Goal: Task Accomplishment & Management: Complete application form

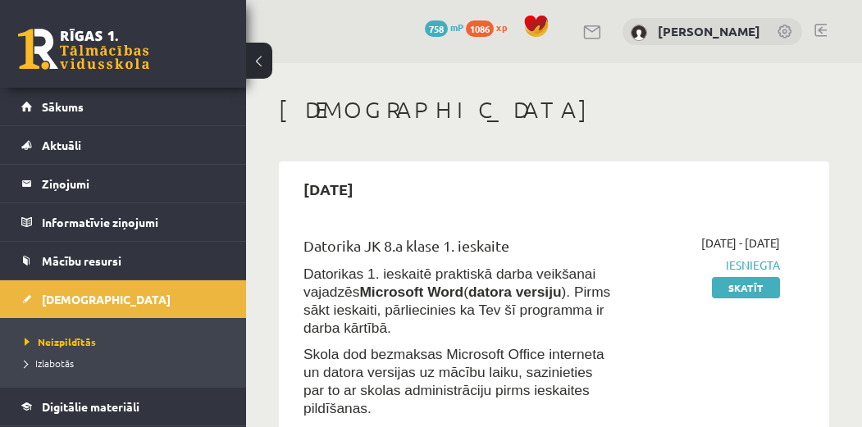
scroll to position [400, 0]
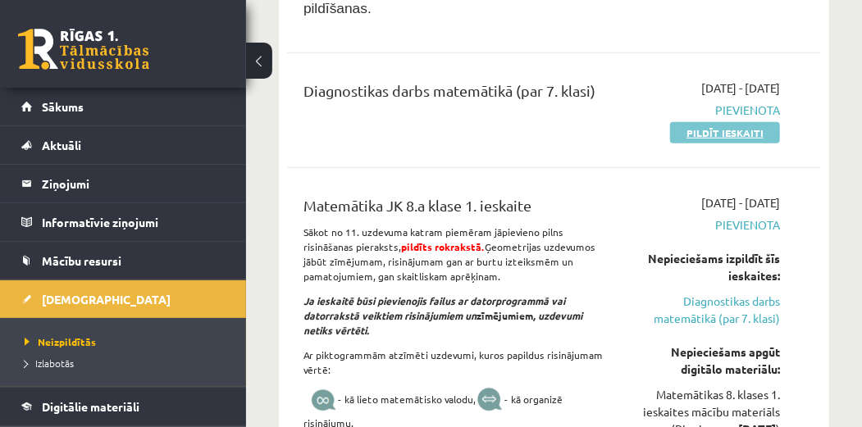
click at [684, 122] on link "Pildīt ieskaiti" at bounding box center [725, 132] width 110 height 21
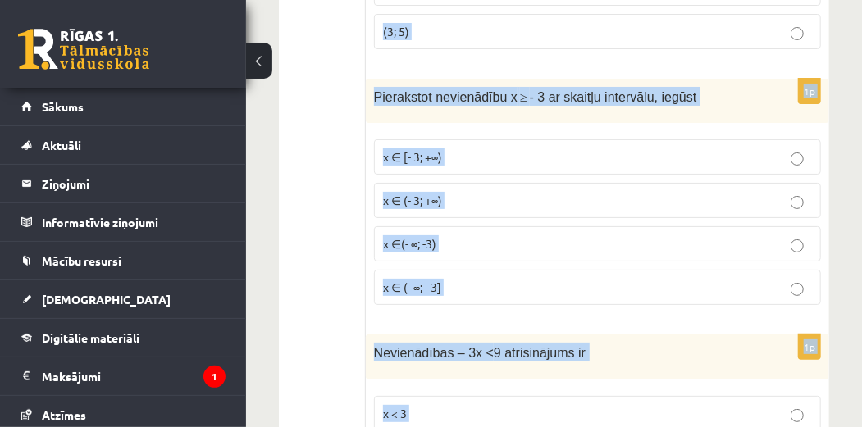
scroll to position [7892, 0]
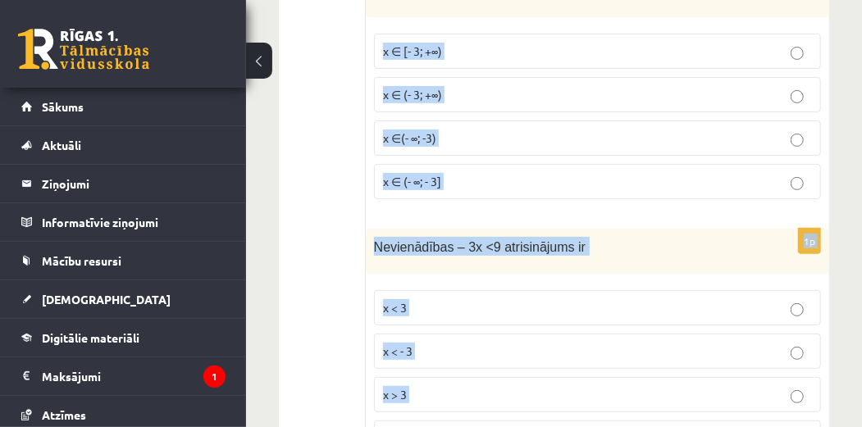
drag, startPoint x: 372, startPoint y: 107, endPoint x: 719, endPoint y: 435, distance: 476.8
copy form "Vienādojuma sakne ir - 1,2 1,02 1,2 - 1,02 1p Izteiksmē – 4x + 8x – 2x savelkot…"
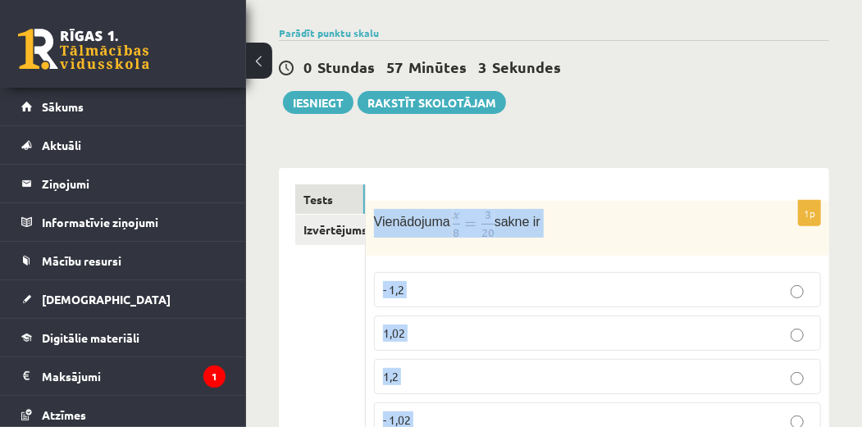
scroll to position [167, 0]
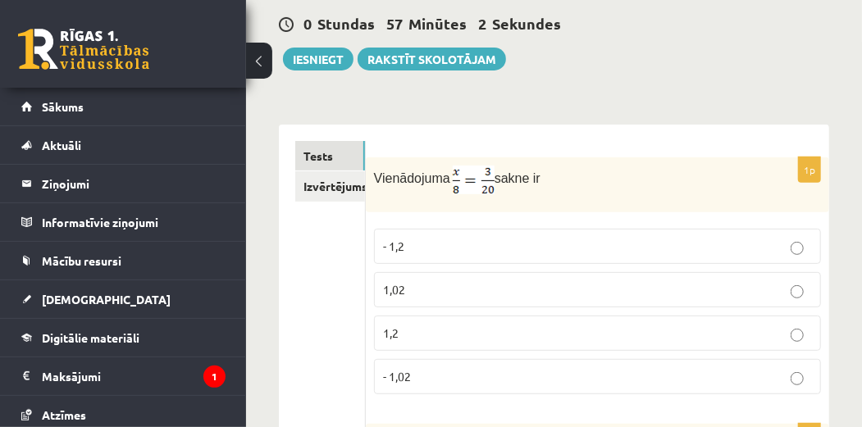
click at [758, 56] on div "0 Stundas 57 Minūtes 2 Sekundes Ieskaite saglabāta! Iesniegt Rakstīt skolotājam" at bounding box center [554, 34] width 550 height 74
click at [722, 321] on label "1,2" at bounding box center [597, 333] width 447 height 35
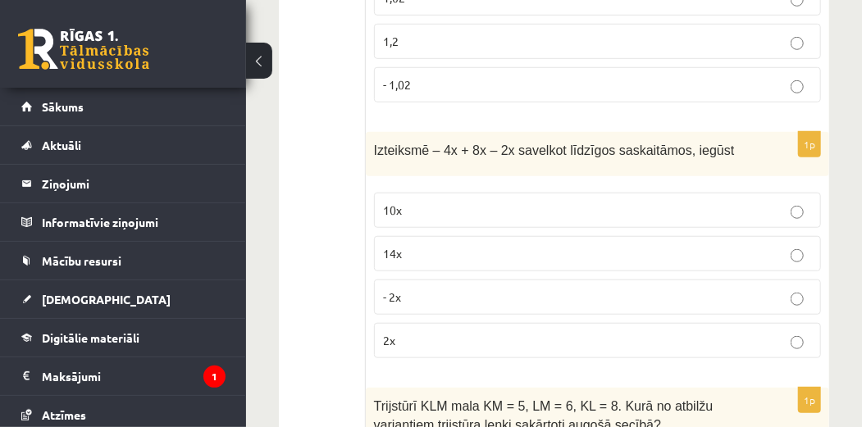
scroll to position [510, 0]
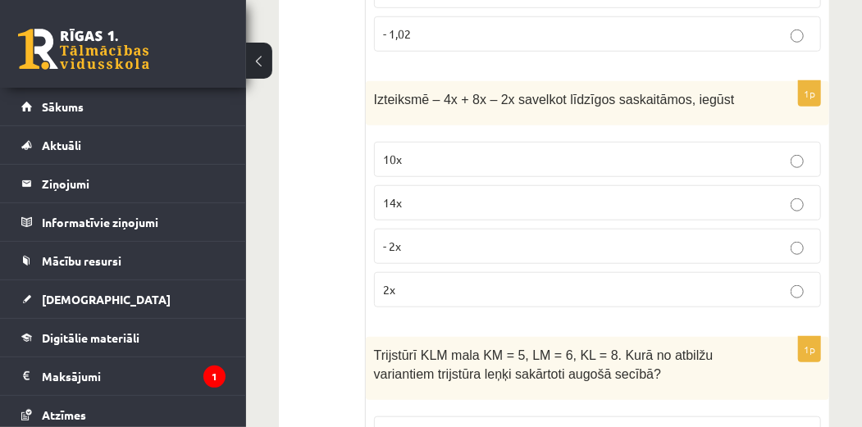
click at [786, 284] on p "2x" at bounding box center [597, 289] width 429 height 17
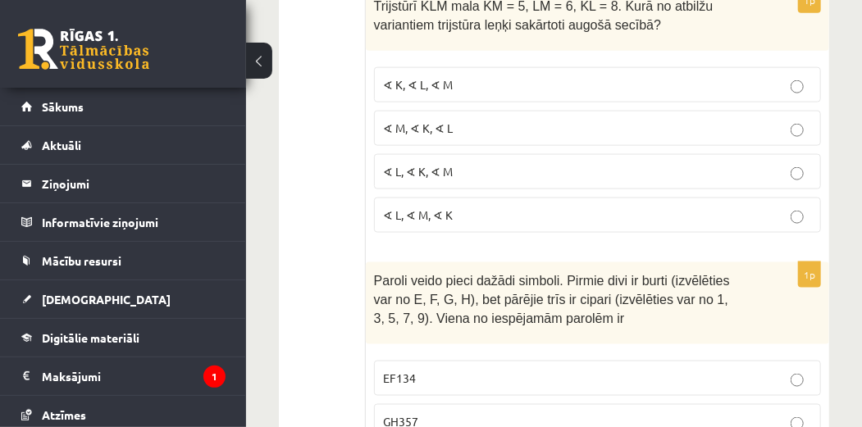
scroll to position [867, 0]
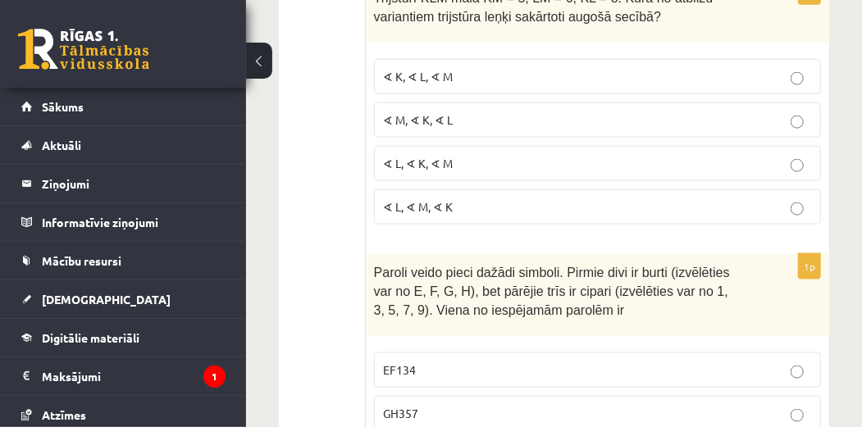
click at [519, 155] on p "∢ L, ∢ K, ∢ M" at bounding box center [597, 163] width 429 height 17
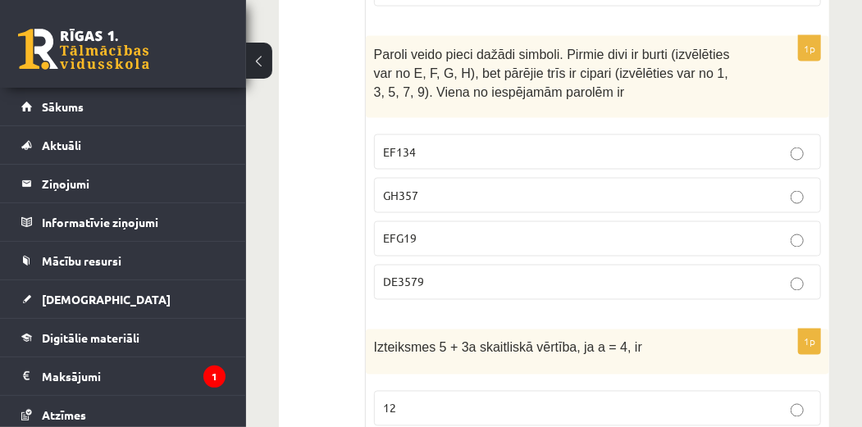
scroll to position [1100, 0]
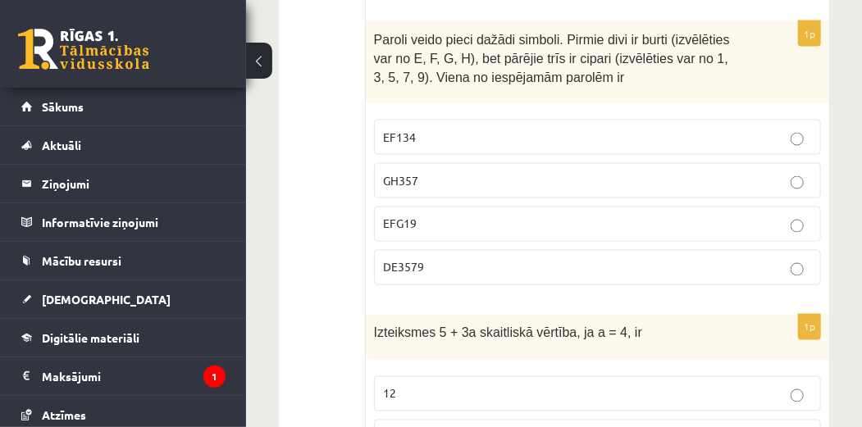
click at [771, 176] on p "GH357" at bounding box center [597, 180] width 429 height 17
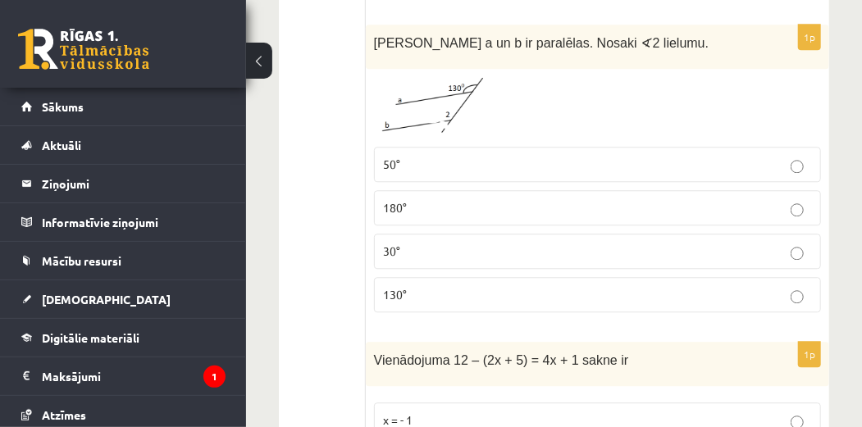
scroll to position [1698, 0]
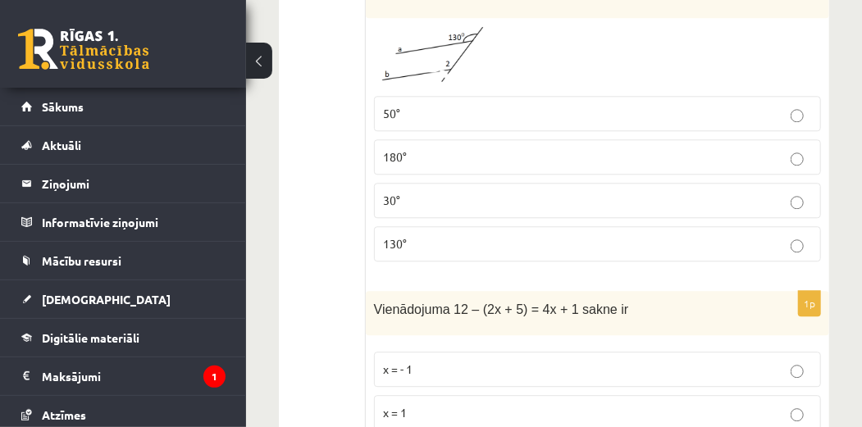
click at [797, 96] on label "50°" at bounding box center [597, 113] width 447 height 35
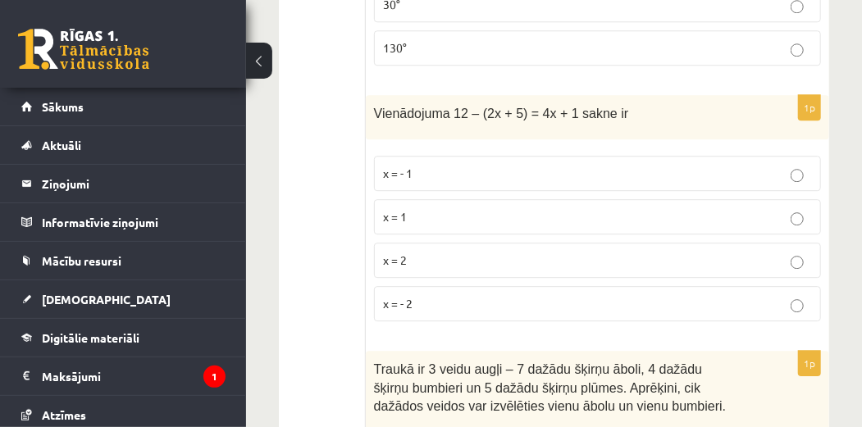
scroll to position [1895, 0]
click at [749, 207] on p "x = 1" at bounding box center [597, 215] width 429 height 17
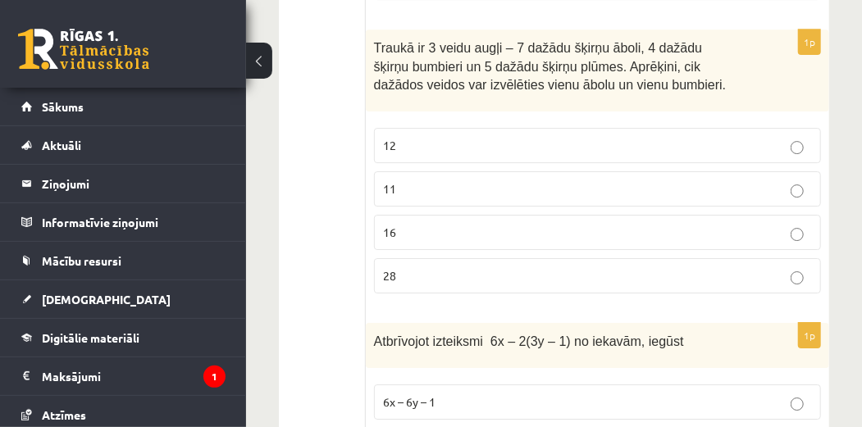
scroll to position [2238, 0]
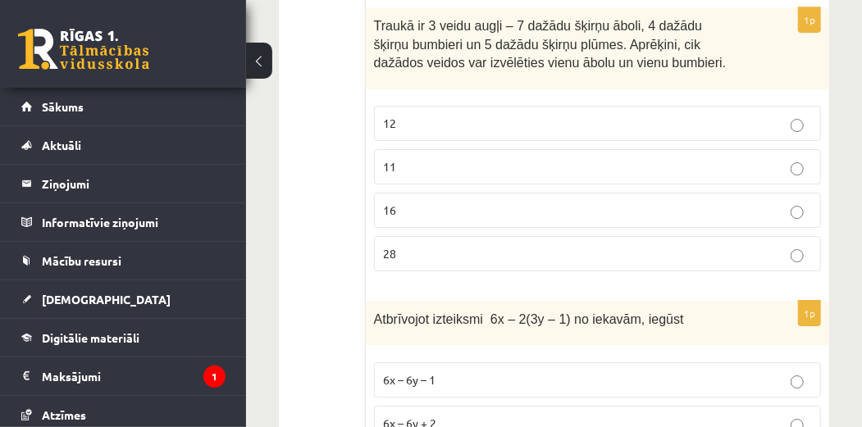
click at [806, 245] on p "28" at bounding box center [597, 253] width 429 height 17
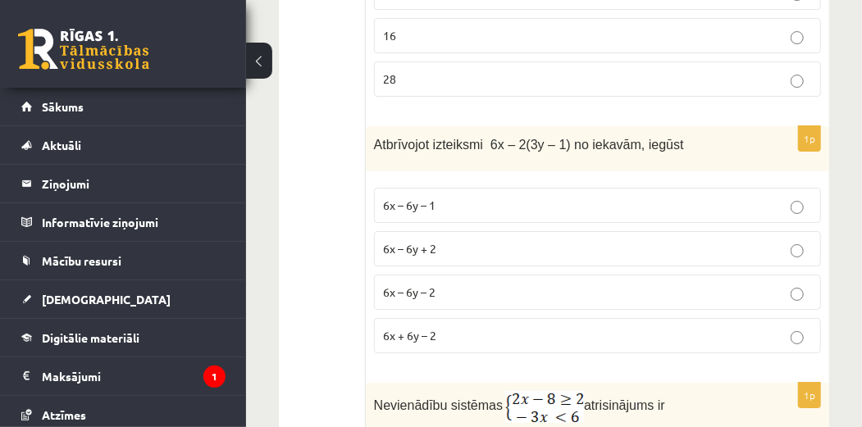
scroll to position [2448, 0]
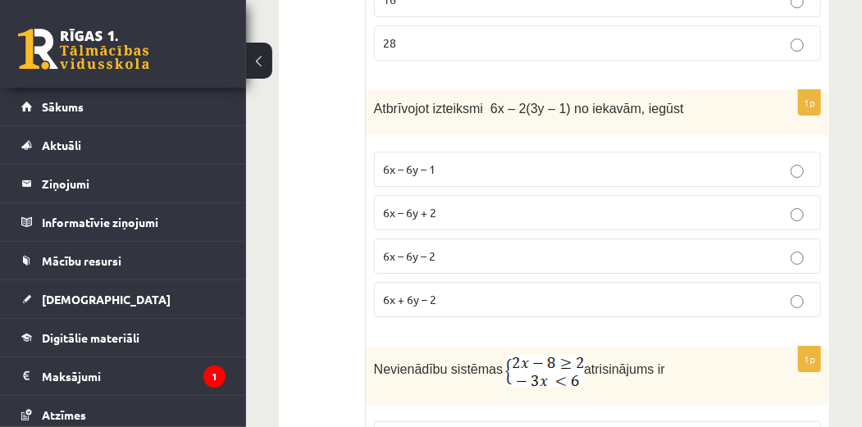
click at [571, 204] on p "6x – 6y + 2" at bounding box center [597, 212] width 429 height 17
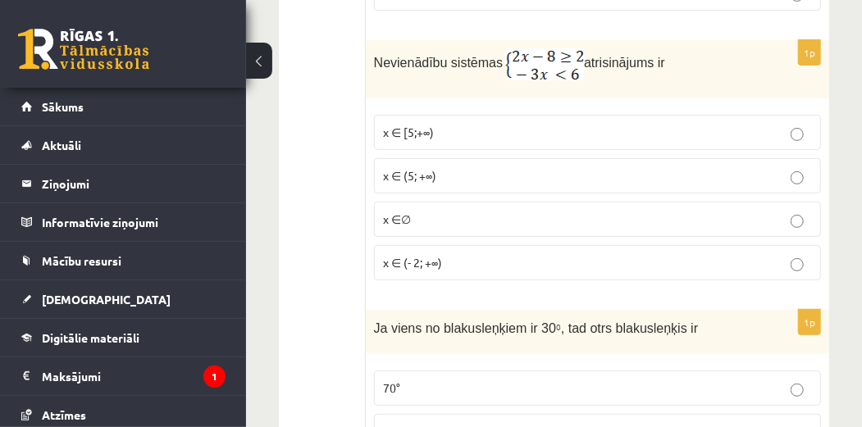
scroll to position [2791, 0]
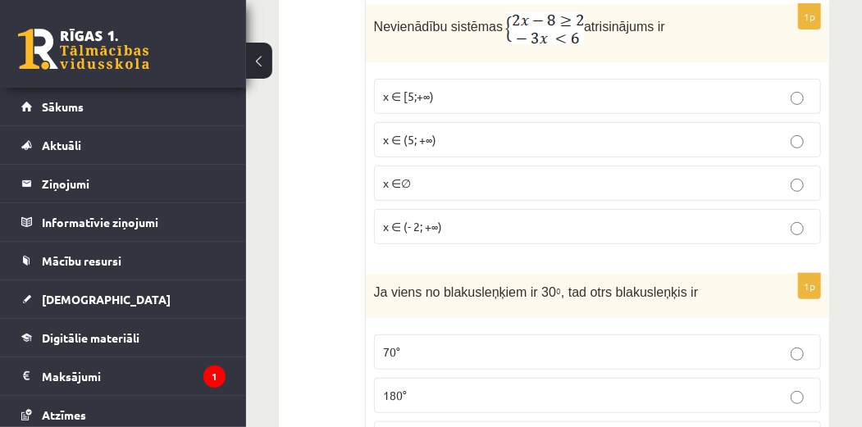
click at [754, 82] on label "x ∈ [5;+∞)" at bounding box center [597, 96] width 447 height 35
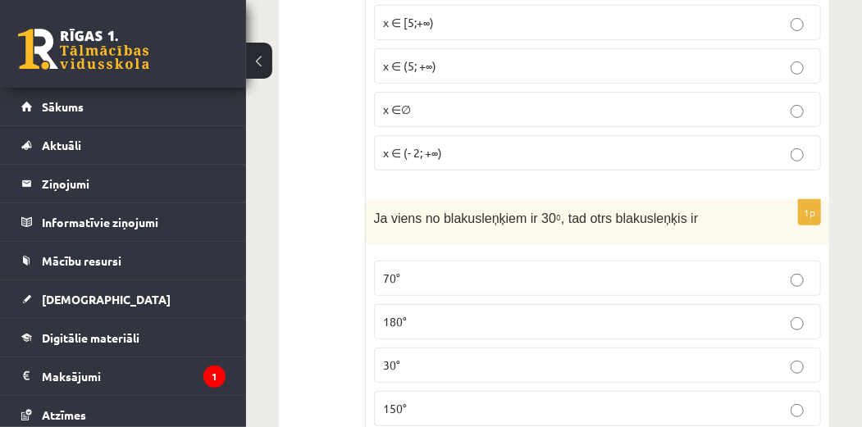
scroll to position [2930, 0]
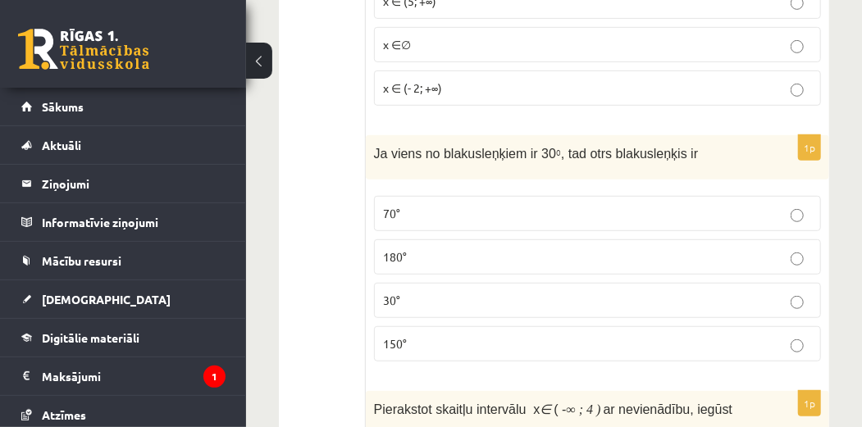
click at [786, 335] on p "150°" at bounding box center [597, 343] width 429 height 17
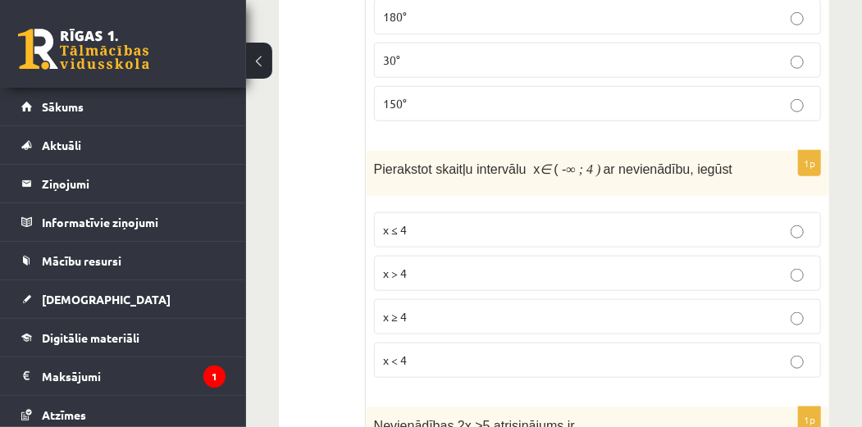
scroll to position [3192, 0]
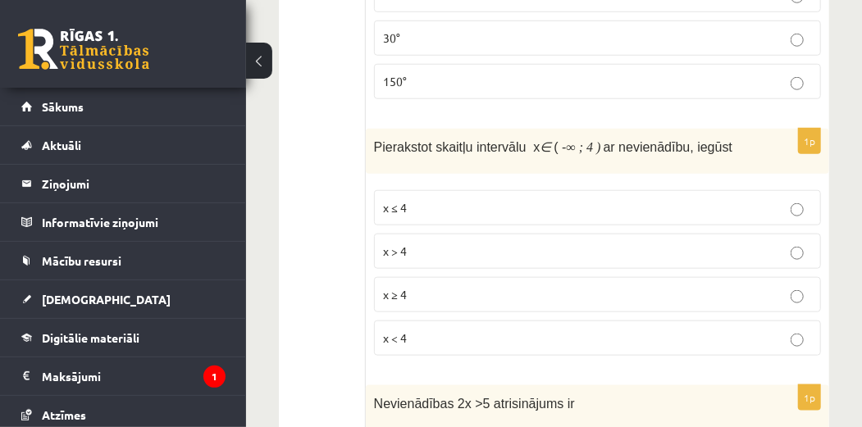
click at [787, 330] on p "x < 4" at bounding box center [597, 338] width 429 height 17
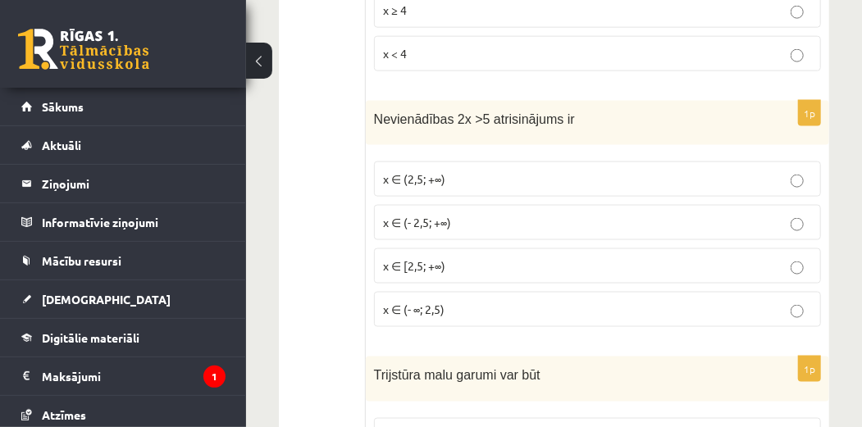
scroll to position [3527, 0]
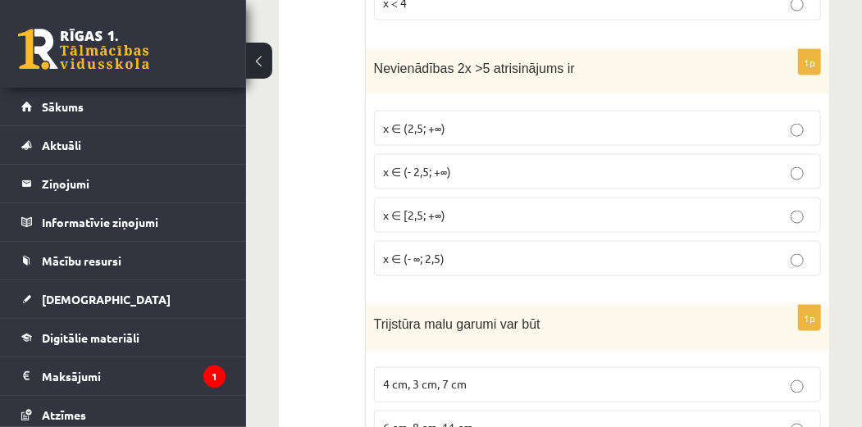
click at [553, 120] on p "x ∈ (2,5; +∞)" at bounding box center [597, 128] width 429 height 17
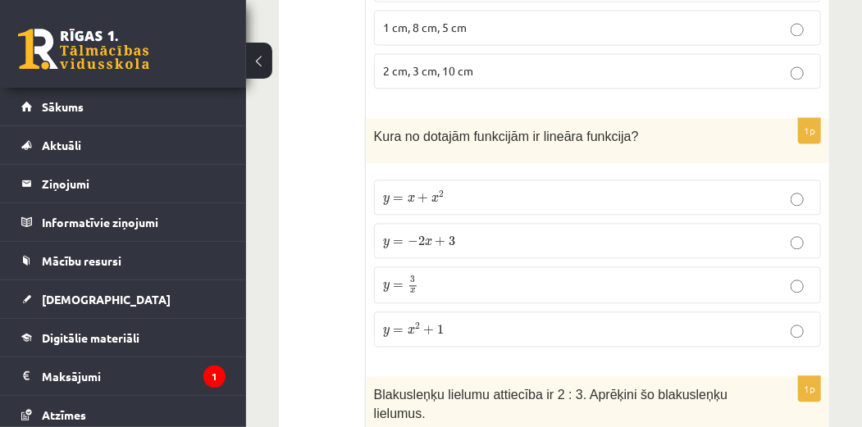
scroll to position [3994, 0]
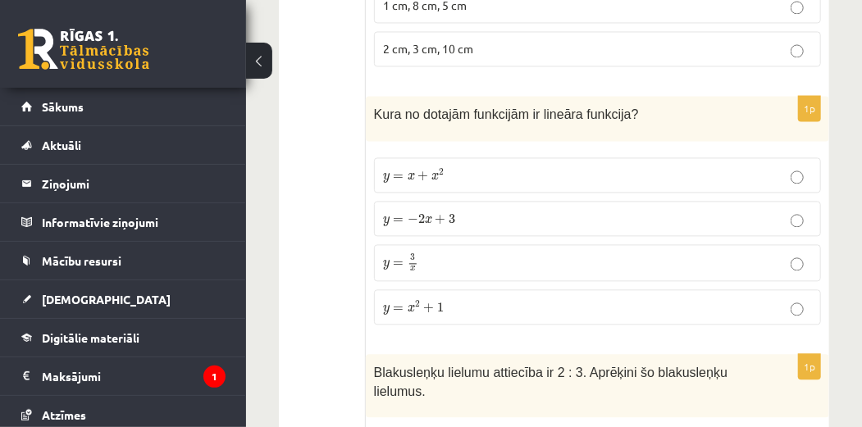
click at [629, 201] on label "y = − 2 x + 3 y = − 2 x + 3" at bounding box center [597, 218] width 447 height 35
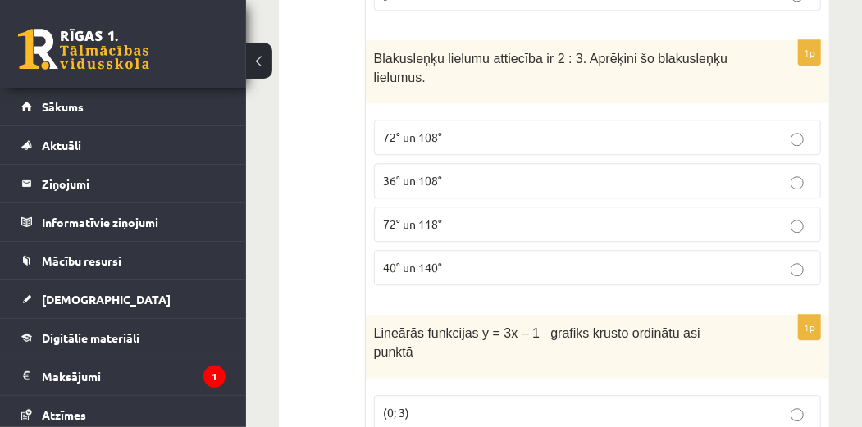
scroll to position [4344, 0]
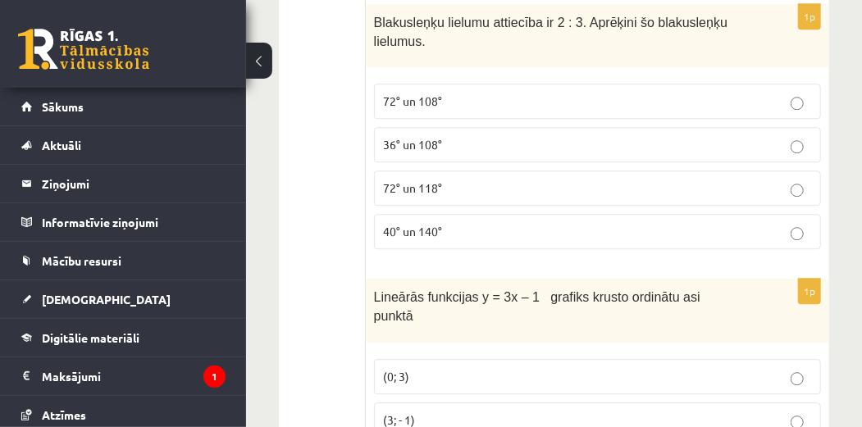
click at [580, 180] on p "72° un 118°" at bounding box center [597, 188] width 429 height 17
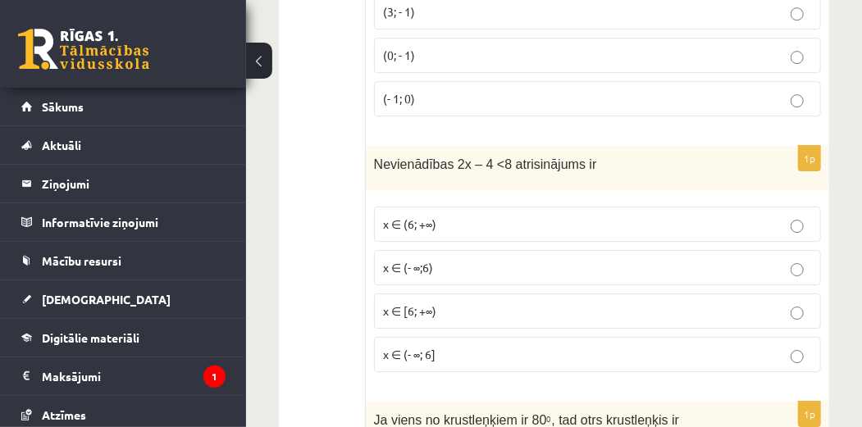
scroll to position [4773, 0]
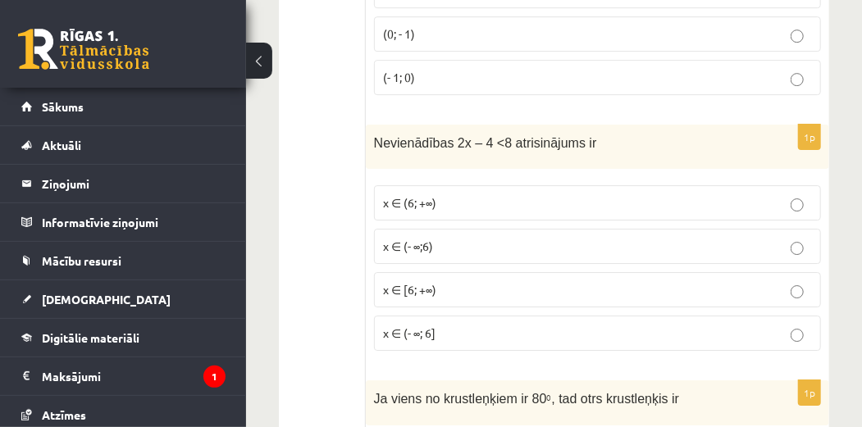
click at [804, 238] on p "x ∈ (- ∞;6)" at bounding box center [597, 246] width 429 height 17
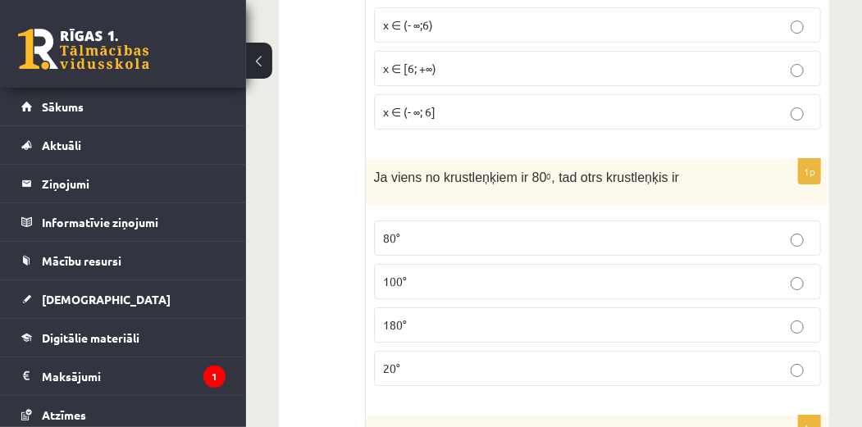
scroll to position [4974, 0]
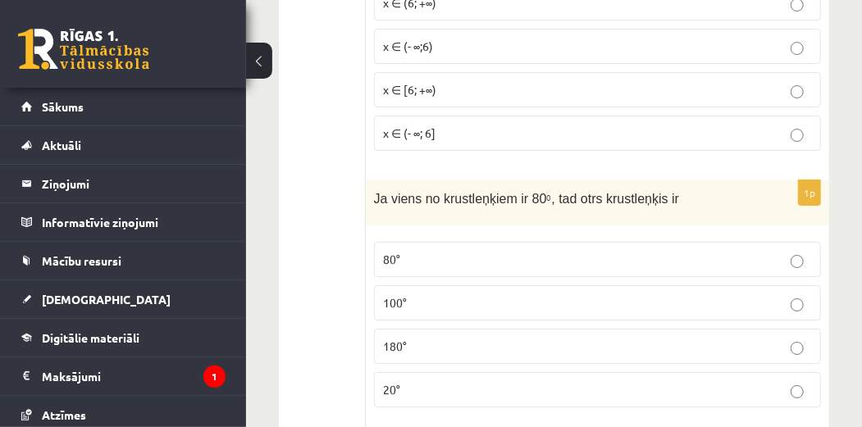
click at [782, 251] on p "80°" at bounding box center [597, 259] width 429 height 17
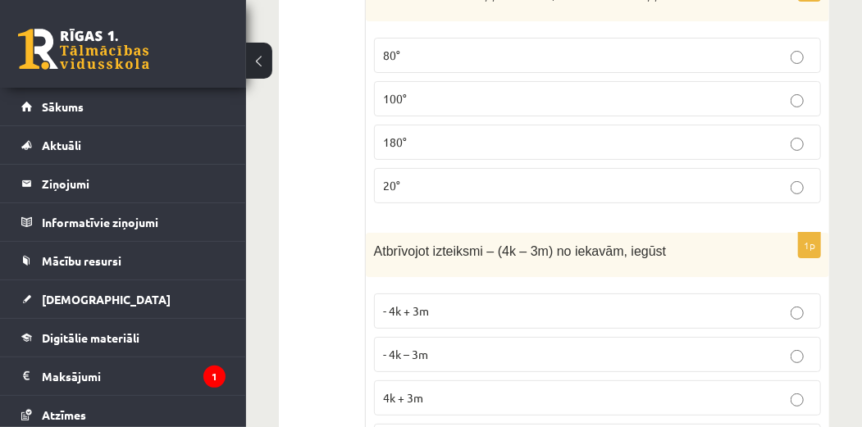
scroll to position [5221, 0]
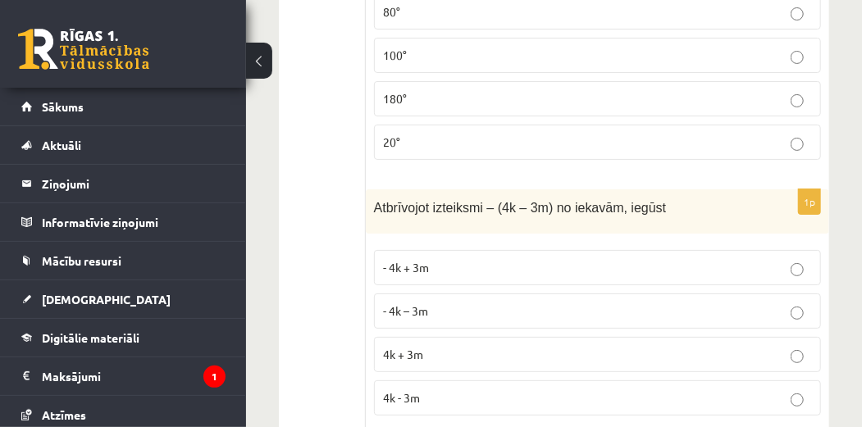
click at [564, 259] on p "- 4k + 3m" at bounding box center [597, 267] width 429 height 17
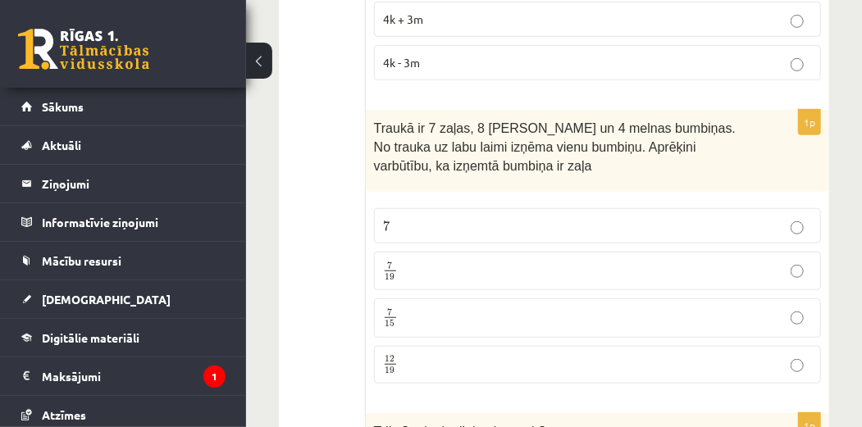
scroll to position [5600, 0]
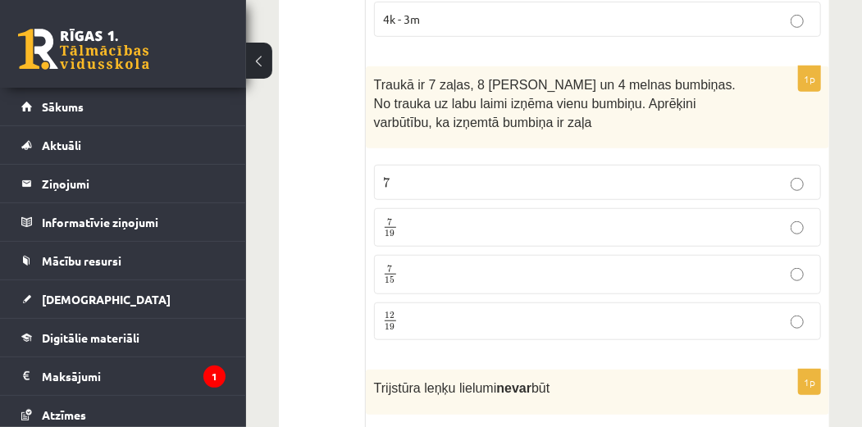
click at [676, 217] on p "7 19 7 19" at bounding box center [597, 227] width 429 height 20
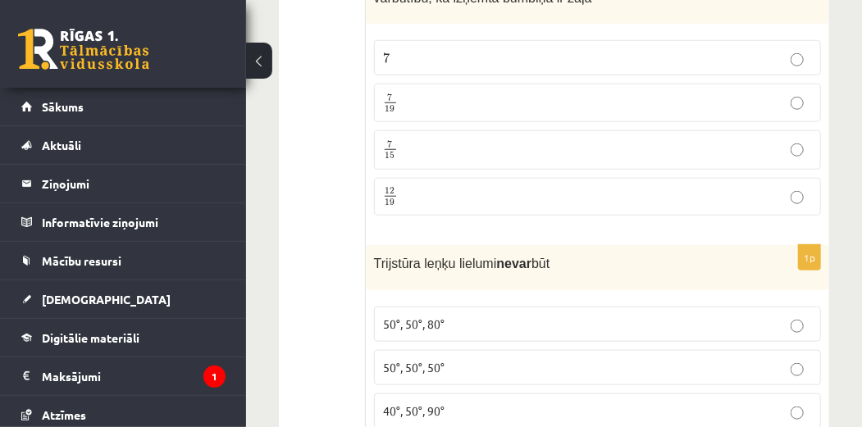
scroll to position [5775, 0]
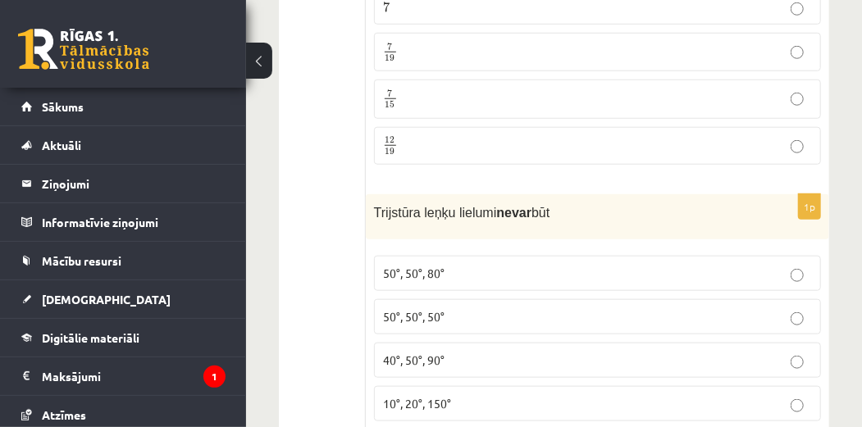
click at [674, 299] on label "50°, 50°, 50°" at bounding box center [597, 316] width 447 height 35
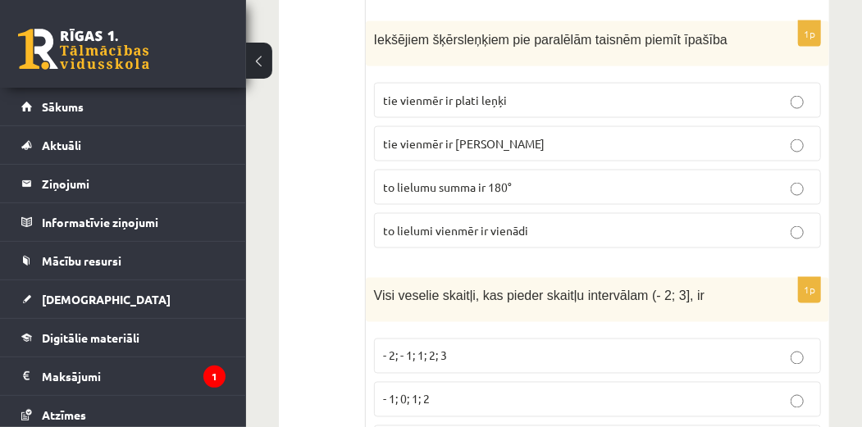
scroll to position [6249, 0]
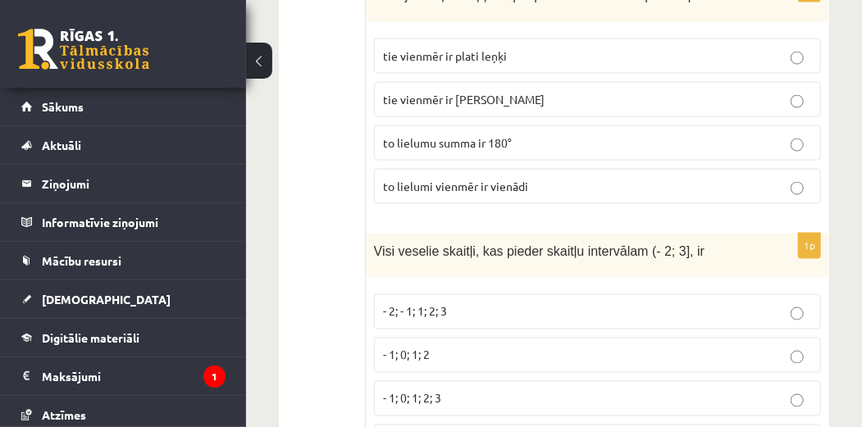
click at [635, 390] on p "- 1; 0; 1; 2; 3" at bounding box center [597, 398] width 429 height 17
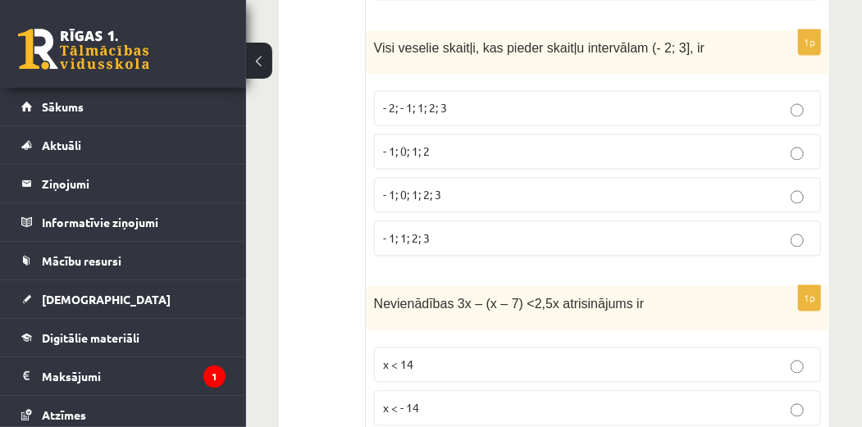
scroll to position [6497, 0]
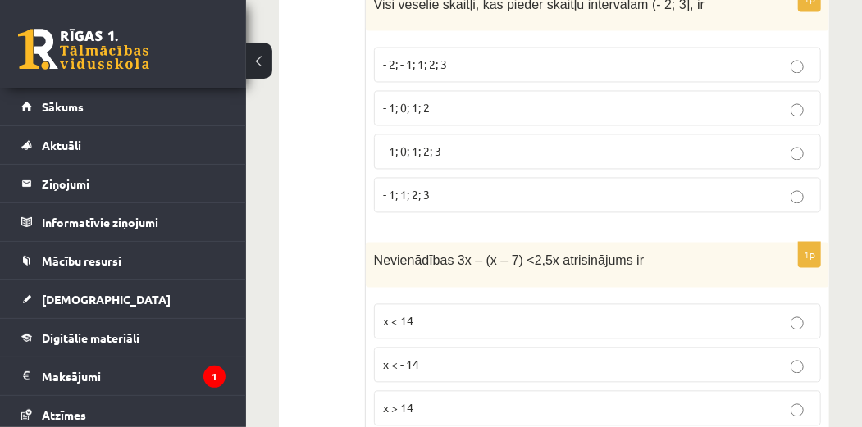
click at [699, 399] on p "x > 14" at bounding box center [597, 407] width 429 height 17
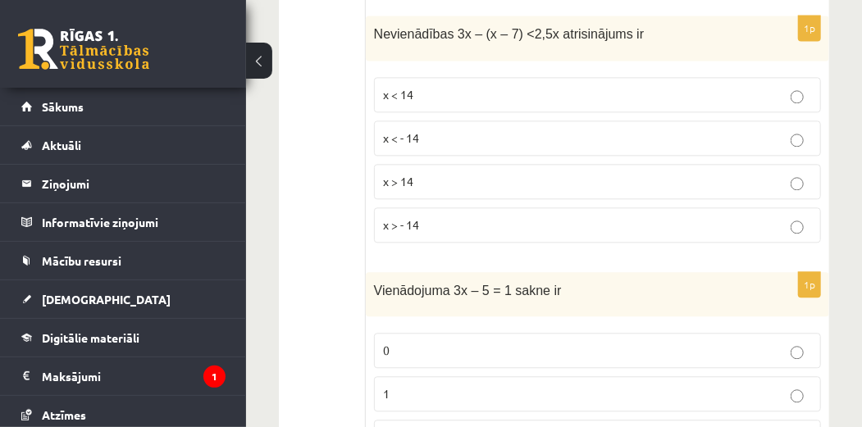
scroll to position [6745, 0]
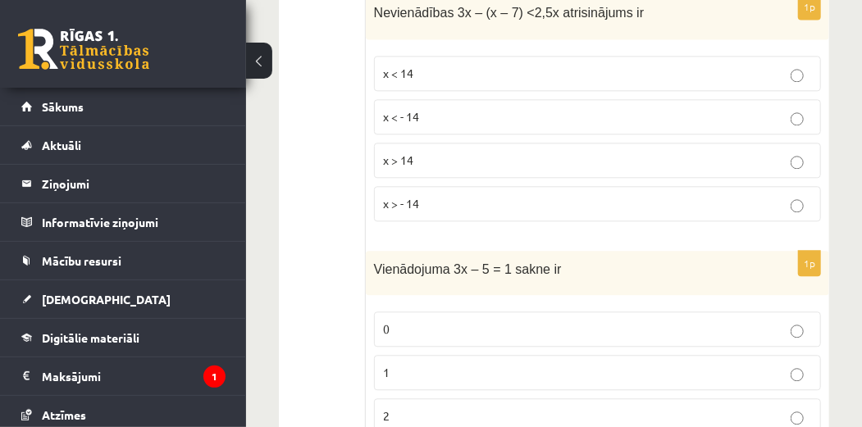
click at [788, 407] on p "2" at bounding box center [597, 415] width 429 height 17
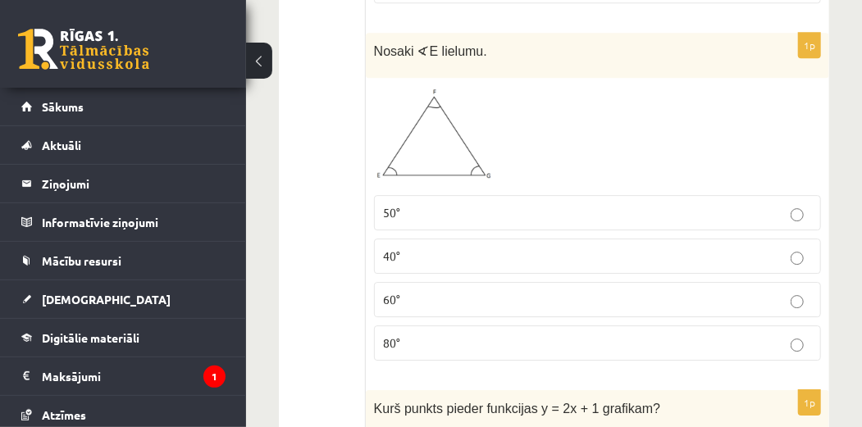
scroll to position [7240, 0]
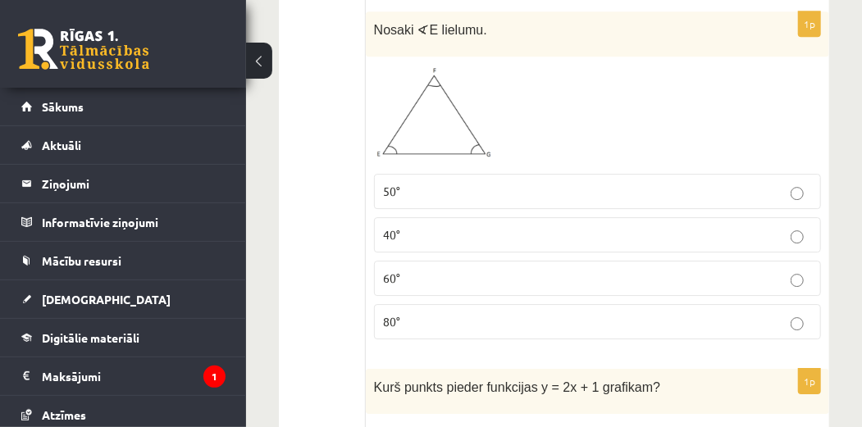
click at [790, 261] on label "60°" at bounding box center [597, 278] width 447 height 35
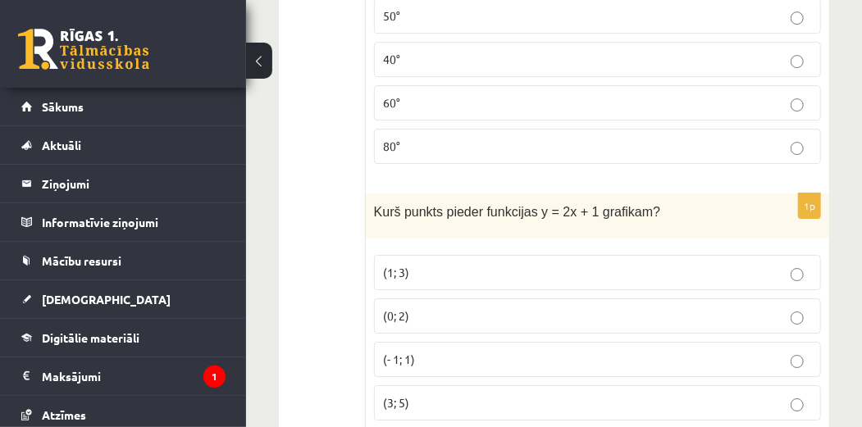
scroll to position [7437, 0]
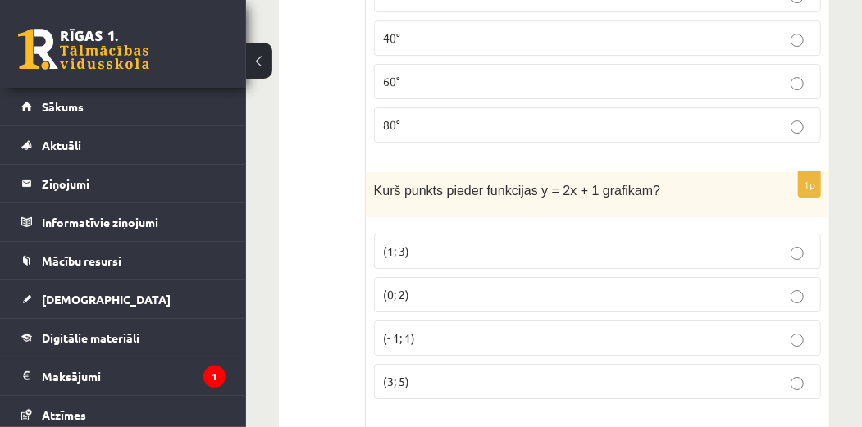
click at [663, 243] on p "(1; 3)" at bounding box center [597, 251] width 429 height 17
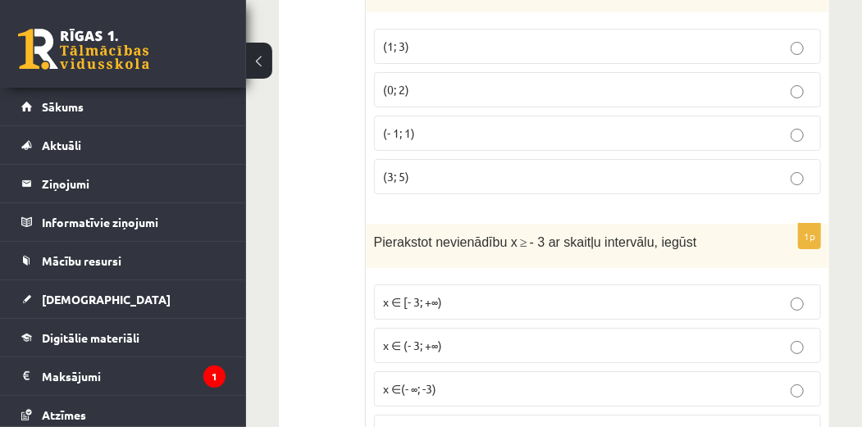
scroll to position [7685, 0]
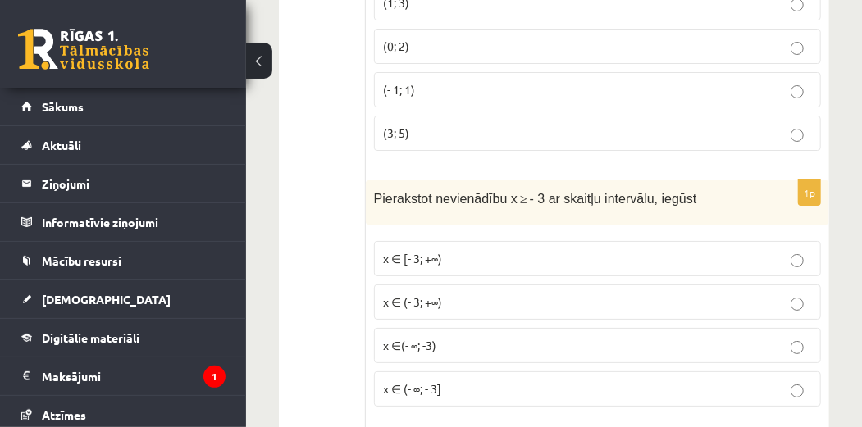
click at [574, 250] on p "x ∈ [- 3; +∞)" at bounding box center [597, 258] width 429 height 17
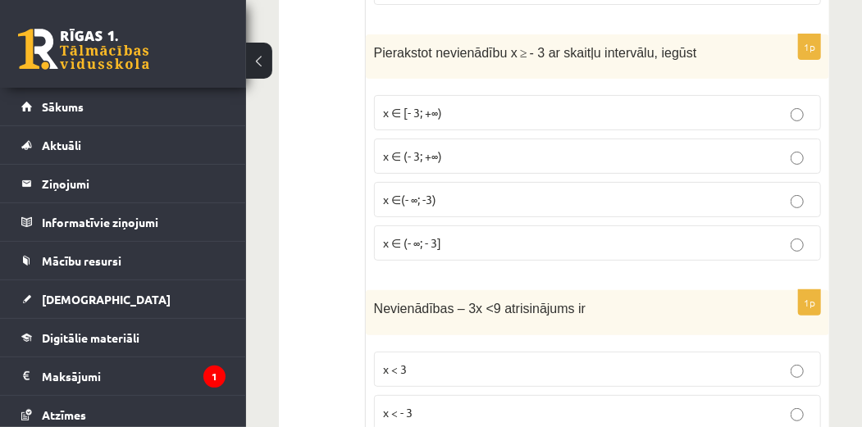
scroll to position [7892, 0]
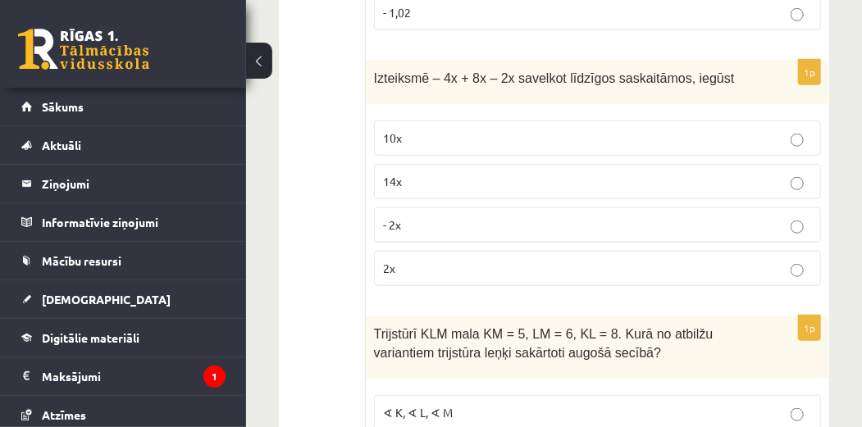
scroll to position [0, 0]
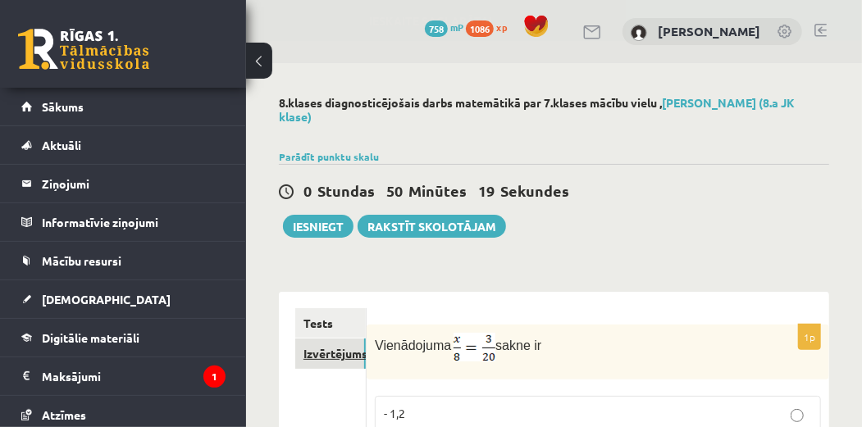
click at [326, 349] on link "Izvērtējums!" at bounding box center [330, 354] width 71 height 30
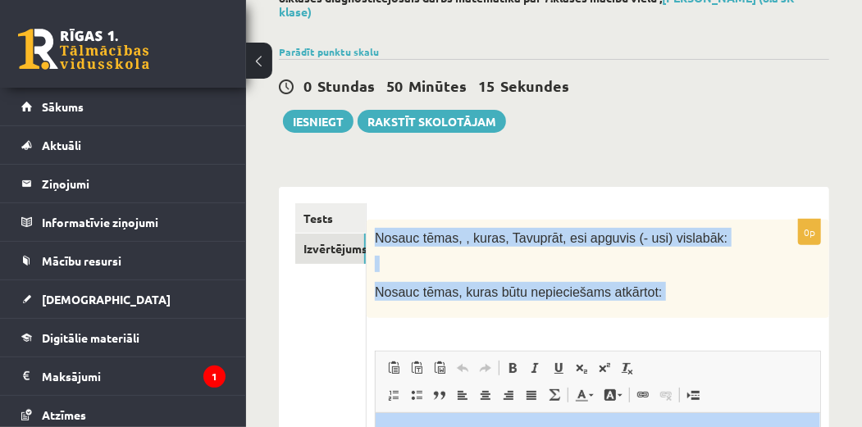
scroll to position [136, 0]
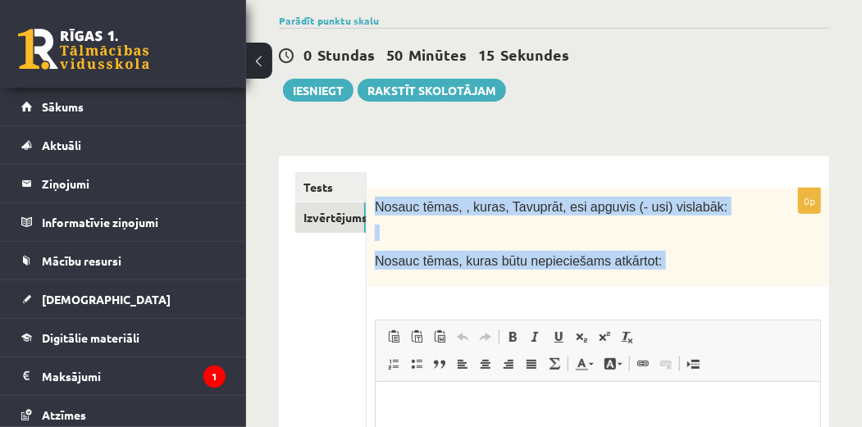
drag, startPoint x: 371, startPoint y: 336, endPoint x: 658, endPoint y: 306, distance: 288.6
click at [658, 306] on div "0p Nosauc tēmas, , kuras, Tavuprāt, esi apguvis (- usi) vislabāk: Nosauc tēmas,…" at bounding box center [597, 425] width 462 height 473
copy div "Nosauc tēmas, , kuras, Tavuprāt, esi apguvis (- usi) vislabāk: Nosauc tēmas, ku…"
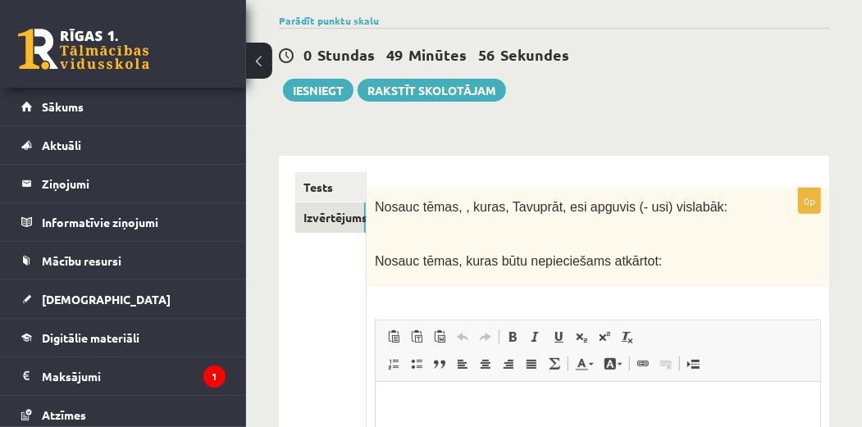
click at [451, 407] on p "Rich Text-editor, wiswyg-editor-user-answer-47433954109260" at bounding box center [598, 406] width 412 height 17
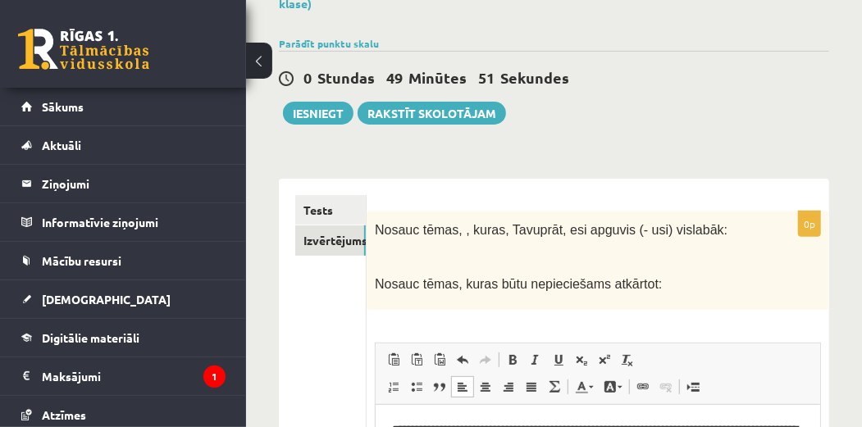
scroll to position [26, 0]
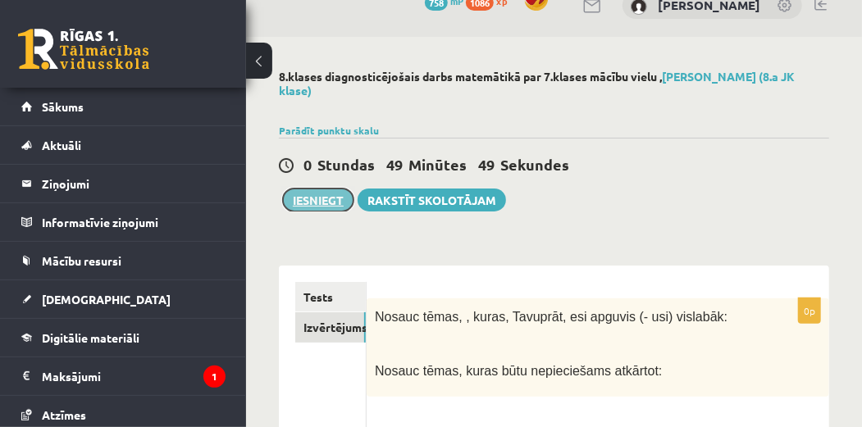
click at [321, 197] on button "Iesniegt" at bounding box center [318, 200] width 71 height 23
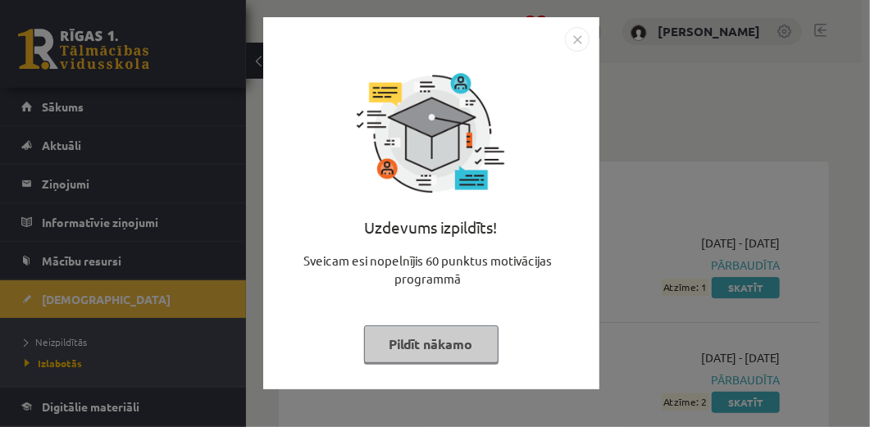
click at [430, 353] on button "Pildīt nākamo" at bounding box center [431, 345] width 134 height 38
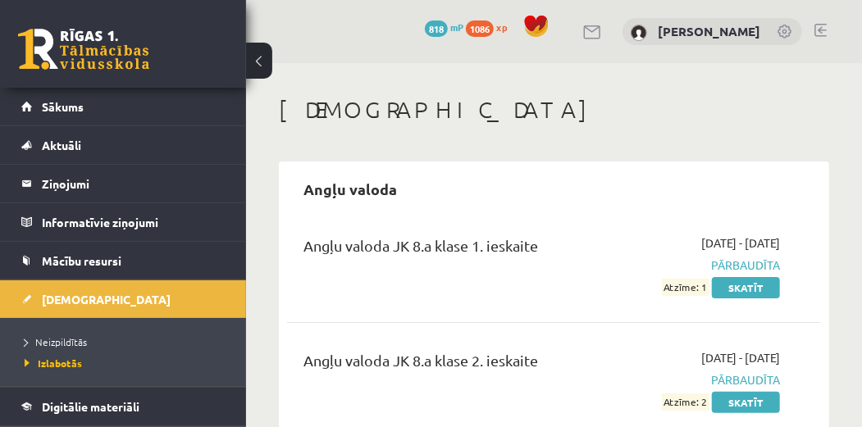
scroll to position [75, 0]
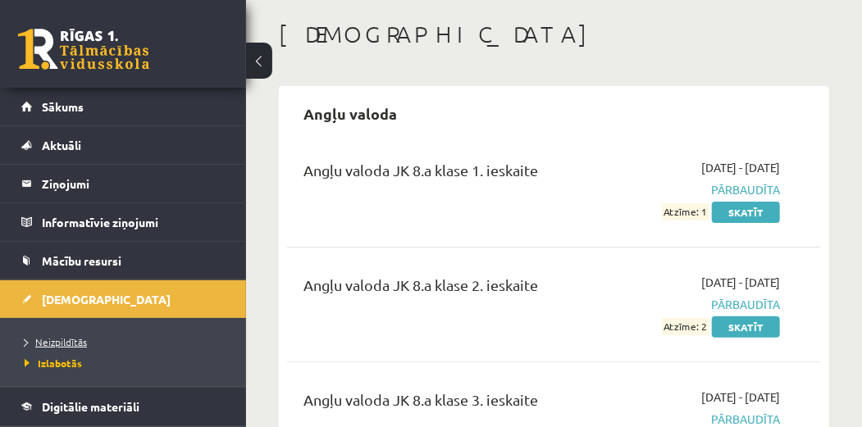
click at [75, 341] on span "Neizpildītās" at bounding box center [56, 341] width 62 height 13
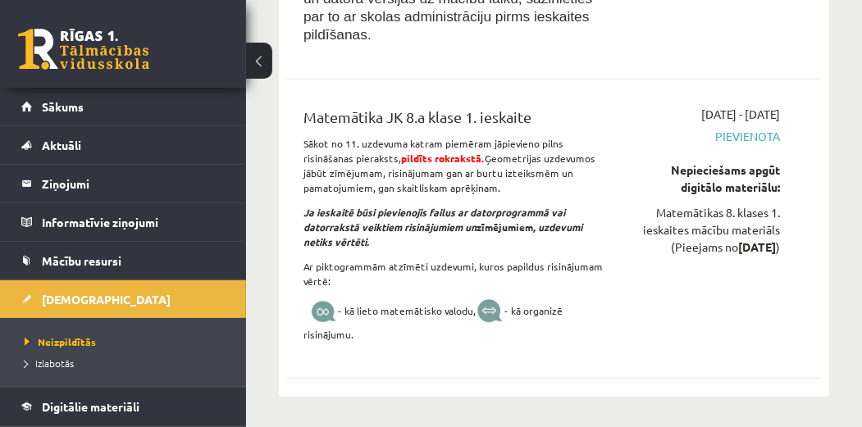
scroll to position [420, 0]
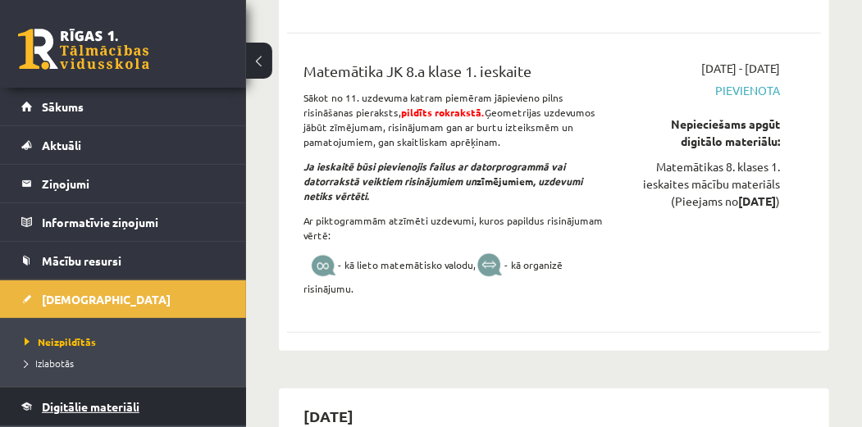
click at [143, 410] on link "Digitālie materiāli" at bounding box center [123, 407] width 204 height 38
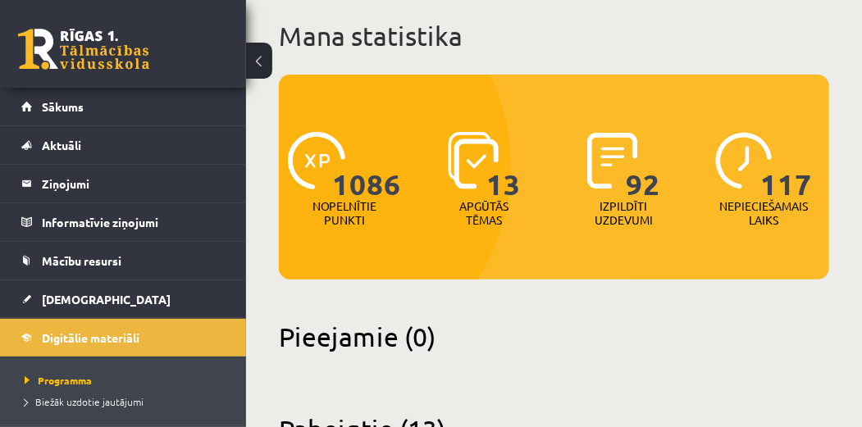
scroll to position [89, 0]
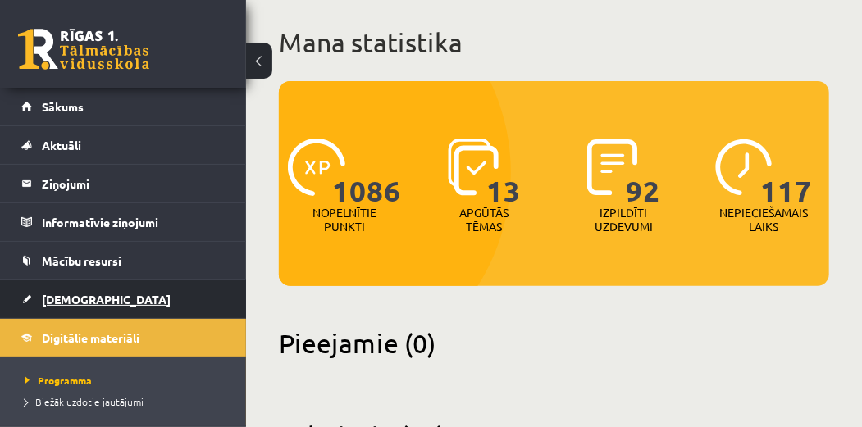
click at [73, 303] on span "[DEMOGRAPHIC_DATA]" at bounding box center [106, 299] width 129 height 15
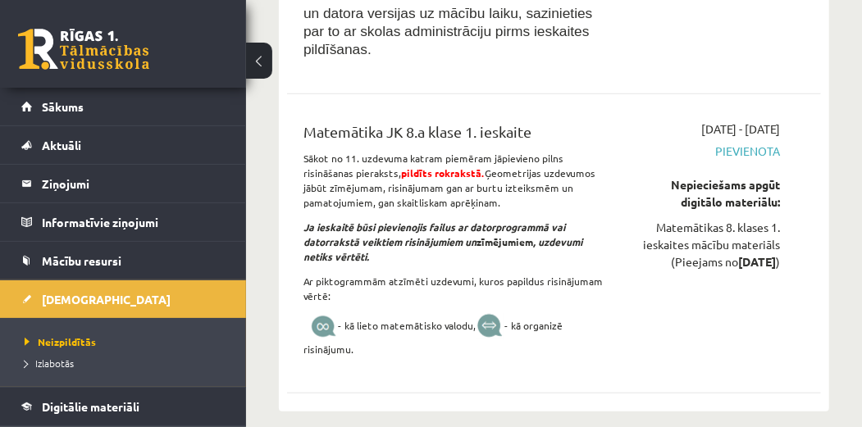
scroll to position [352, 0]
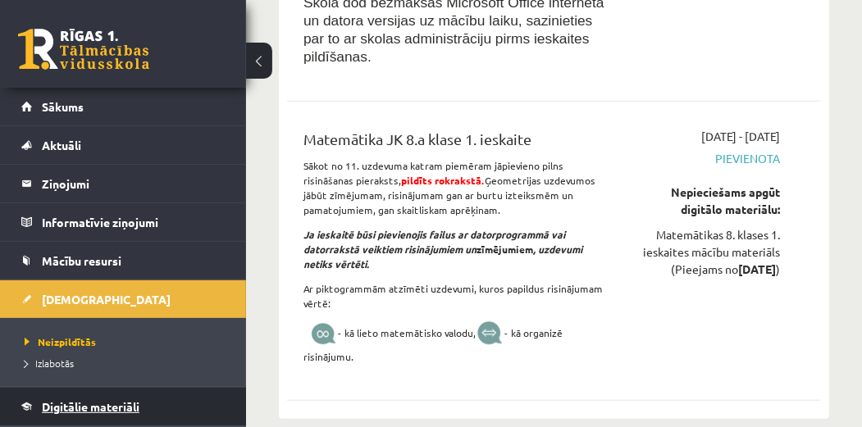
click at [176, 410] on link "Digitālie materiāli" at bounding box center [123, 407] width 204 height 38
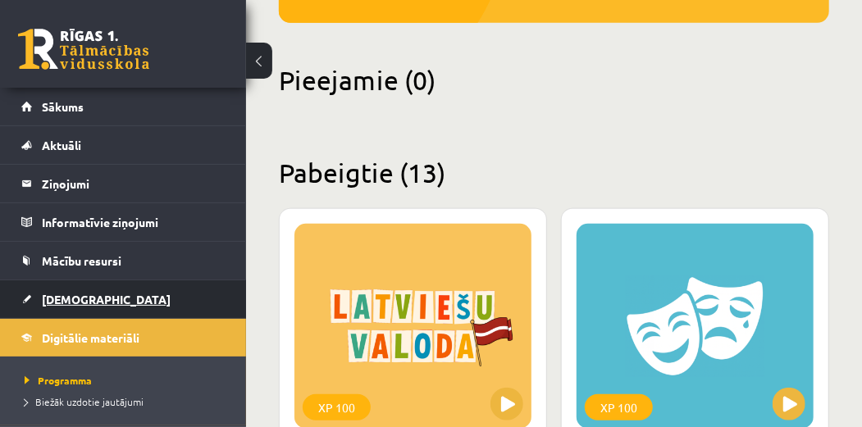
click at [104, 292] on link "[DEMOGRAPHIC_DATA]" at bounding box center [123, 299] width 204 height 38
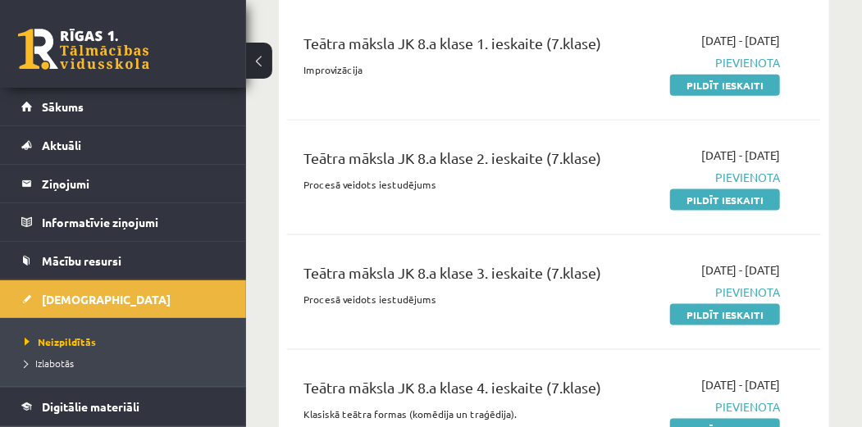
scroll to position [872, 0]
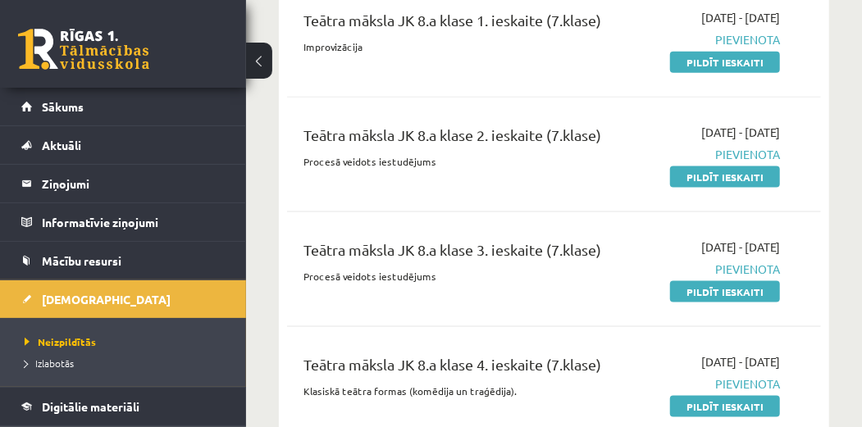
drag, startPoint x: 730, startPoint y: 43, endPoint x: 532, endPoint y: 57, distance: 198.1
click at [730, 52] on link "Pildīt ieskaiti" at bounding box center [725, 62] width 110 height 21
click at [710, 166] on link "Pildīt ieskaiti" at bounding box center [725, 176] width 110 height 21
click at [676, 281] on link "Pildīt ieskaiti" at bounding box center [725, 291] width 110 height 21
click at [704, 396] on link "Pildīt ieskaiti" at bounding box center [725, 406] width 110 height 21
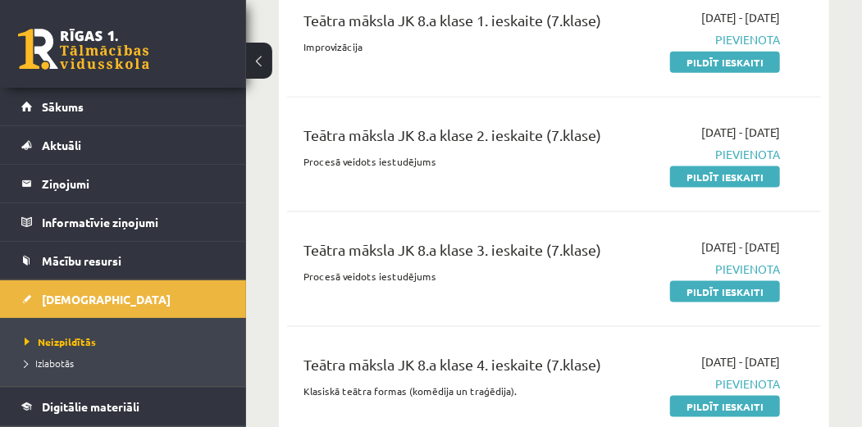
drag, startPoint x: 726, startPoint y: 43, endPoint x: 479, endPoint y: 47, distance: 246.8
click at [726, 52] on link "Pildīt ieskaiti" at bounding box center [725, 62] width 110 height 21
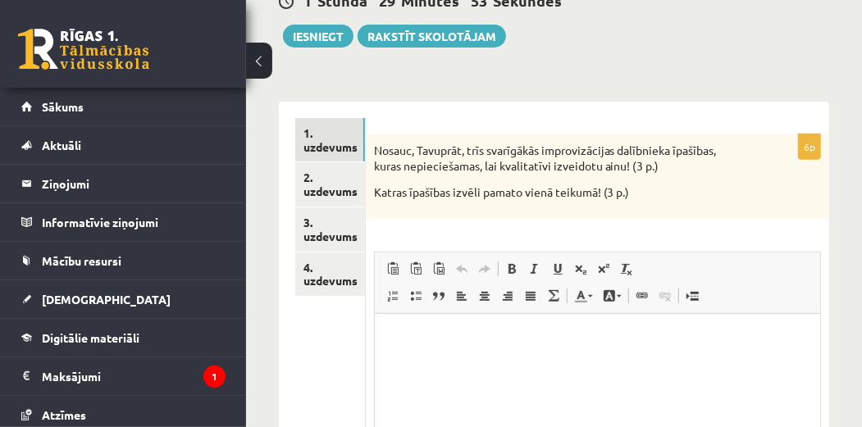
scroll to position [239, 0]
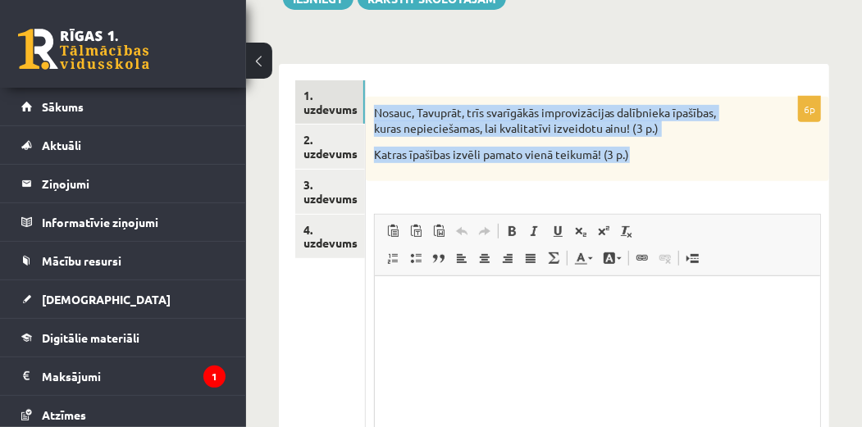
drag, startPoint x: 369, startPoint y: 107, endPoint x: 685, endPoint y: 174, distance: 323.5
click at [685, 174] on div "Nosauc, Tavuprāt, trīs svarīgākās improvizācijas dalībnieka īpašības, kuras nep…" at bounding box center [597, 139] width 463 height 84
copy div "Nosauc, Tavuprāt, trīs svarīgākās improvizācijas dalībnieka īpašības, kuras nep…"
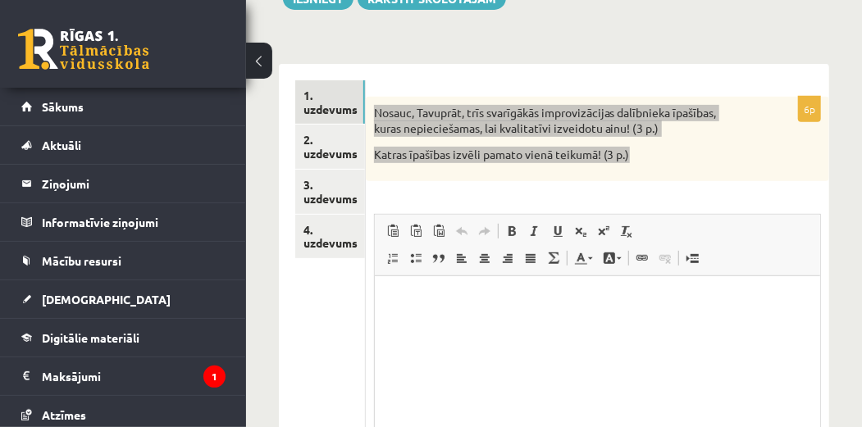
click at [425, 308] on p "Rich Text-editor, wiswyg-editor-user-answer-47433864446840" at bounding box center [596, 300] width 412 height 17
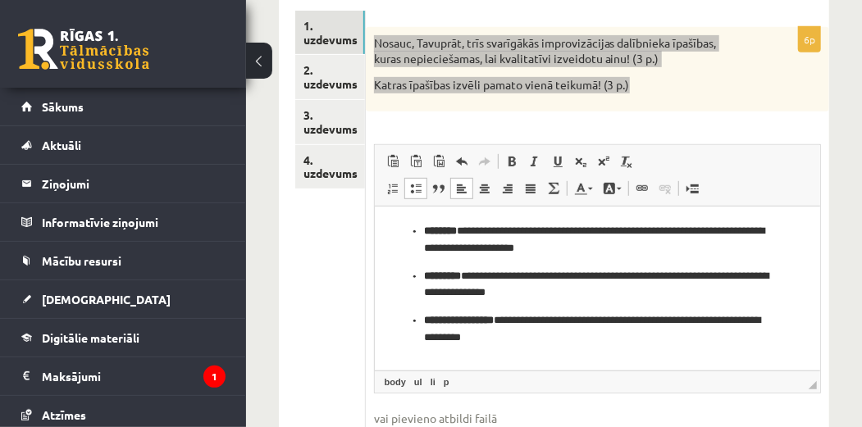
scroll to position [311, 0]
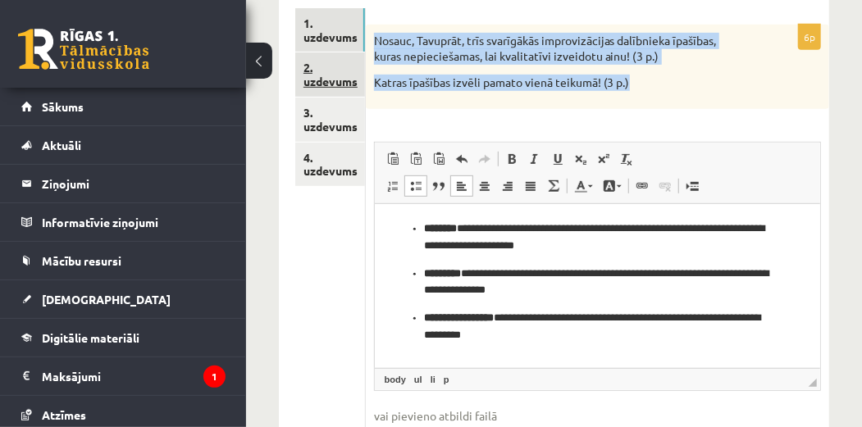
click at [349, 87] on link "2. uzdevums" at bounding box center [330, 74] width 70 height 44
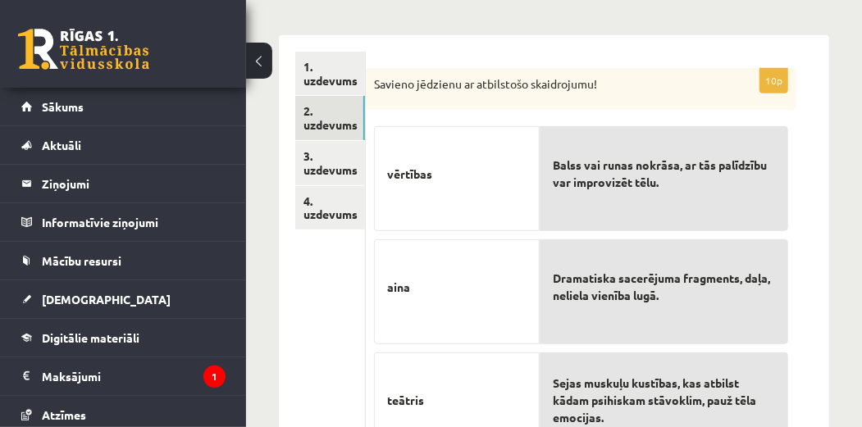
scroll to position [235, 0]
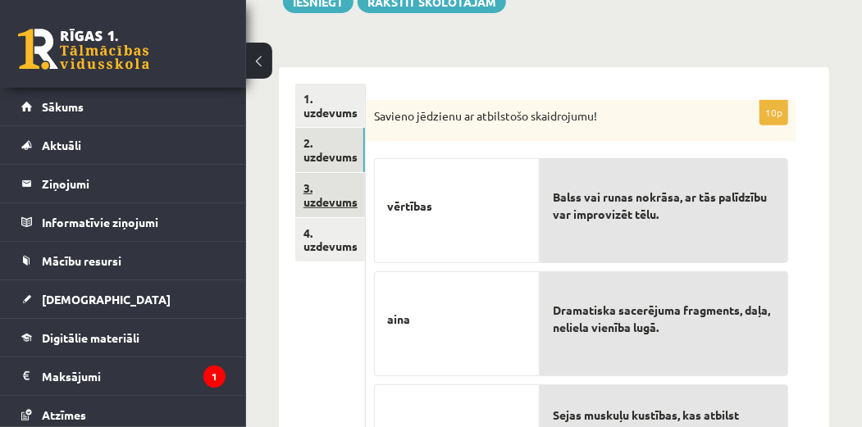
click at [325, 187] on link "3. uzdevums" at bounding box center [330, 195] width 70 height 44
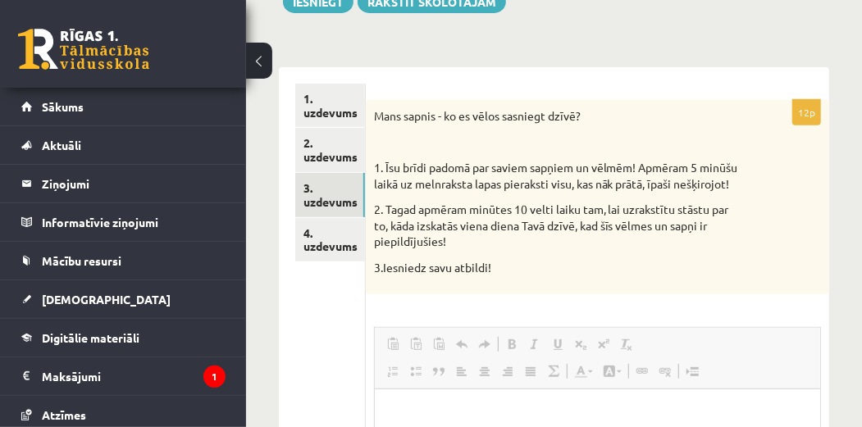
scroll to position [0, 0]
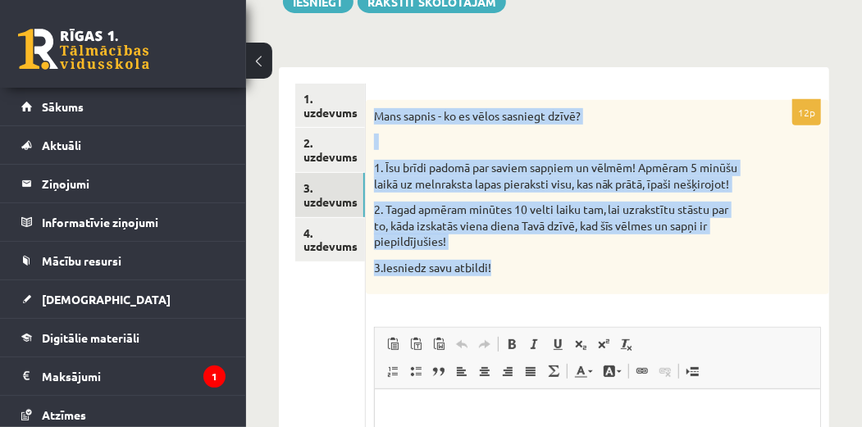
drag, startPoint x: 376, startPoint y: 107, endPoint x: 530, endPoint y: 288, distance: 237.3
click at [530, 288] on div "Mans sapnis - ko es vēlos sasniegt dzīvē? 1. Īsu brīdi padomā par saviem sapņie…" at bounding box center [597, 197] width 463 height 194
copy div "Mans sapnis - ko es vēlos sasniegt dzīvē? 1. Īsu brīdi padomā par saviem sapņie…"
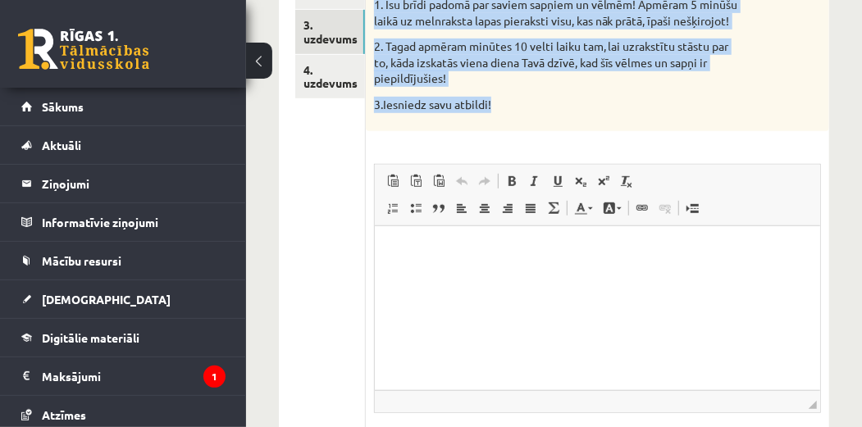
scroll to position [433, 0]
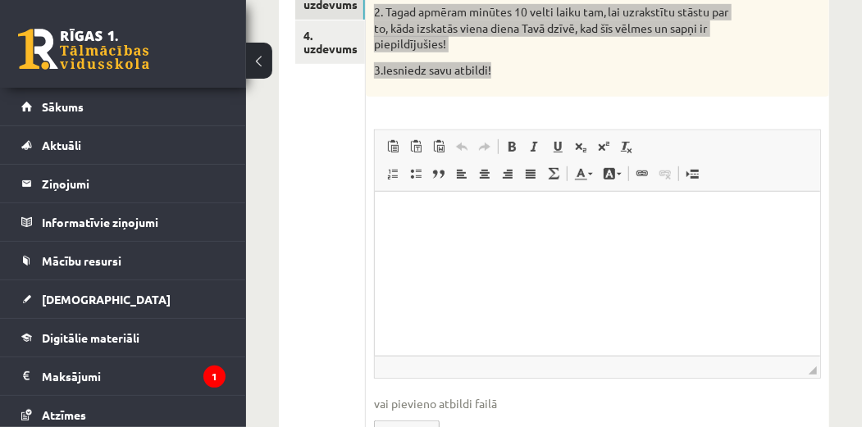
click at [556, 226] on html at bounding box center [596, 216] width 445 height 50
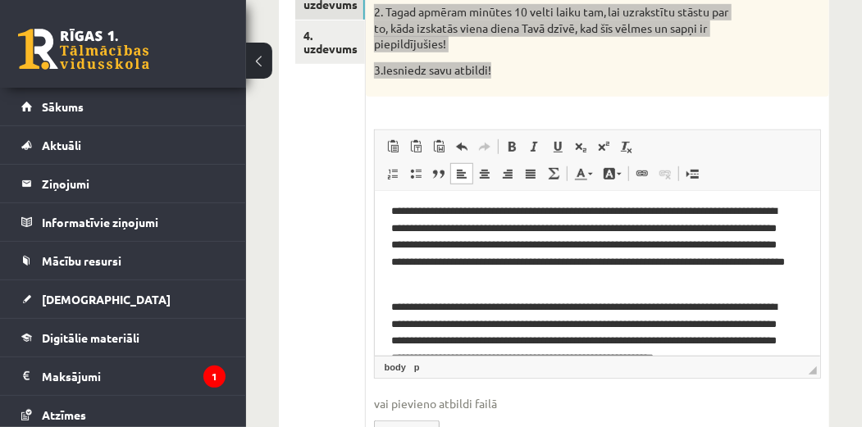
scroll to position [146, 0]
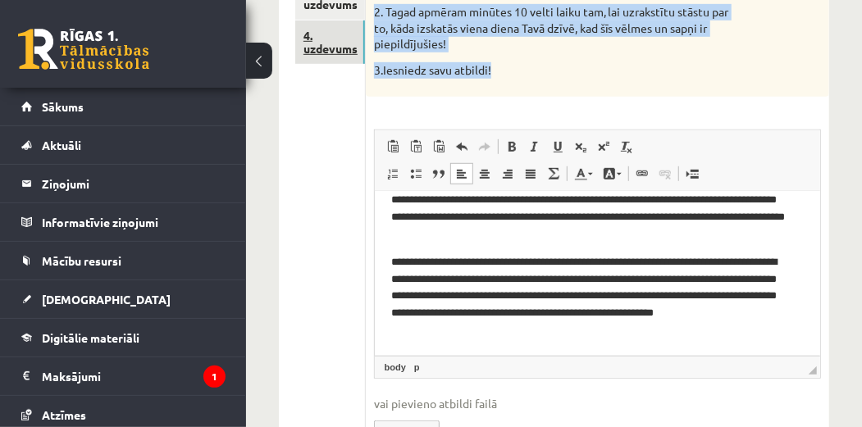
click at [336, 38] on link "4. uzdevums" at bounding box center [330, 42] width 70 height 44
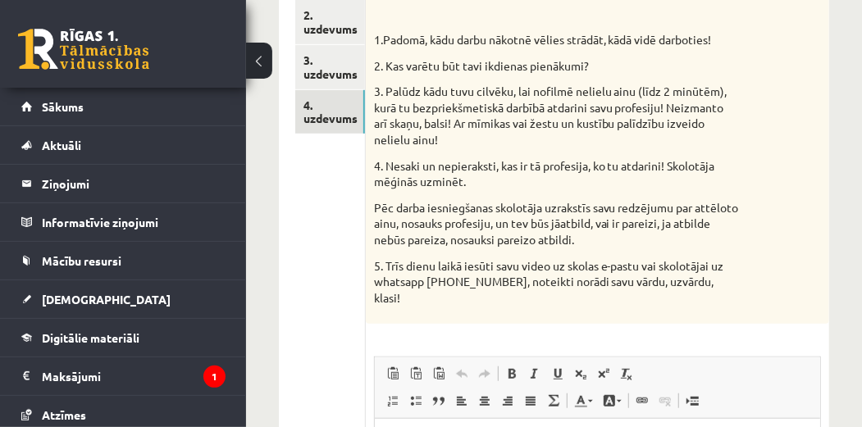
scroll to position [357, 0]
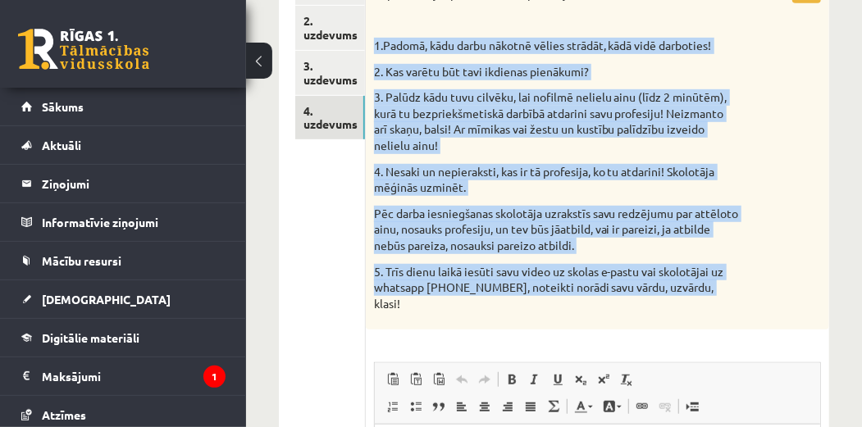
drag, startPoint x: 381, startPoint y: 48, endPoint x: 717, endPoint y: 293, distance: 414.9
click at [717, 293] on div "Improvizācijas piemērs. Mana profesija. 1.Padomā, kādu darbu nākotnē vēlies str…" at bounding box center [597, 154] width 463 height 353
copy div "1.Padomā, kādu darbu nākotnē vēlies strādāt, kādā vidē darboties! 2. Kas varētu…"
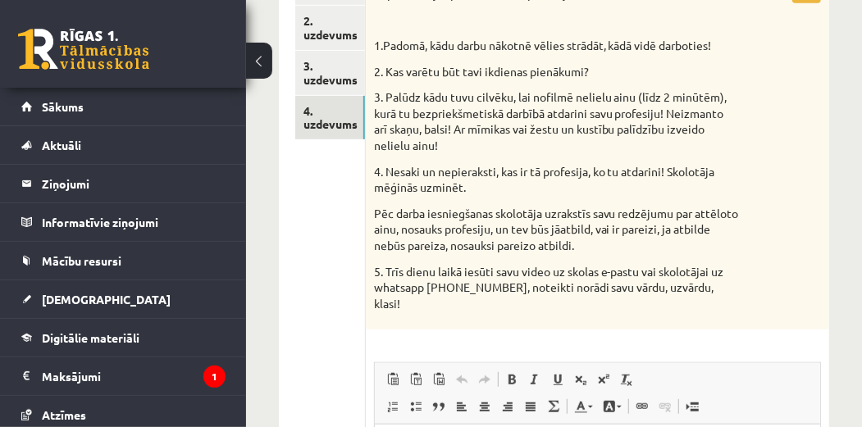
click at [334, 214] on ul "1. uzdevums 2. uzdevums 3. uzdevums 4. uzdevums" at bounding box center [330, 332] width 71 height 743
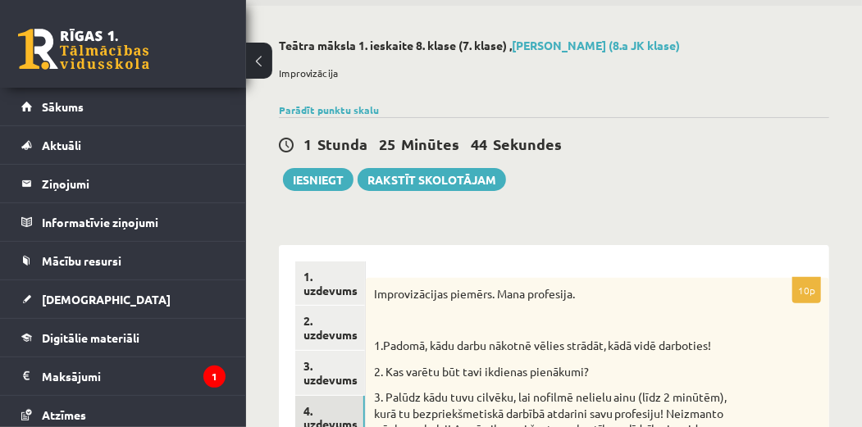
scroll to position [50, 0]
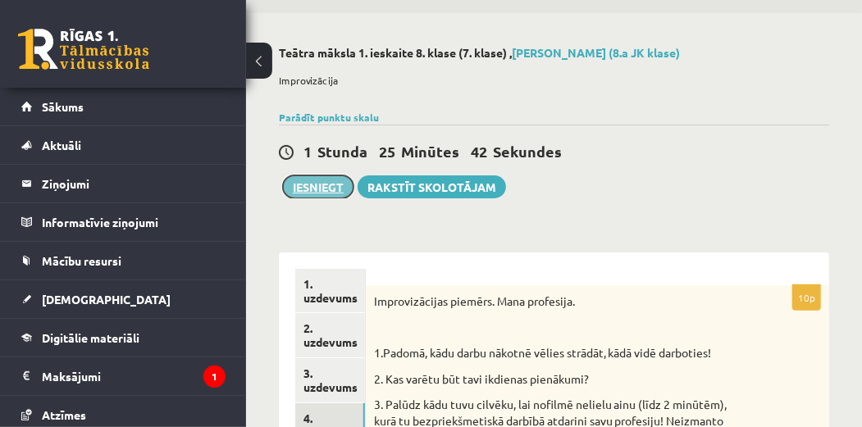
click at [318, 184] on button "Iesniegt" at bounding box center [318, 186] width 71 height 23
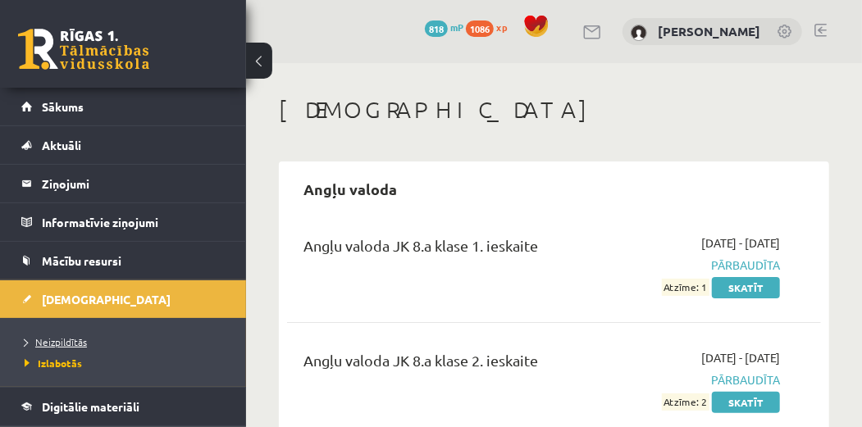
click at [80, 343] on span "Neizpildītās" at bounding box center [56, 341] width 62 height 13
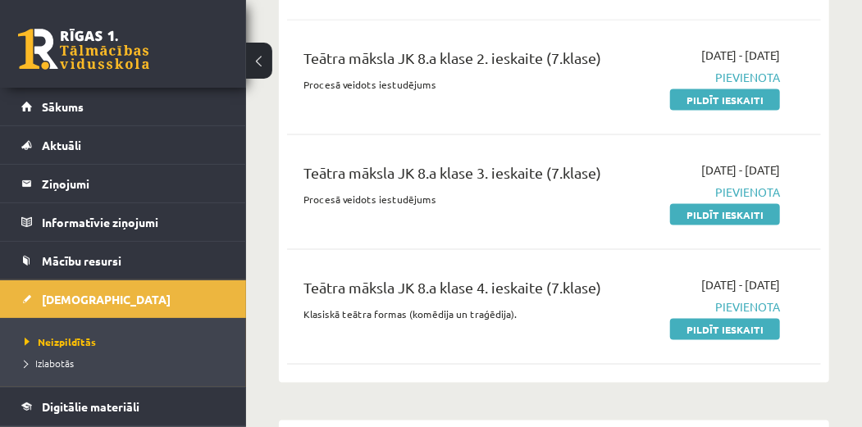
scroll to position [957, 0]
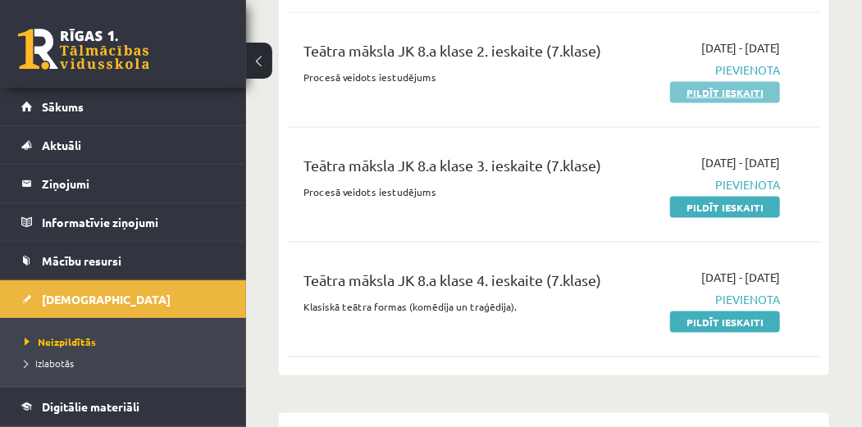
click at [762, 82] on link "Pildīt ieskaiti" at bounding box center [725, 92] width 110 height 21
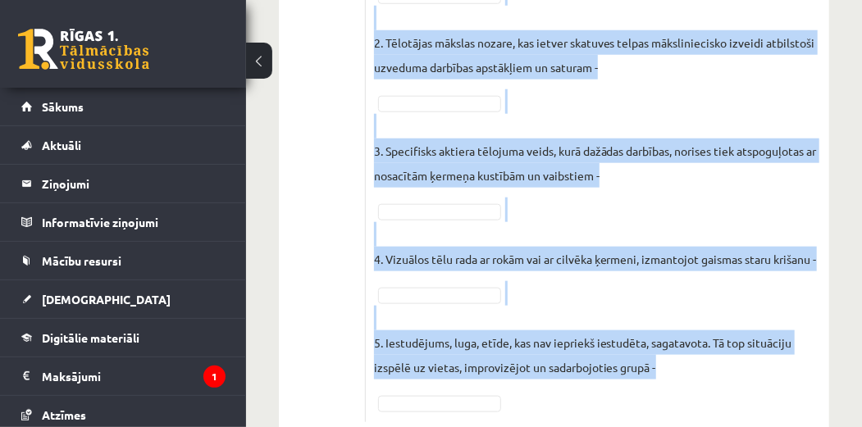
scroll to position [738, 0]
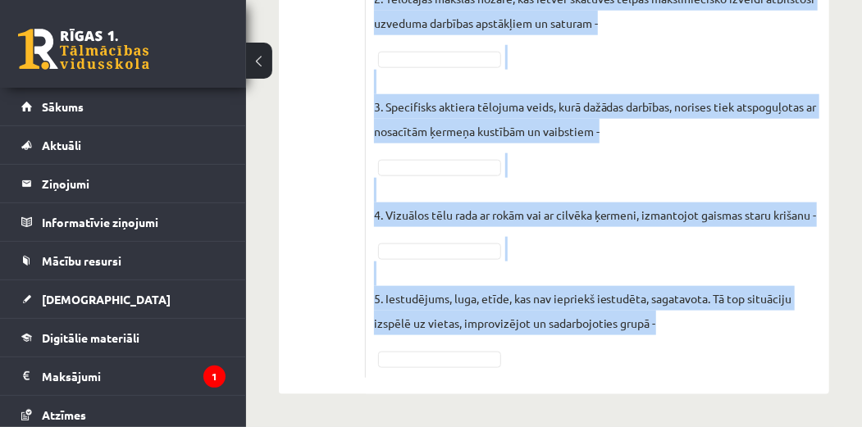
drag, startPoint x: 374, startPoint y: 98, endPoint x: 835, endPoint y: 433, distance: 569.4
copy div "Loremi dolorsitamet, consectet adipisci elitseddoe temporin! Utlaboree dolor ma…"
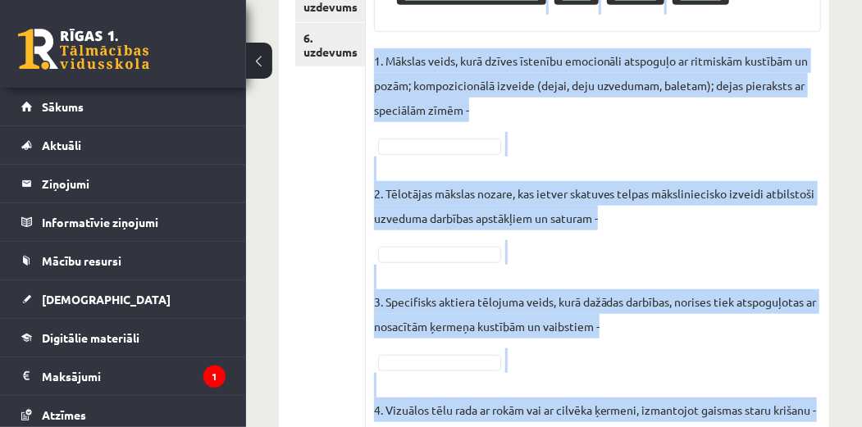
scroll to position [518, 0]
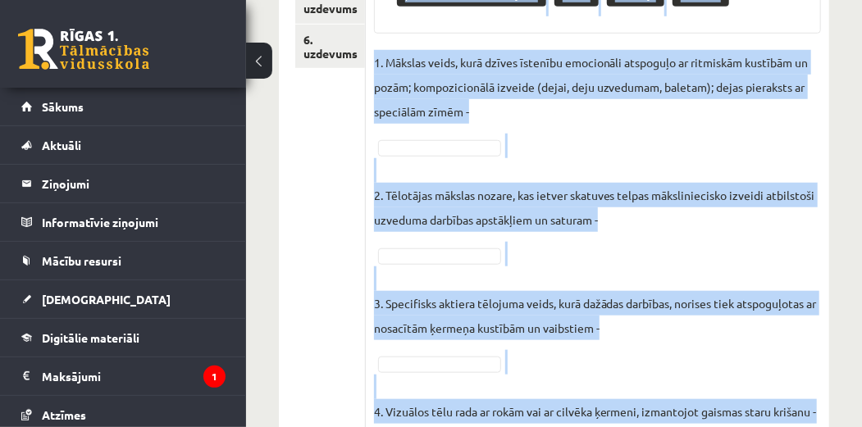
click at [445, 135] on fieldset "1. Mākslas veids, kurā dzīves īstenību emocionāli atspoguļo ar ritmiskām kustīb…" at bounding box center [597, 308] width 447 height 517
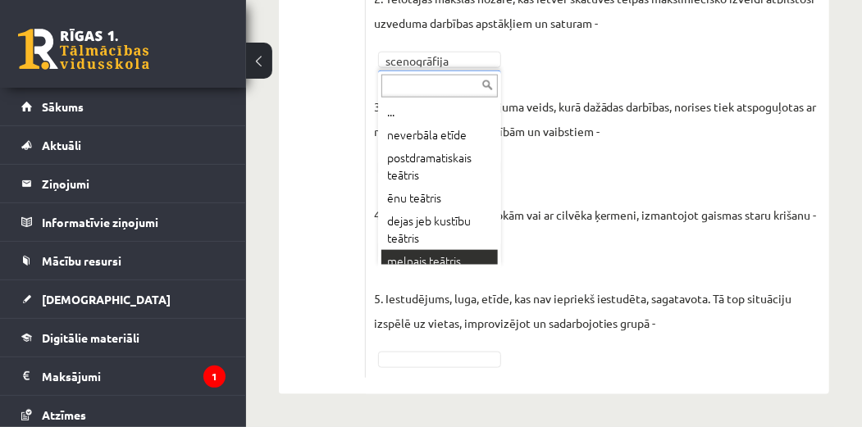
scroll to position [8, 0]
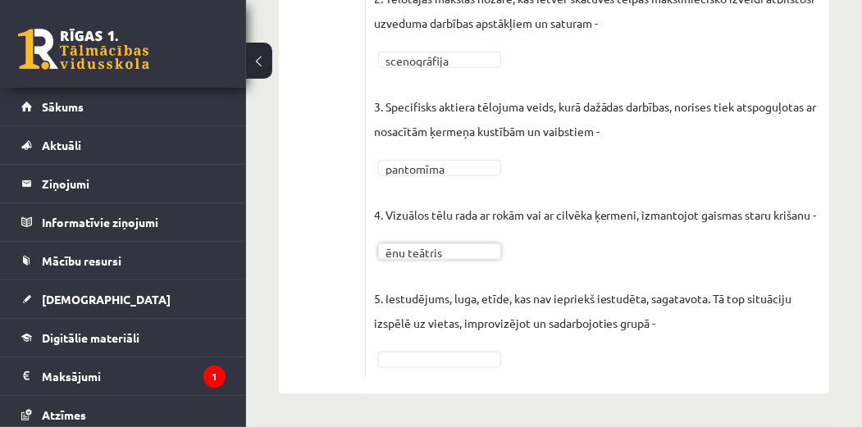
click at [430, 370] on fieldset "**********" at bounding box center [597, 111] width 447 height 517
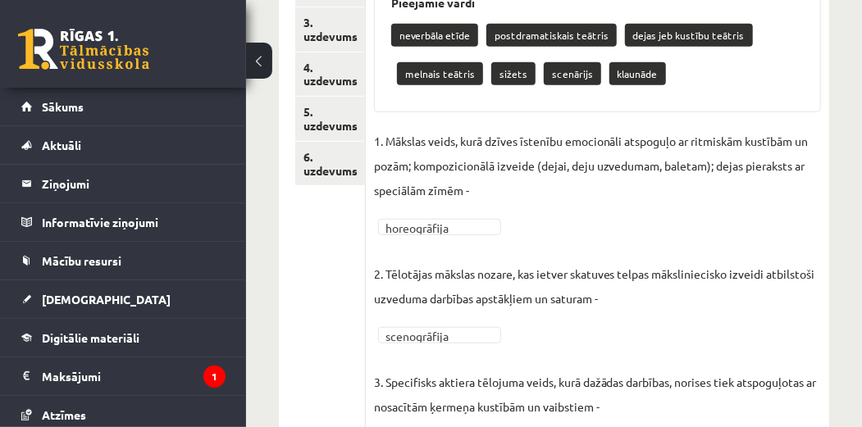
scroll to position [385, 0]
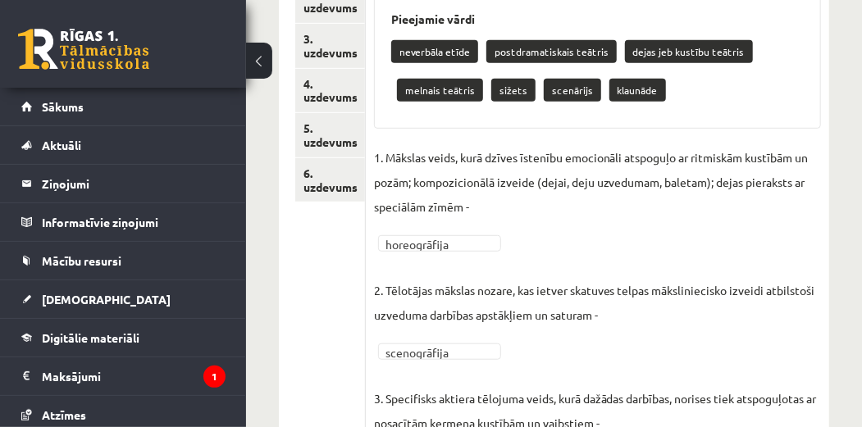
drag, startPoint x: 861, startPoint y: 235, endPoint x: 858, endPoint y: 202, distance: 33.7
click at [858, 202] on div "**********" at bounding box center [554, 199] width 616 height 1040
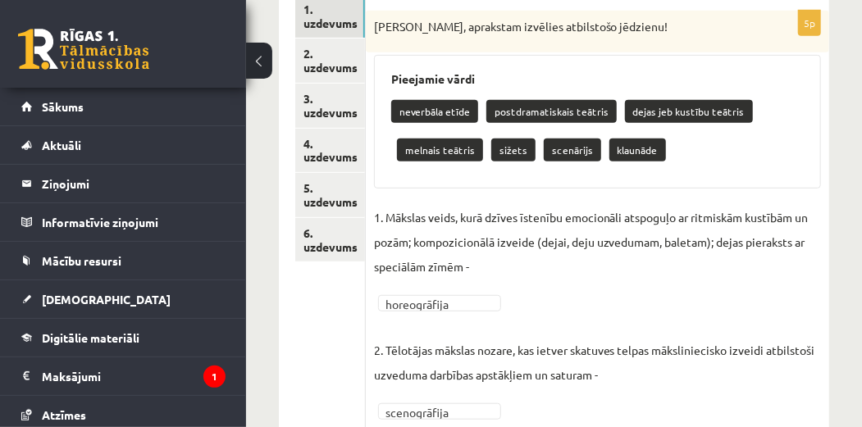
scroll to position [321, 0]
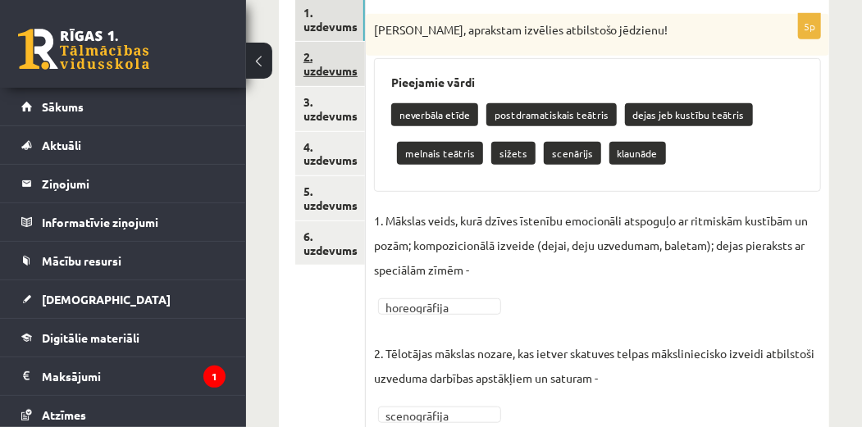
click at [338, 73] on link "2. uzdevums" at bounding box center [330, 64] width 70 height 44
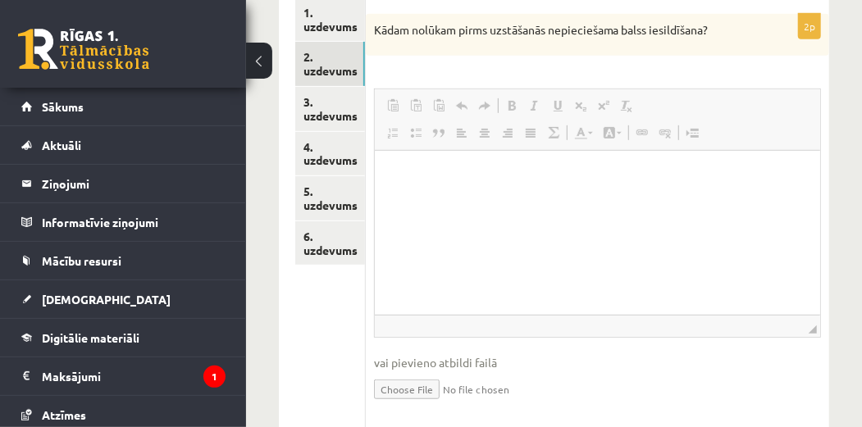
scroll to position [0, 0]
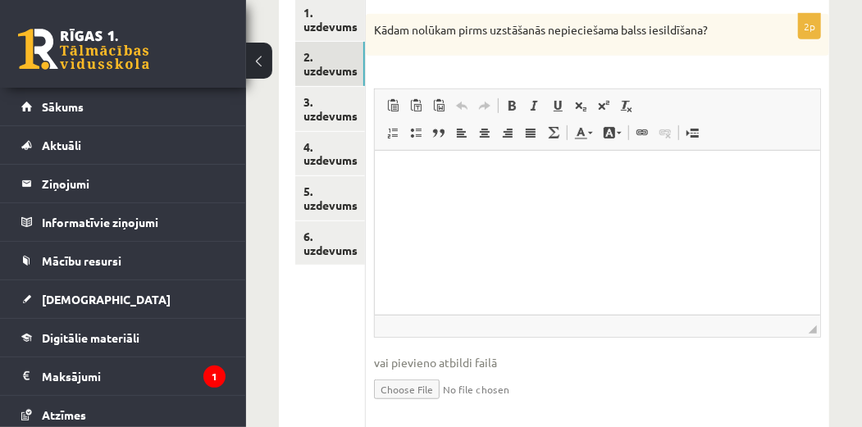
drag, startPoint x: 372, startPoint y: 140, endPoint x: 421, endPoint y: 118, distance: 53.2
click at [428, 127] on div "2p Kādam nolūkam pirms uzstāšanās nepieciešama balss iesildīšana? Rich Text Edi…" at bounding box center [597, 222] width 463 height 417
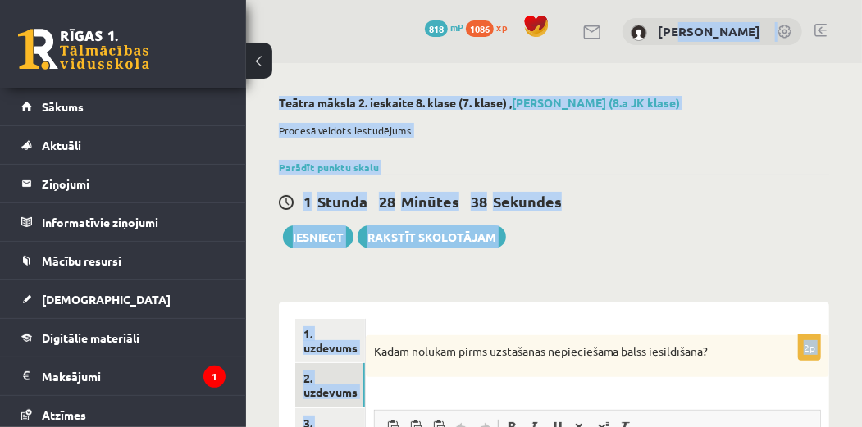
drag, startPoint x: 375, startPoint y: 36, endPoint x: 722, endPoint y: 340, distance: 461.3
click at [722, 340] on div "Kādam nolūkam pirms uzstāšanās nepieciešama balss iesildīšana?" at bounding box center [597, 356] width 463 height 43
copy p "Kādam nolūkam pirms uzstāšanās nepieciešama balss iesildīšana?"
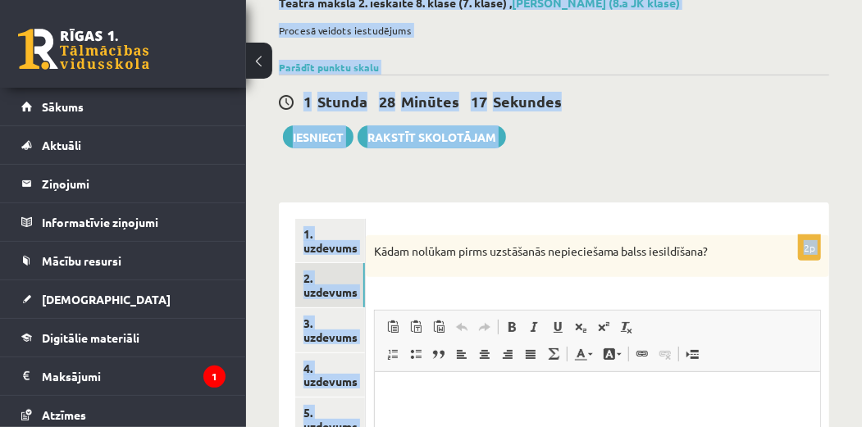
scroll to position [108, 0]
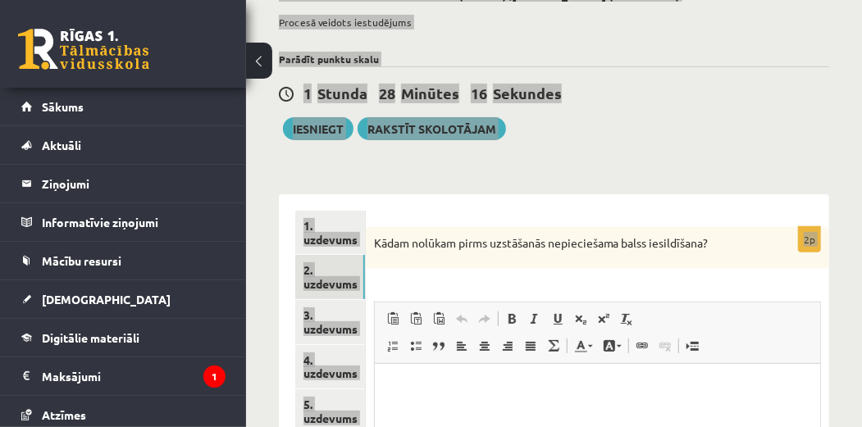
click at [494, 388] on p "Rich Text-editor, wiswyg-editor-user-answer-47433980532520" at bounding box center [596, 388] width 412 height 17
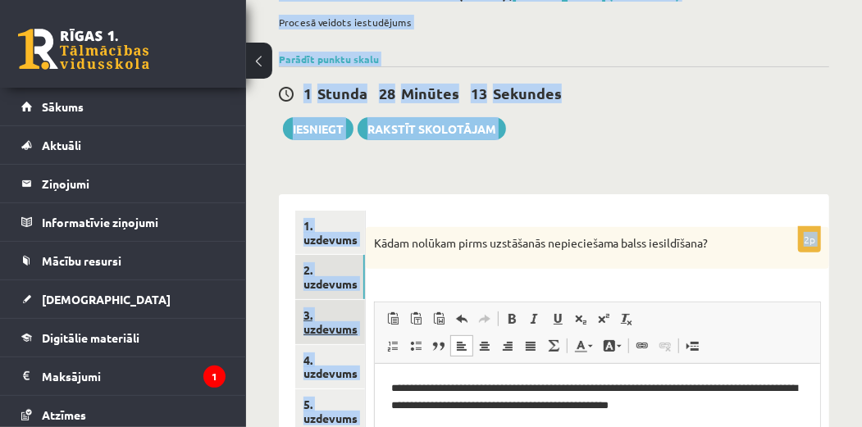
click at [321, 315] on link "3. uzdevums" at bounding box center [330, 322] width 70 height 44
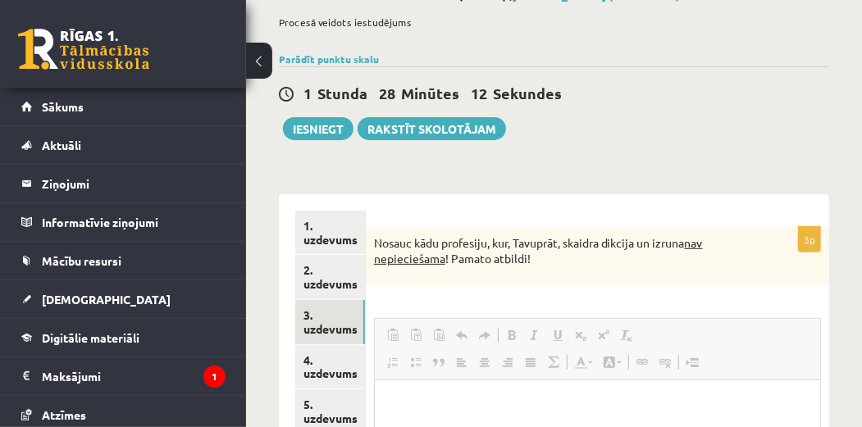
scroll to position [0, 0]
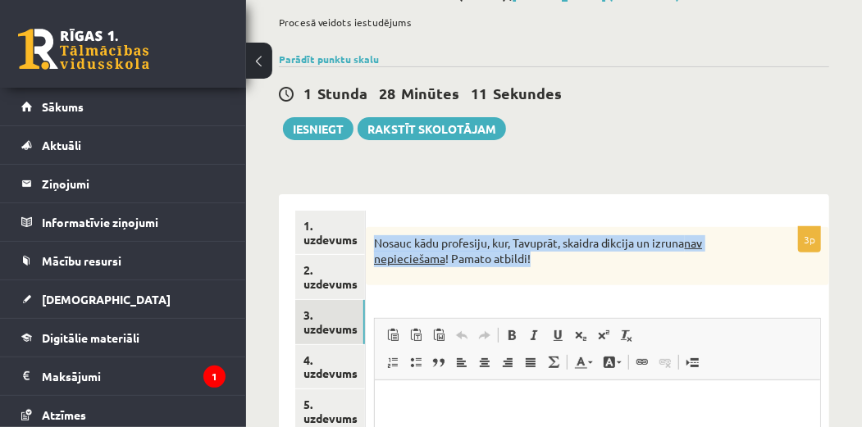
drag, startPoint x: 374, startPoint y: 238, endPoint x: 553, endPoint y: 262, distance: 180.4
click at [553, 262] on div "Nosauc kādu profesiju, kur, Tavuprāt, skaidra dikcija un izruna nav nepieciešam…" at bounding box center [597, 256] width 463 height 58
copy p "Nosauc kādu profesiju, kur, Tavuprāt, skaidra dikcija un izruna nav nepieciešam…"
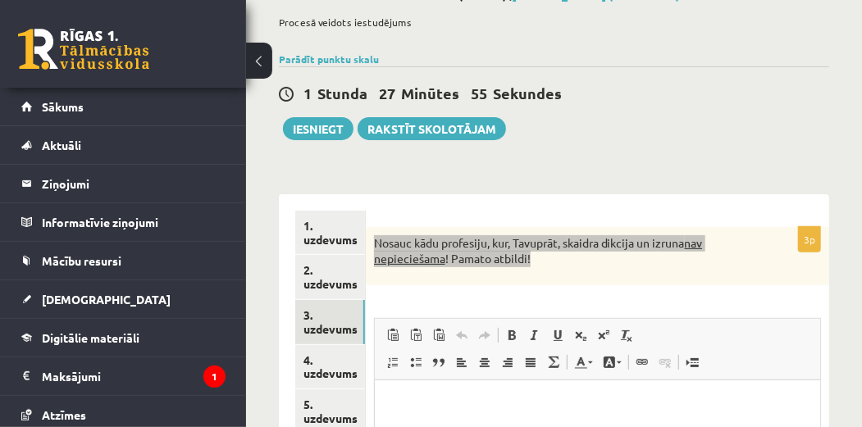
click at [448, 407] on p "Rich Text-editor, wiswyg-editor-user-answer-47433901404500" at bounding box center [596, 404] width 412 height 17
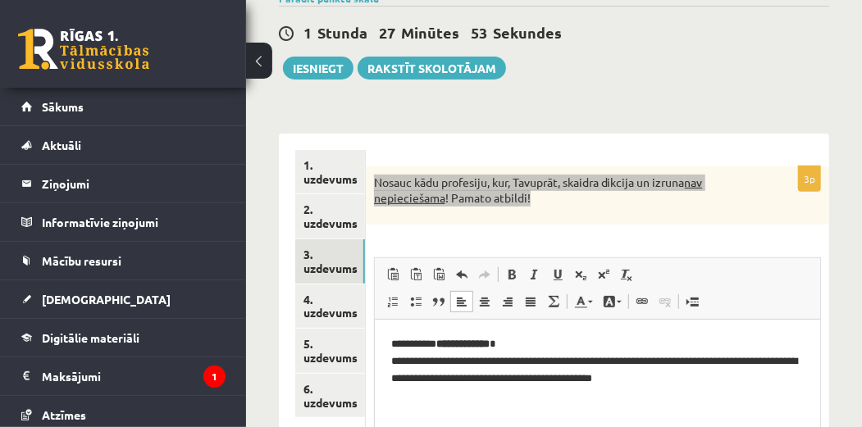
scroll to position [172, 0]
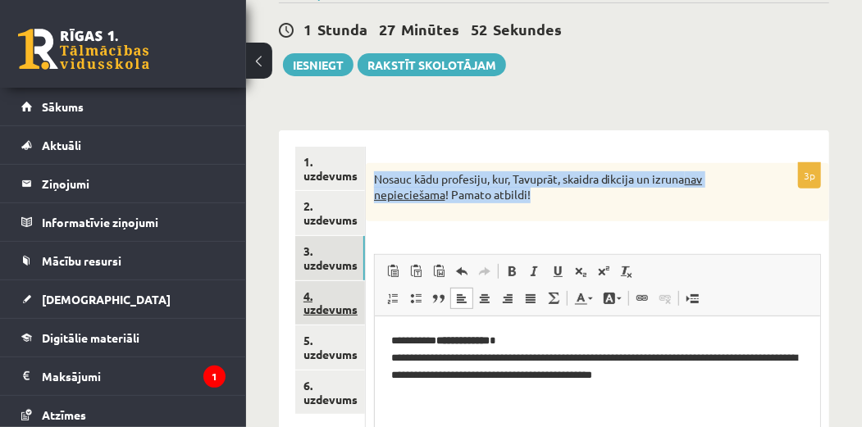
click at [351, 301] on link "4. uzdevums" at bounding box center [330, 303] width 70 height 44
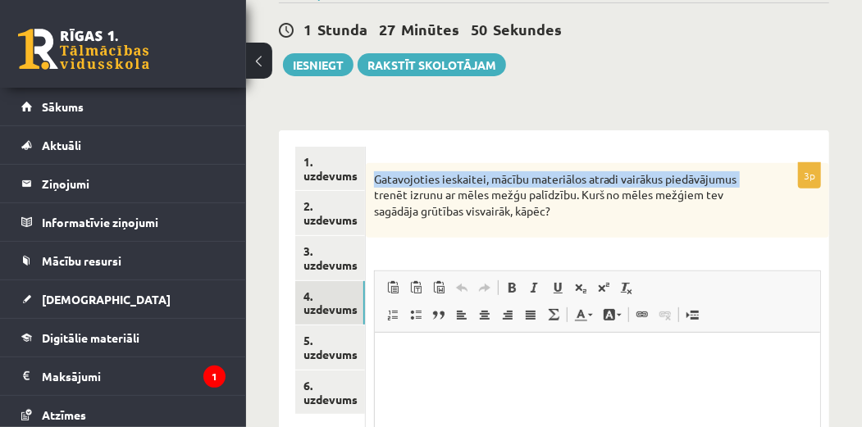
scroll to position [0, 0]
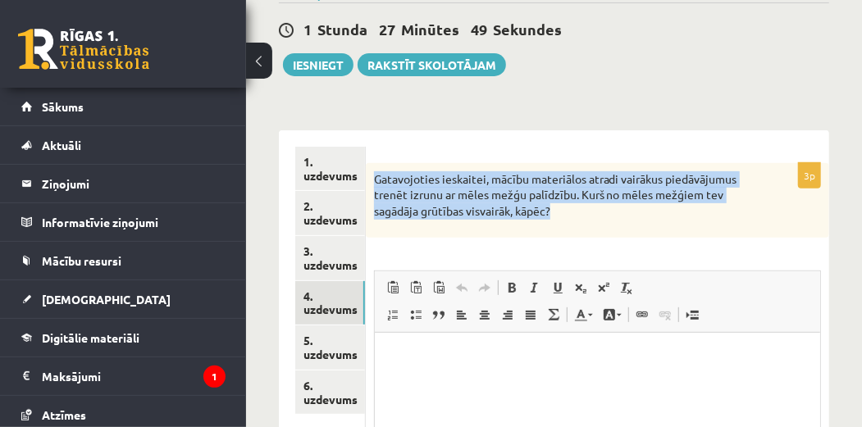
drag, startPoint x: 372, startPoint y: 172, endPoint x: 659, endPoint y: 220, distance: 290.9
click at [659, 220] on div "Gatavojoties ieskaitei, mācību materiālos atradi vairākus piedāvājumus trenēt i…" at bounding box center [597, 200] width 463 height 75
copy p "Gatavojoties ieskaitei, mācību materiālos atradi vairākus piedāvājumus trenēt i…"
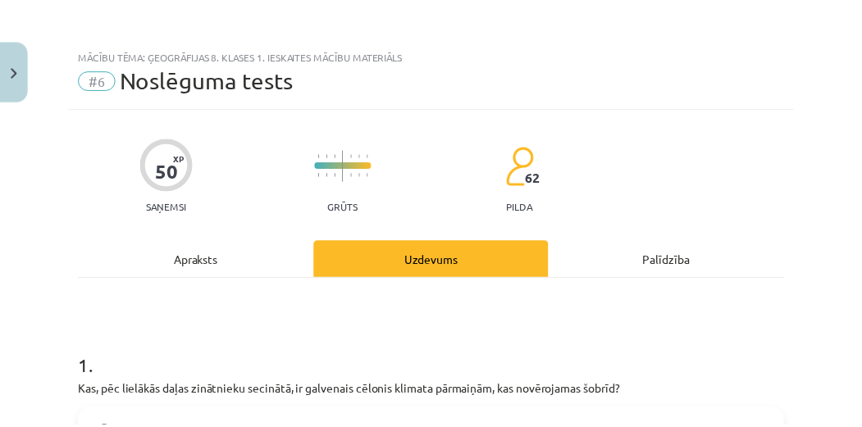
scroll to position [3052, 0]
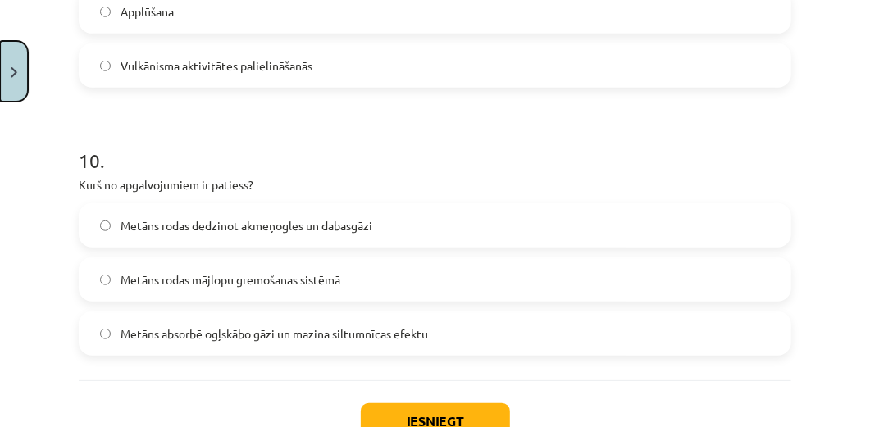
click at [11, 80] on button "Close" at bounding box center [14, 71] width 28 height 61
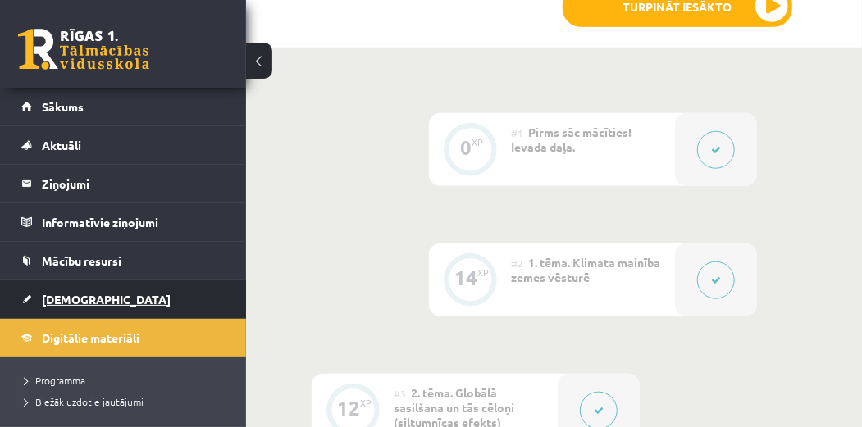
click at [82, 294] on span "[DEMOGRAPHIC_DATA]" at bounding box center [106, 299] width 129 height 15
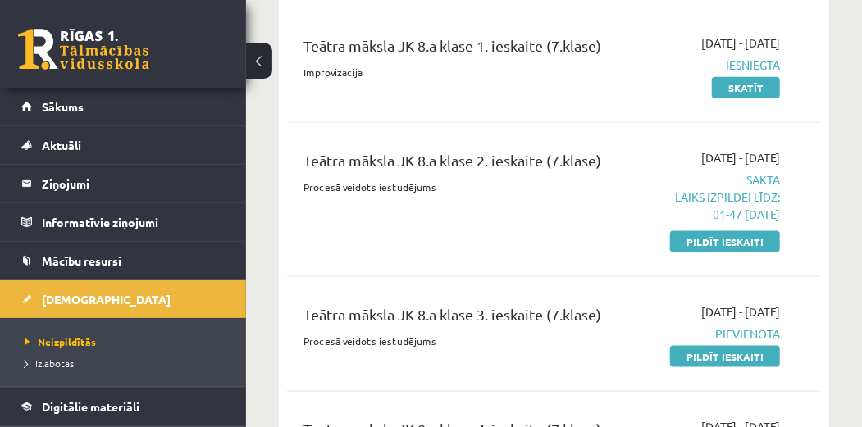
scroll to position [855, 0]
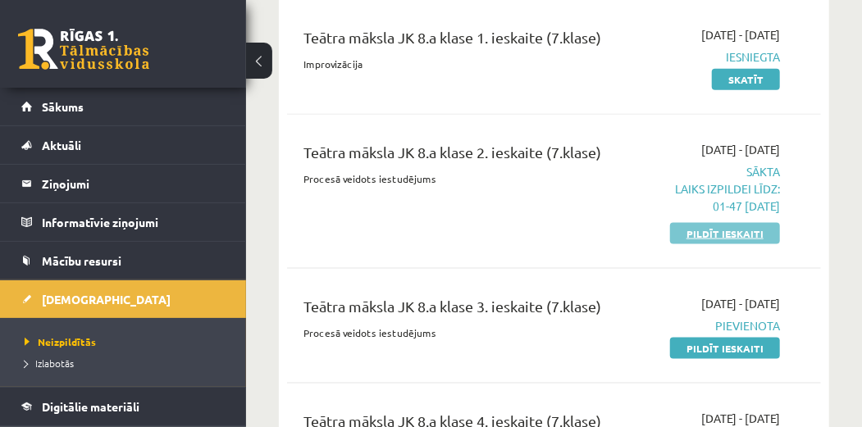
click at [741, 223] on link "Pildīt ieskaiti" at bounding box center [725, 233] width 110 height 21
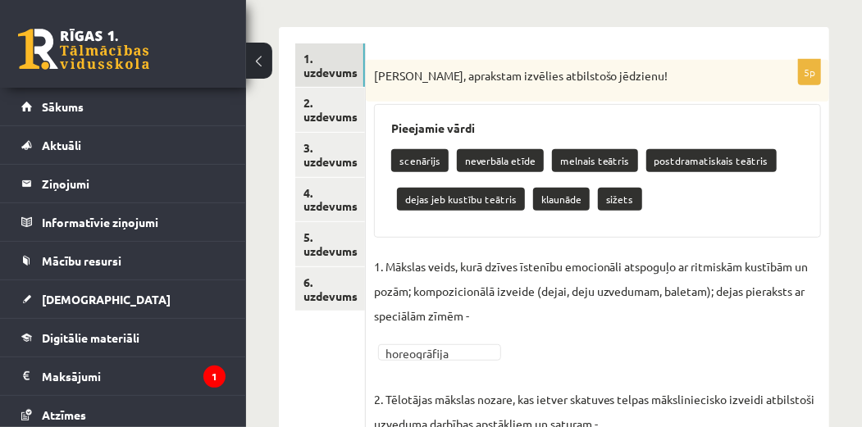
scroll to position [274, 0]
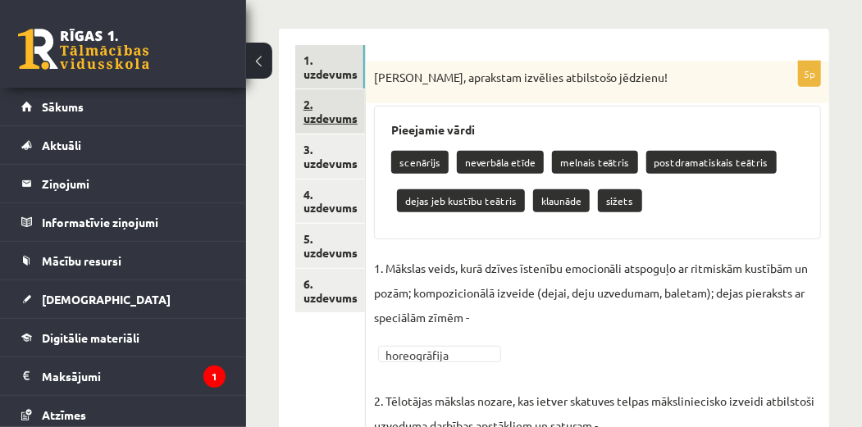
click at [337, 122] on link "2. uzdevums" at bounding box center [330, 111] width 70 height 44
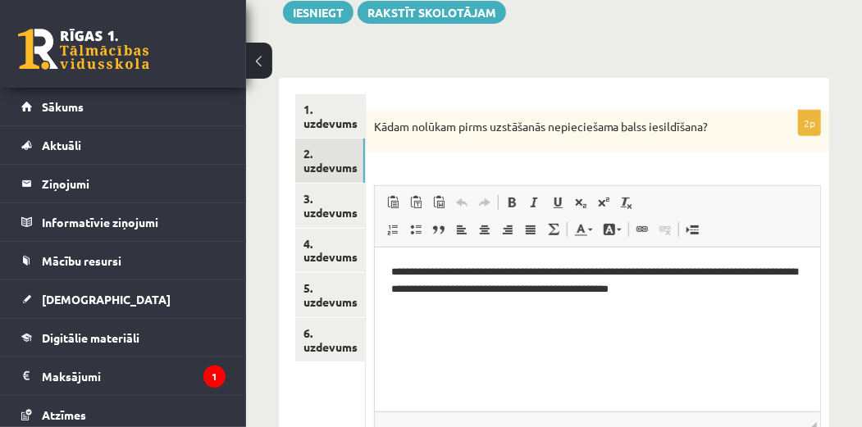
scroll to position [251, 0]
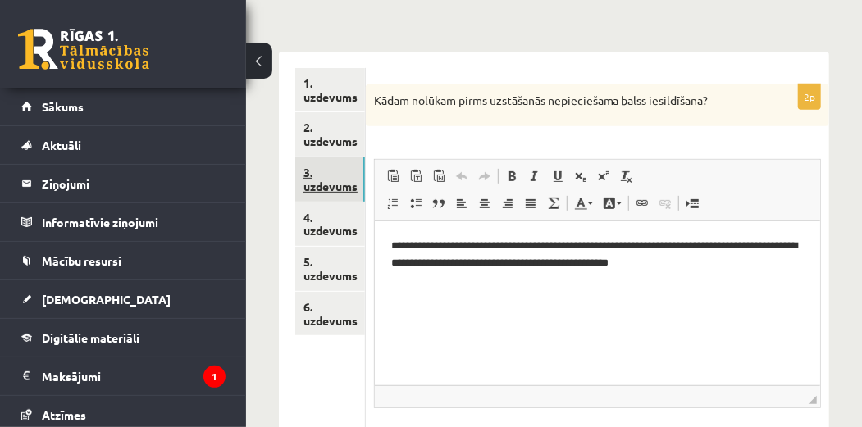
click at [314, 174] on link "3. uzdevums" at bounding box center [330, 179] width 70 height 44
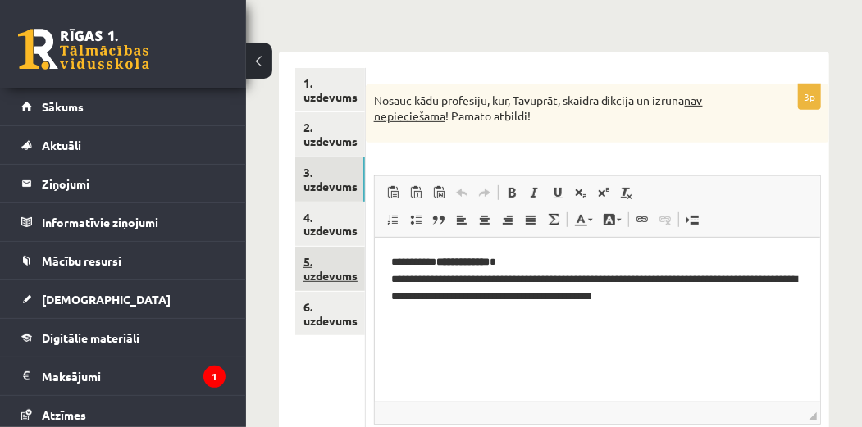
scroll to position [0, 0]
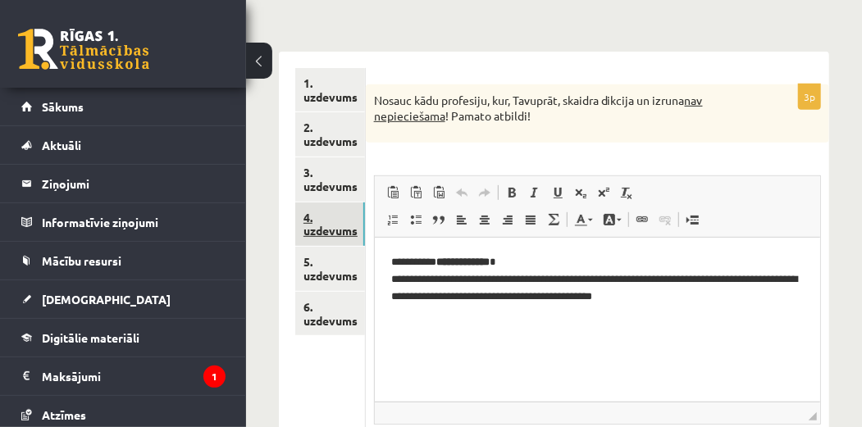
click at [343, 227] on link "4. uzdevums" at bounding box center [330, 225] width 70 height 44
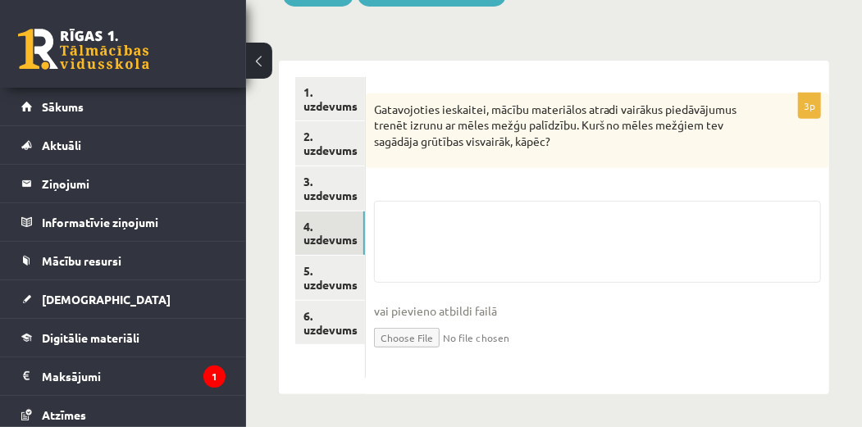
scroll to position [251, 0]
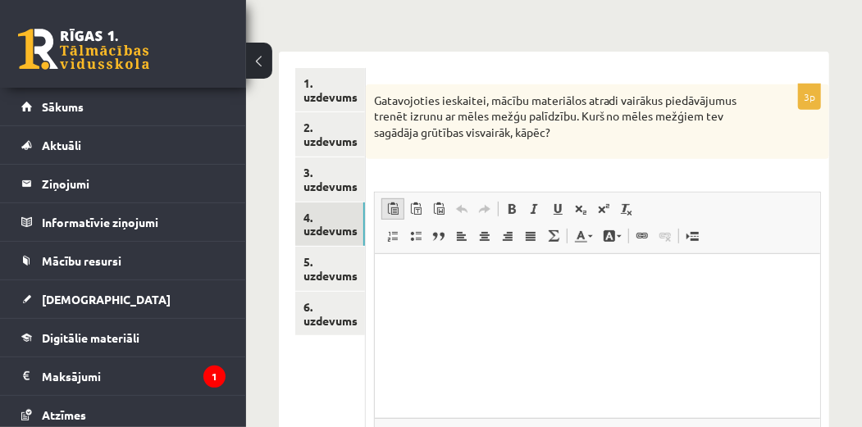
click at [403, 212] on span "Klistra in Kortkommando Ctrl+V Klistra in som vanlig text Kortkommando Ctrl+Ski…" at bounding box center [439, 208] width 117 height 21
click at [395, 276] on p "Rich Text-editor, wiswyg-editor-user-answer-47433834967180" at bounding box center [596, 278] width 412 height 17
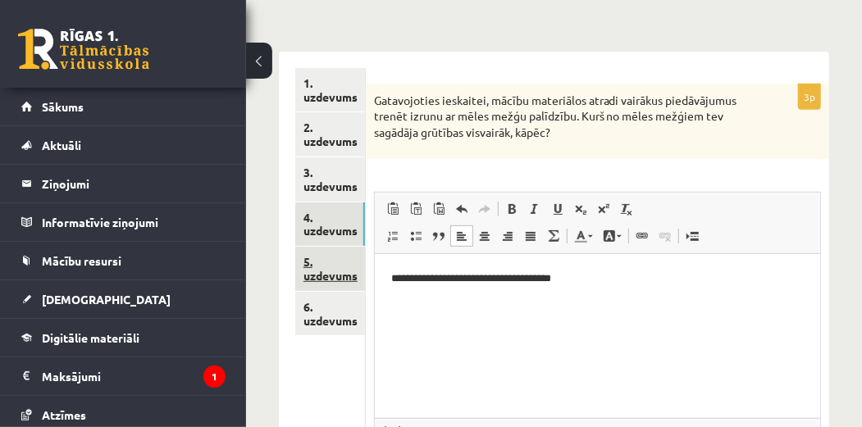
click at [344, 266] on link "5. uzdevums" at bounding box center [330, 269] width 70 height 44
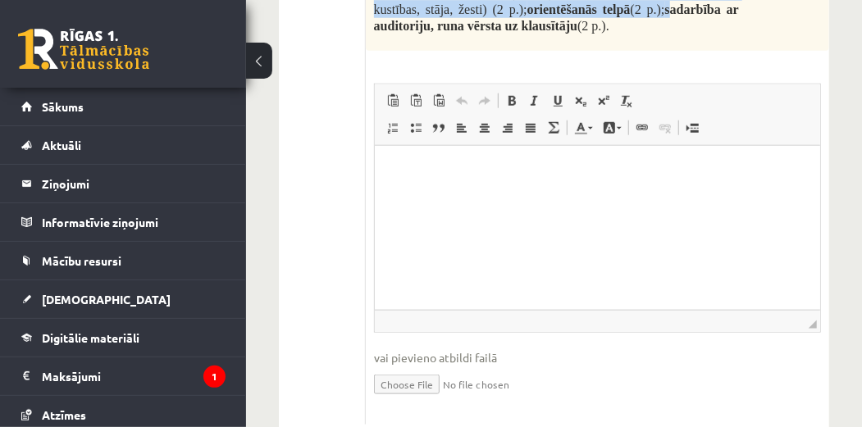
scroll to position [631, 0]
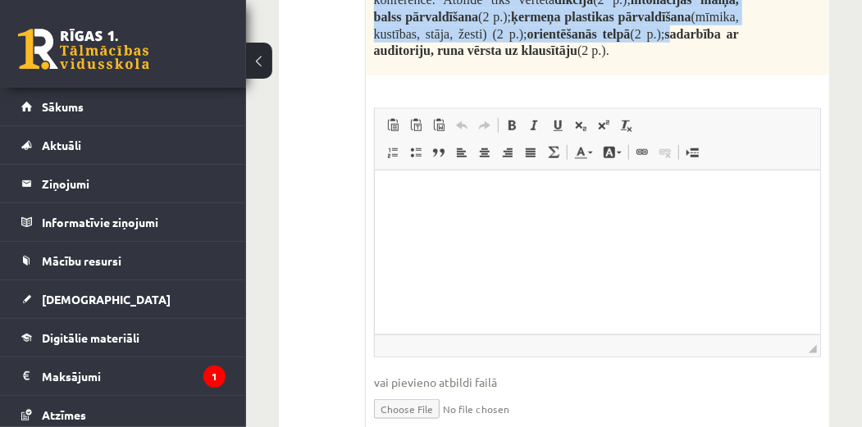
drag, startPoint x: 374, startPoint y: 91, endPoint x: 718, endPoint y: 50, distance: 346.8
copy div "Loremip dolorsi ametconsect. (83 a.) Elits doeius temporinc, utlaboree dolorem …"
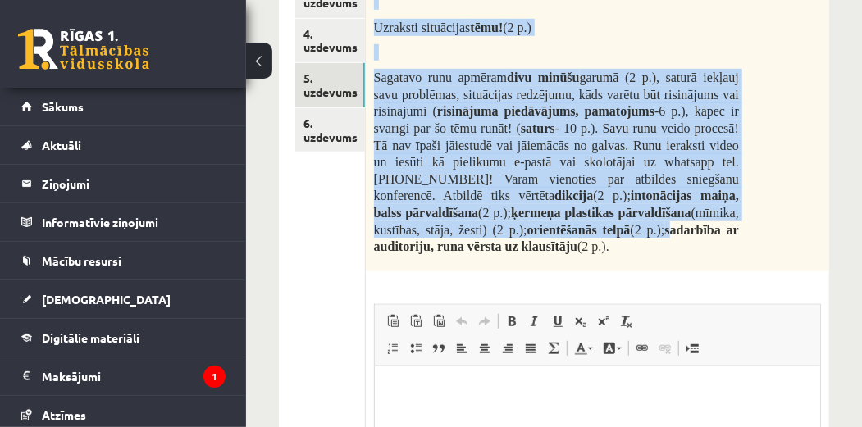
scroll to position [316, 0]
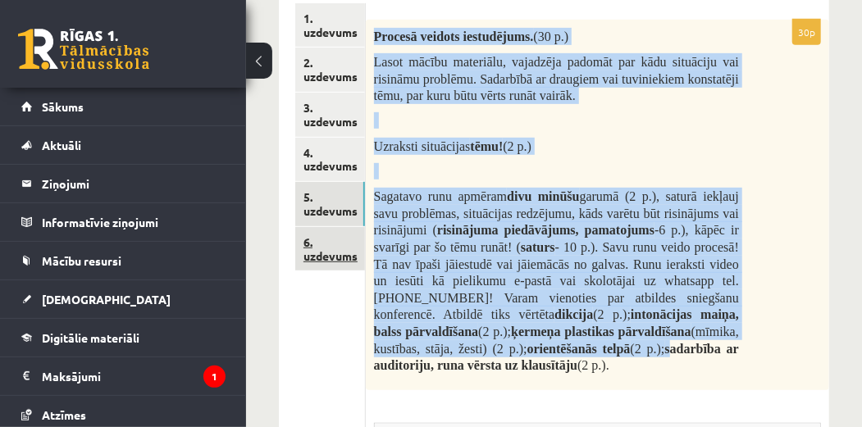
click at [353, 244] on link "6. uzdevums" at bounding box center [330, 249] width 70 height 44
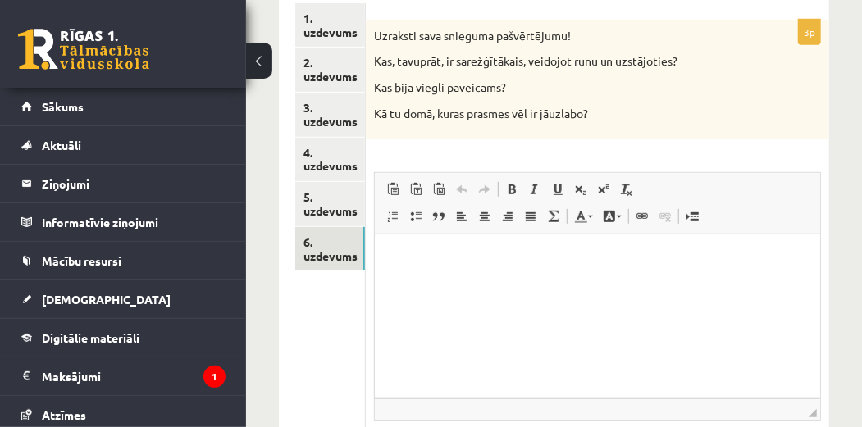
scroll to position [0, 0]
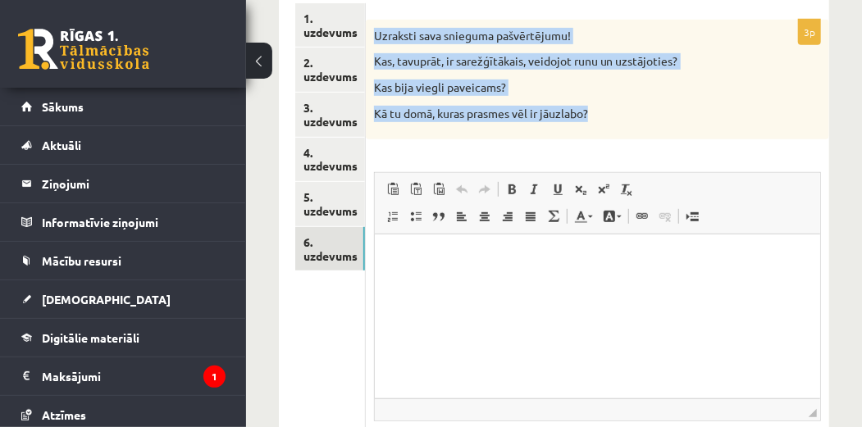
drag, startPoint x: 376, startPoint y: 36, endPoint x: 617, endPoint y: 114, distance: 254.1
click at [617, 114] on div "Uzraksti sava snieguma pašvērtējumu! Kas, tavuprāt, ir sarežģītākais, veidojot …" at bounding box center [597, 80] width 463 height 120
copy div "Uzraksti sava snieguma pašvērtējumu! Kas, tavuprāt, ir sarežģītākais, veidojot …"
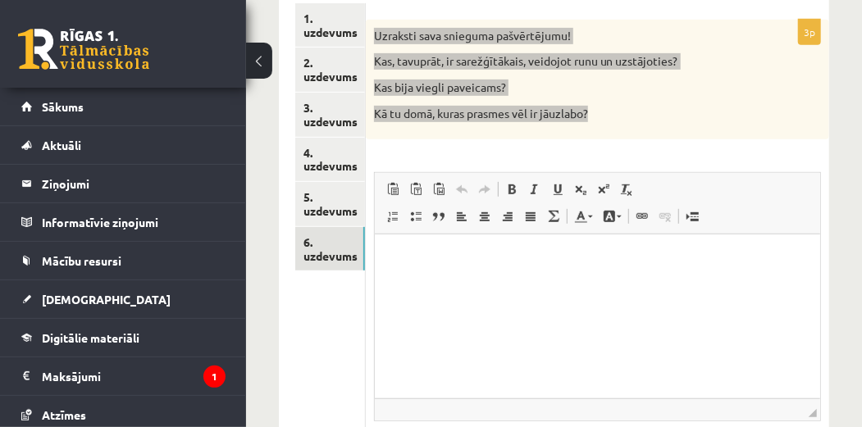
click at [451, 285] on html at bounding box center [596, 259] width 445 height 50
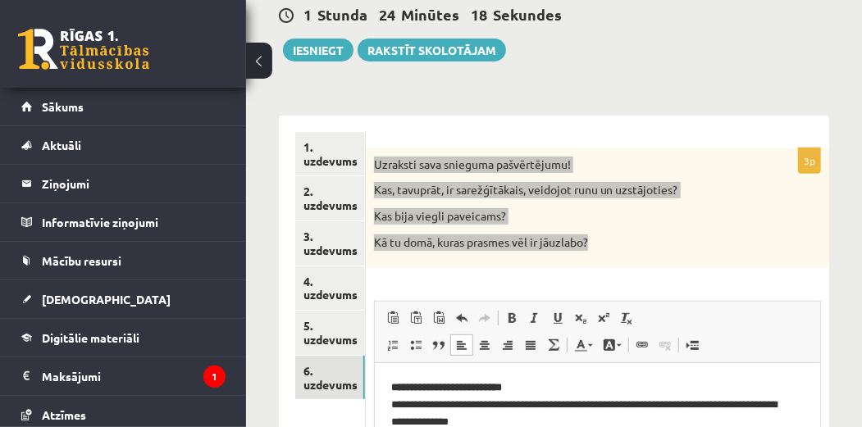
scroll to position [180, 0]
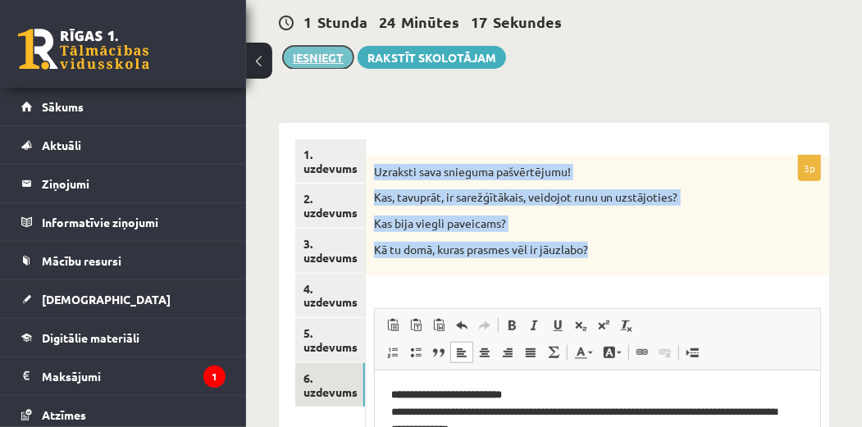
click at [312, 55] on button "Iesniegt" at bounding box center [318, 57] width 71 height 23
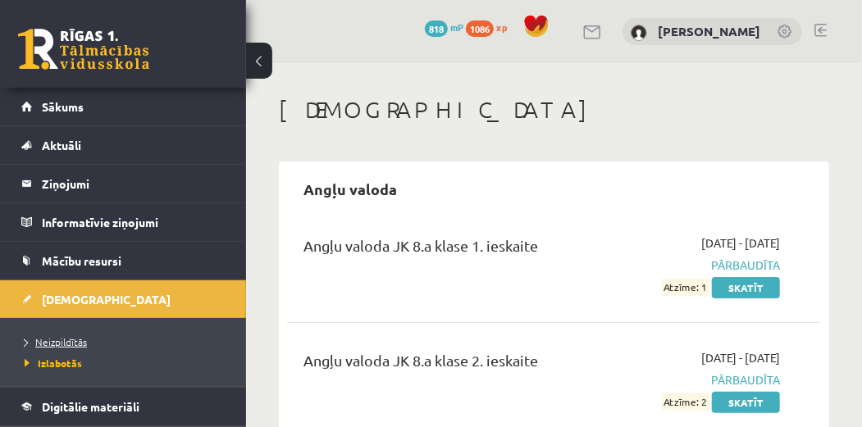
click at [58, 343] on span "Neizpildītās" at bounding box center [56, 341] width 62 height 13
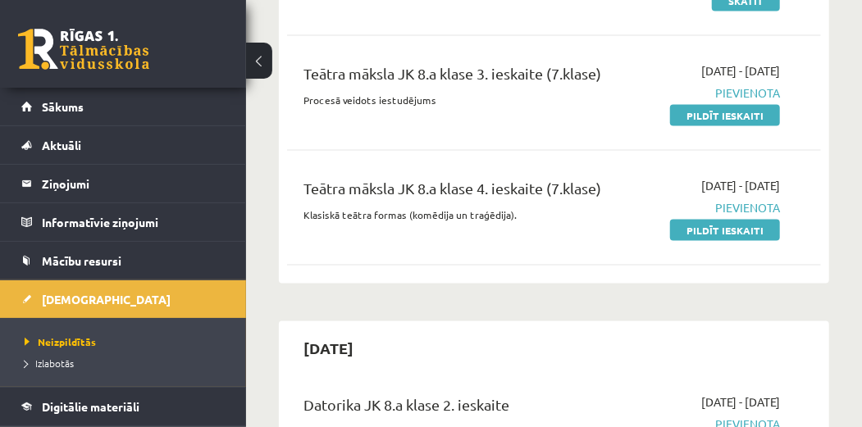
scroll to position [1064, 0]
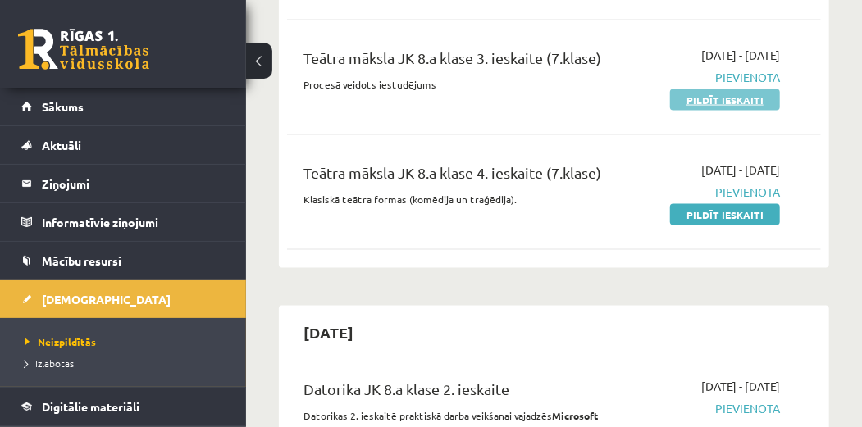
click at [740, 89] on link "Pildīt ieskaiti" at bounding box center [725, 99] width 110 height 21
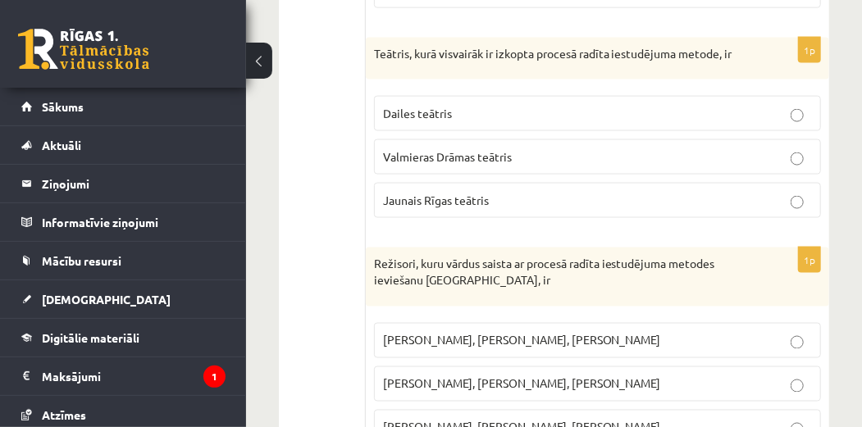
scroll to position [1041, 0]
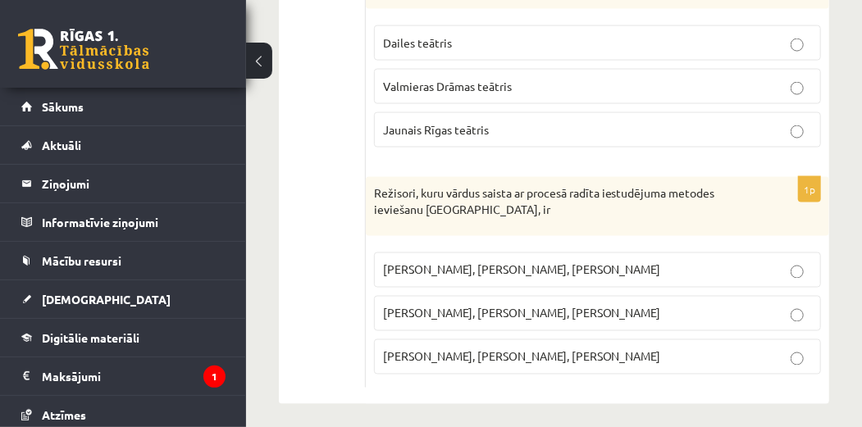
drag, startPoint x: 378, startPoint y: 106, endPoint x: 704, endPoint y: 423, distance: 455.2
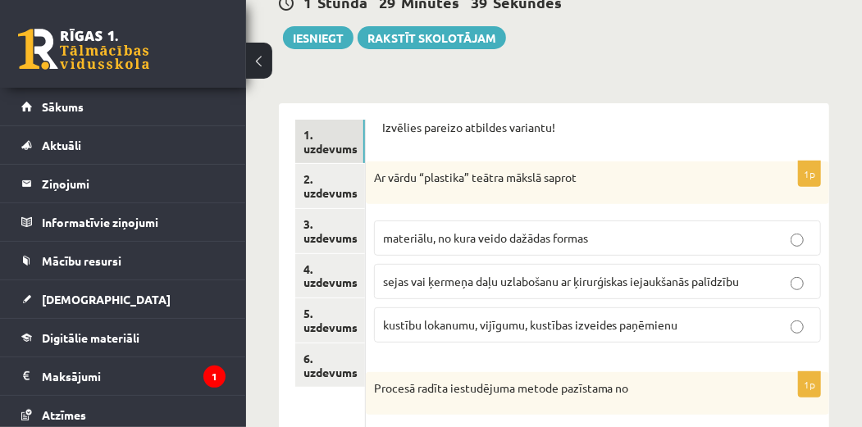
scroll to position [159, 0]
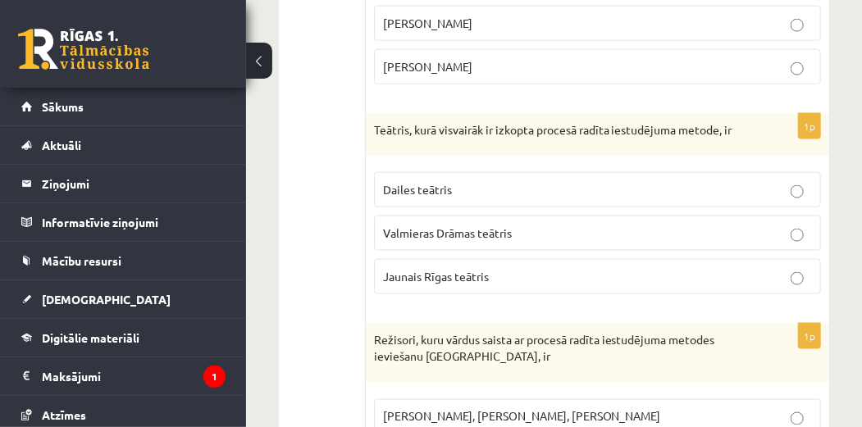
scroll to position [1041, 0]
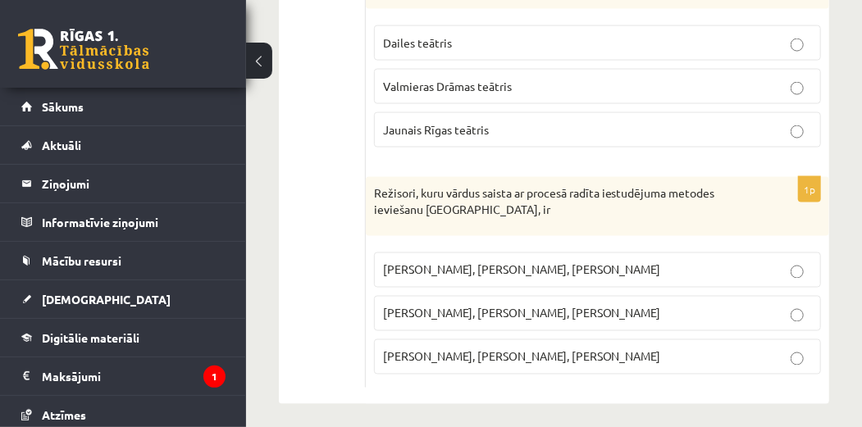
drag, startPoint x: 382, startPoint y: 164, endPoint x: 674, endPoint y: 394, distance: 371.4
copy form "Izvēlies pareizo atbildes variantu! 1p Ar vārdu “plastika” teātra mākslā saprot…"
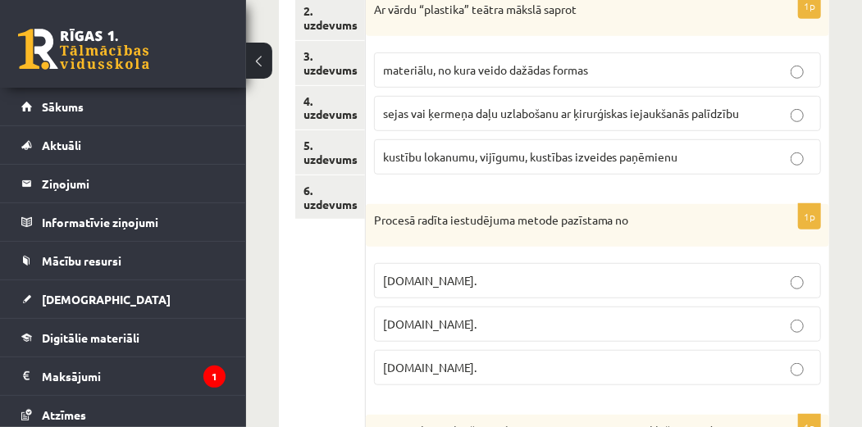
scroll to position [353, 0]
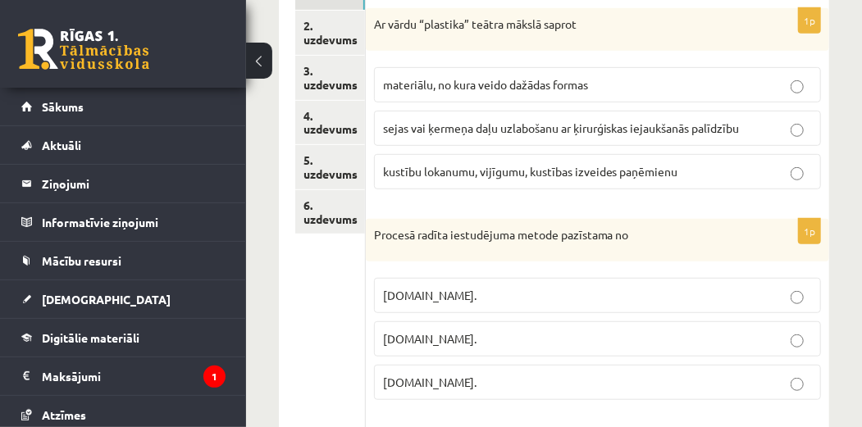
click at [708, 171] on p "kustību lokanumu, vijīgumu, kustības izveides paņēmienu" at bounding box center [597, 171] width 429 height 17
click at [434, 380] on p "17.gs." at bounding box center [597, 382] width 429 height 17
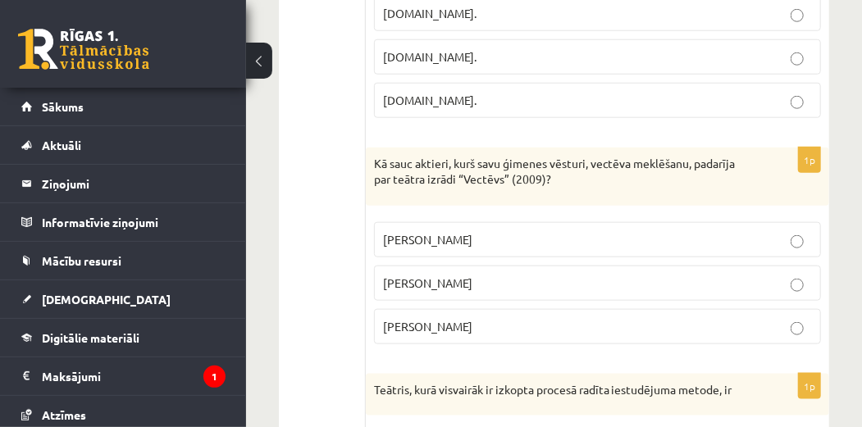
scroll to position [668, 0]
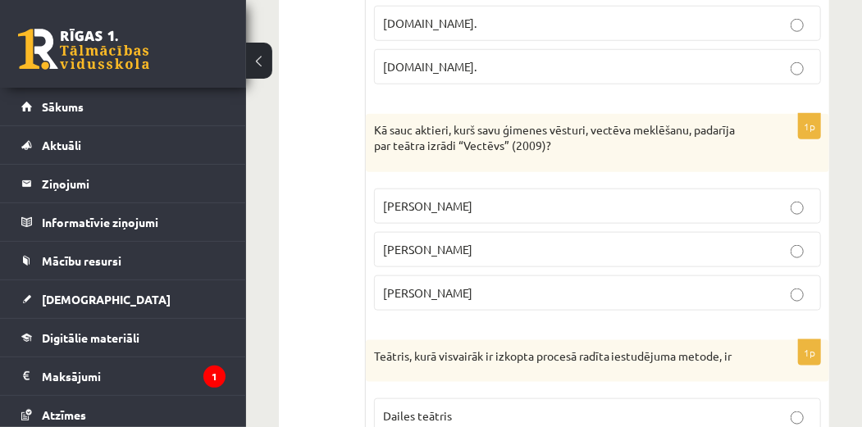
click at [620, 285] on p "Alvis Hermanis" at bounding box center [597, 293] width 429 height 17
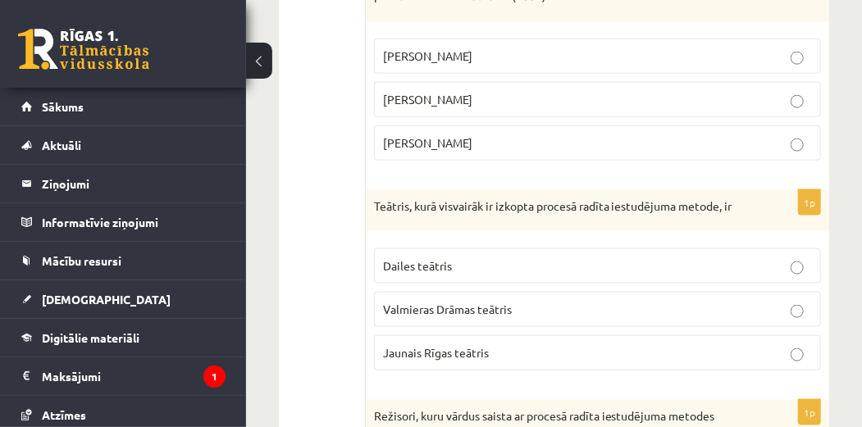
scroll to position [854, 0]
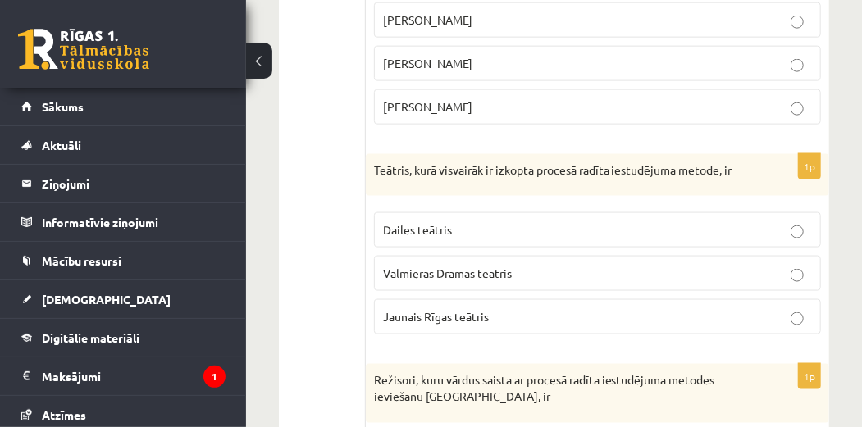
click at [665, 320] on label "Jaunais Rīgas teātris" at bounding box center [597, 316] width 447 height 35
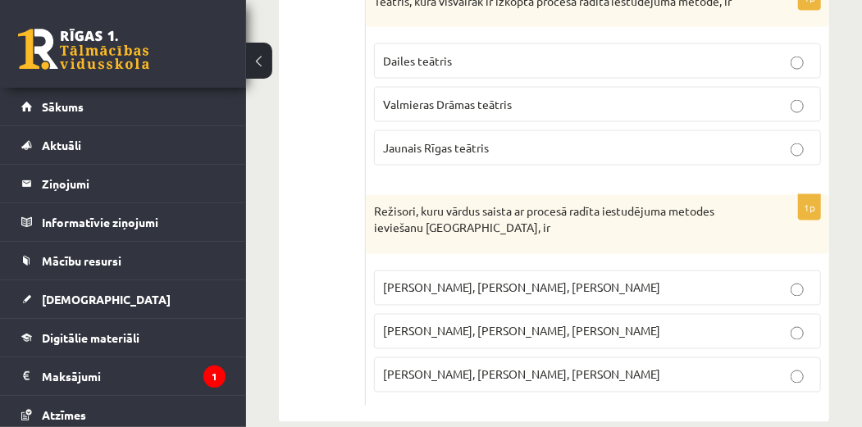
scroll to position [1041, 0]
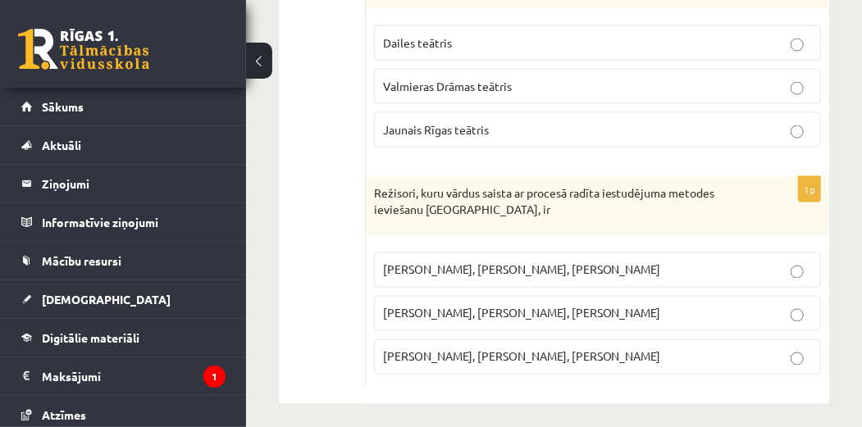
click at [544, 267] on span "Jānis Balodis, Ansis Rūtentāls, Alvis Hermanis" at bounding box center [522, 269] width 278 height 15
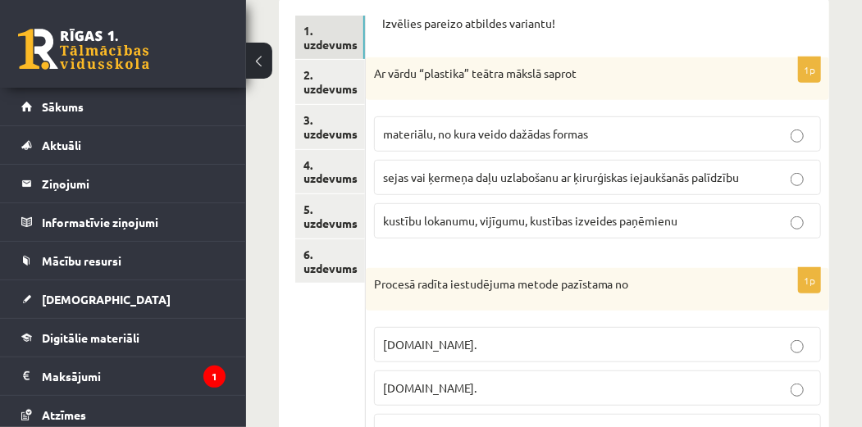
scroll to position [285, 0]
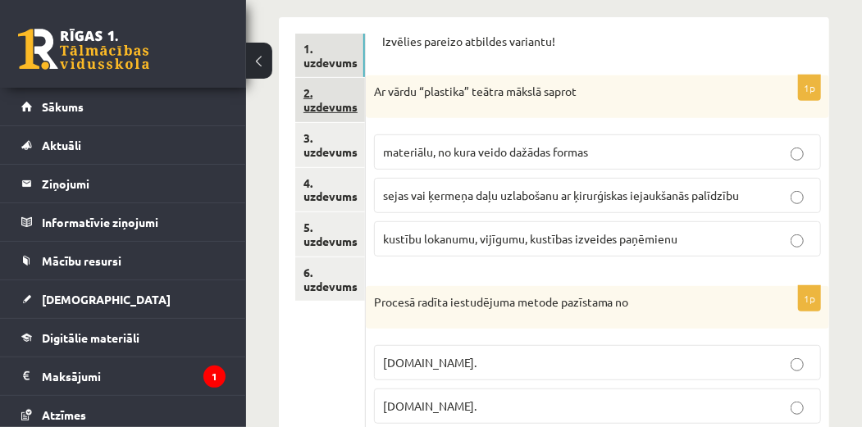
click at [313, 103] on link "2. uzdevums" at bounding box center [330, 100] width 70 height 44
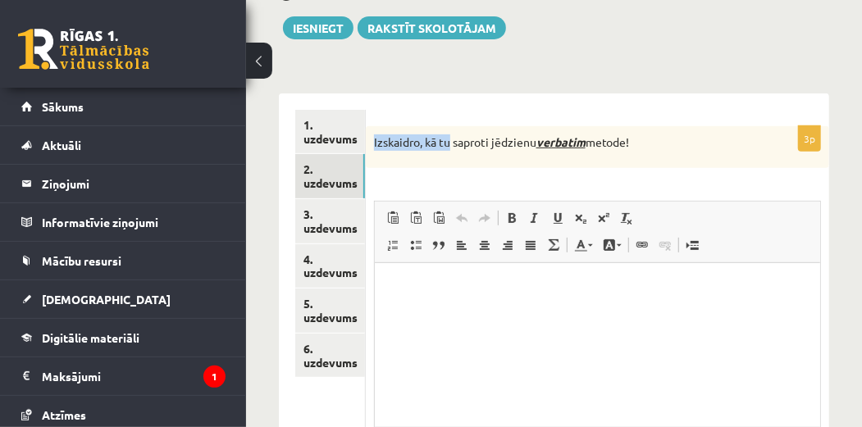
scroll to position [0, 0]
drag, startPoint x: 377, startPoint y: 139, endPoint x: 661, endPoint y: 125, distance: 284.1
click at [661, 126] on div "Izskaidro, kā tu saproti jēdzienu verbatim metode!" at bounding box center [597, 147] width 463 height 43
copy p "Izskaidro, kā tu saproti jēdzienu verbatim metode!"
click at [418, 313] on html at bounding box center [596, 288] width 445 height 50
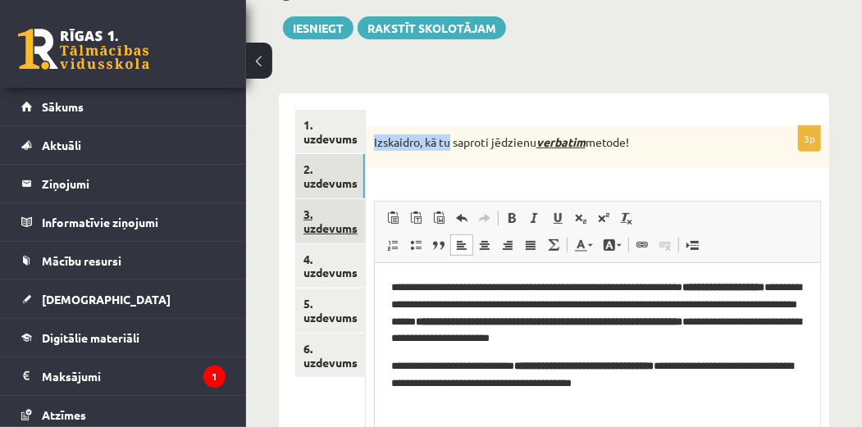
click at [336, 223] on link "3. uzdevums" at bounding box center [330, 221] width 70 height 44
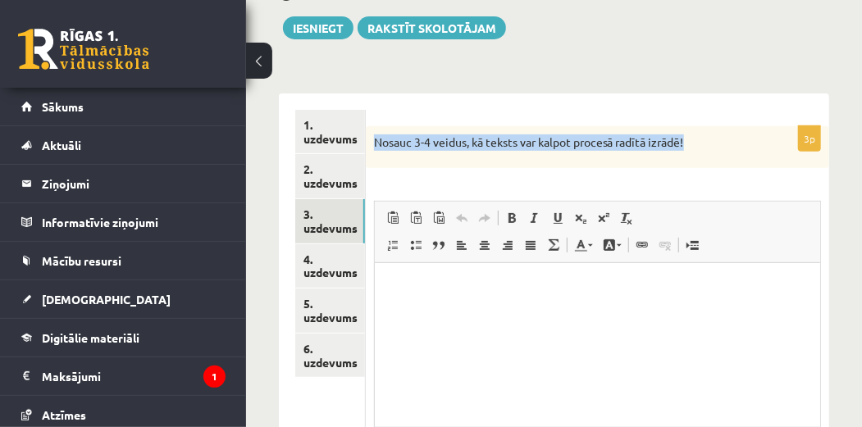
drag, startPoint x: 398, startPoint y: 139, endPoint x: 695, endPoint y: 125, distance: 298.0
click at [695, 125] on form "3p Nosauc 3-4 veidus, kā teksts var kalpot procesā radītā izrādē! Rich Text Edi…" at bounding box center [597, 326] width 430 height 433
copy p "Nosauc 3-4 veidus, kā teksts var kalpot procesā radītā izrādē!"
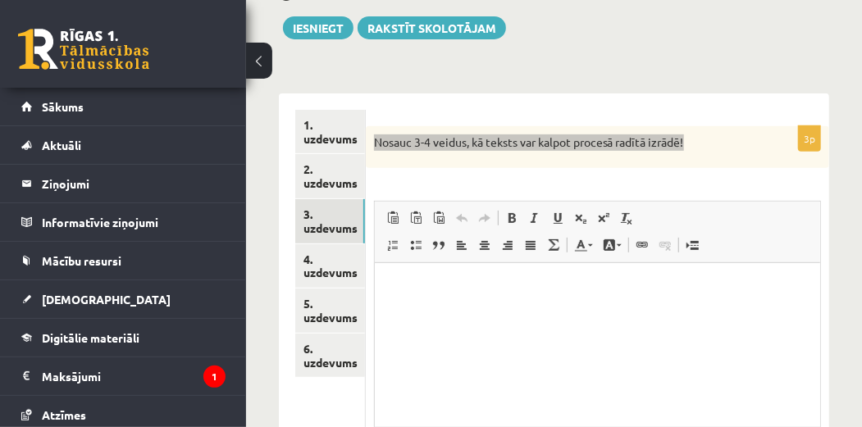
click at [442, 291] on p "Rich Text-editor, wiswyg-editor-user-answer-47433855532640" at bounding box center [596, 288] width 412 height 17
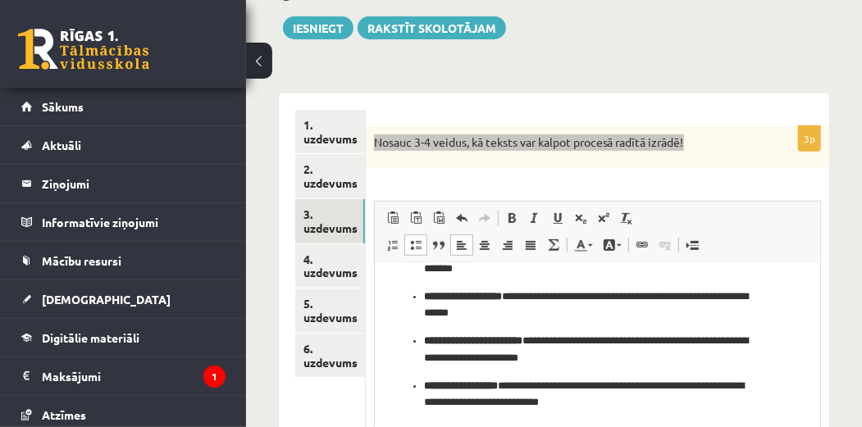
scroll to position [37, 0]
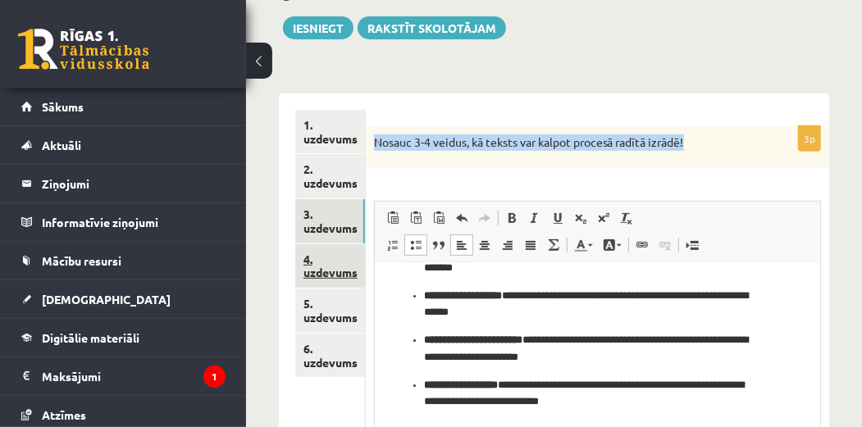
click at [315, 261] on link "4. uzdevums" at bounding box center [330, 266] width 70 height 44
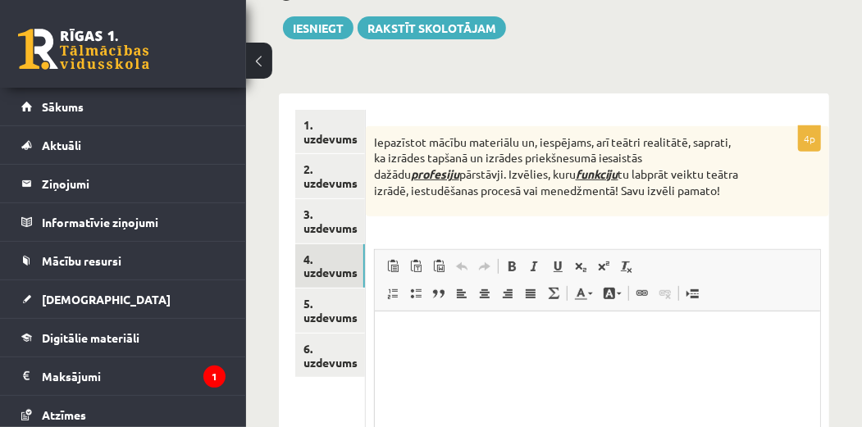
scroll to position [0, 0]
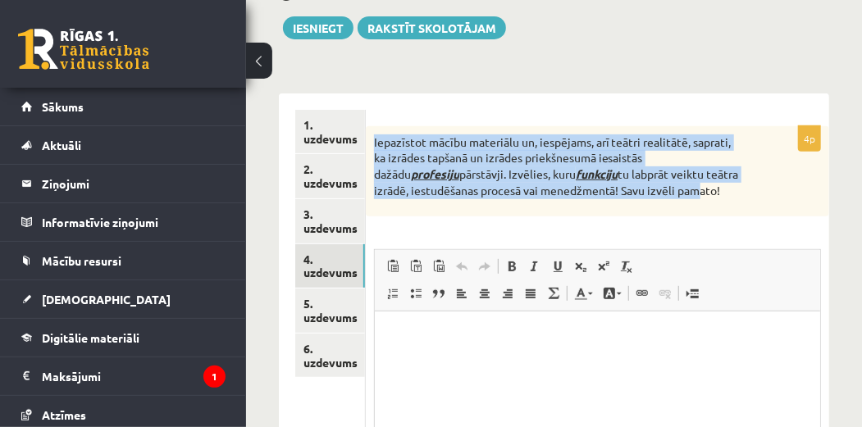
drag, startPoint x: 371, startPoint y: 139, endPoint x: 653, endPoint y: 190, distance: 285.9
click at [653, 190] on div "Iepazīstot mācību materiālu un, iespējams, arī teātri realitātē, saprati, ka iz…" at bounding box center [597, 171] width 463 height 90
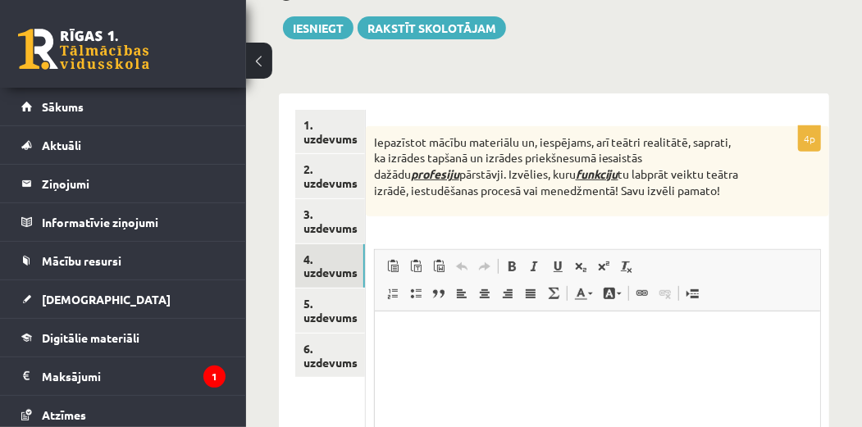
click at [701, 194] on p "Iepazīstot mācību materiālu un, iespējams, arī teātri realitātē, saprati, ka iz…" at bounding box center [556, 166] width 365 height 64
drag, startPoint x: 372, startPoint y: 138, endPoint x: 722, endPoint y: 204, distance: 355.5
click at [722, 204] on div "Iepazīstot mācību materiālu un, iespējams, arī teātri realitātē, saprati, ka iz…" at bounding box center [597, 171] width 463 height 90
copy p "Iepazīstot mācību materiālu un, iespējams, arī teātri realitātē, saprati, ka iz…"
click at [415, 327] on html at bounding box center [596, 337] width 445 height 50
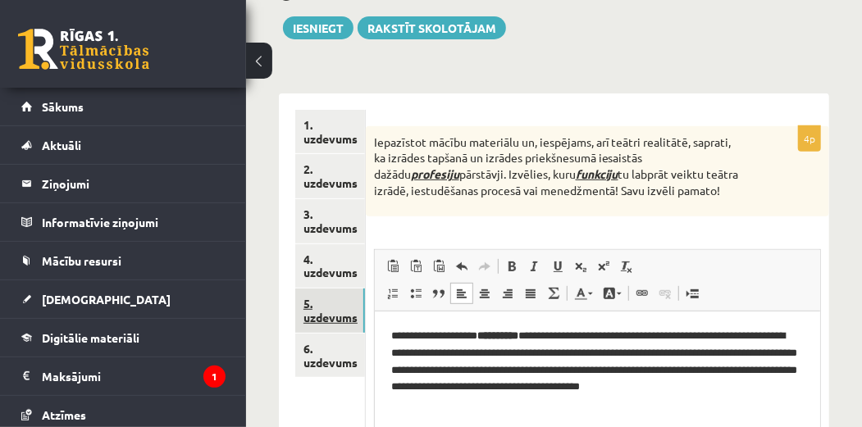
click at [322, 307] on link "5. uzdevums" at bounding box center [330, 311] width 70 height 44
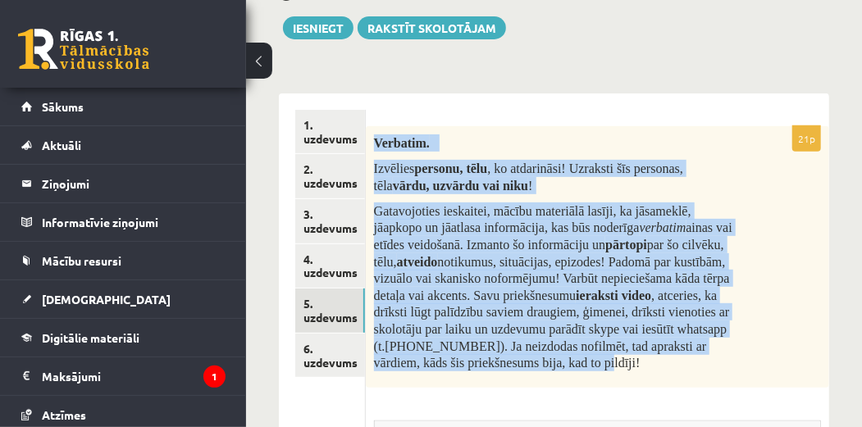
drag, startPoint x: 373, startPoint y: 138, endPoint x: 654, endPoint y: 372, distance: 366.2
click at [654, 372] on div "Verbatim. Izvēlies personu, tēlu , ko atdarināsi! Uzraksti šīs personas, tēla v…" at bounding box center [597, 257] width 463 height 262
copy div "Verbatim. Izvēlies personu, tēlu , ko atdarināsi! Uzraksti šīs personas, tēla v…"
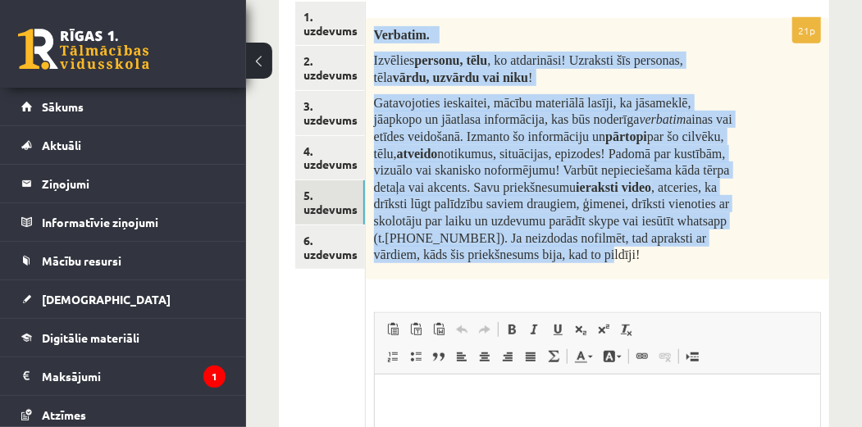
scroll to position [348, 0]
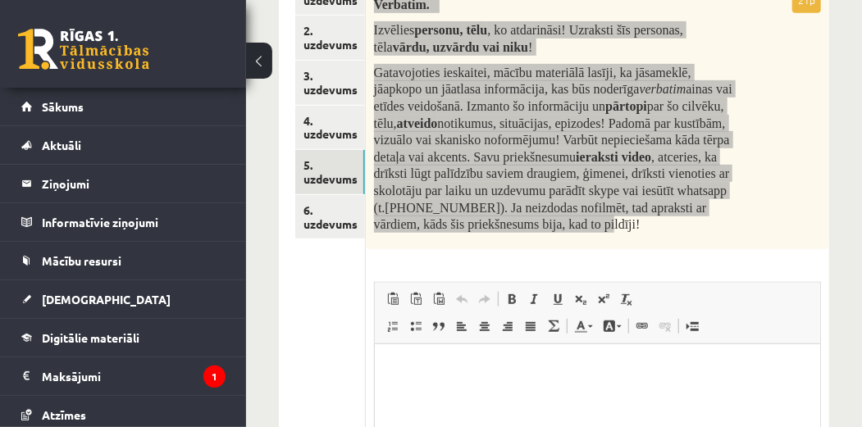
click at [493, 380] on html at bounding box center [596, 369] width 445 height 50
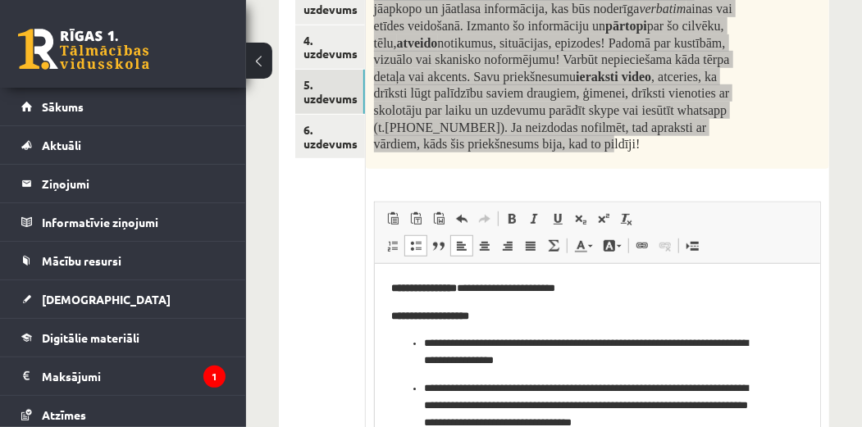
scroll to position [126, 0]
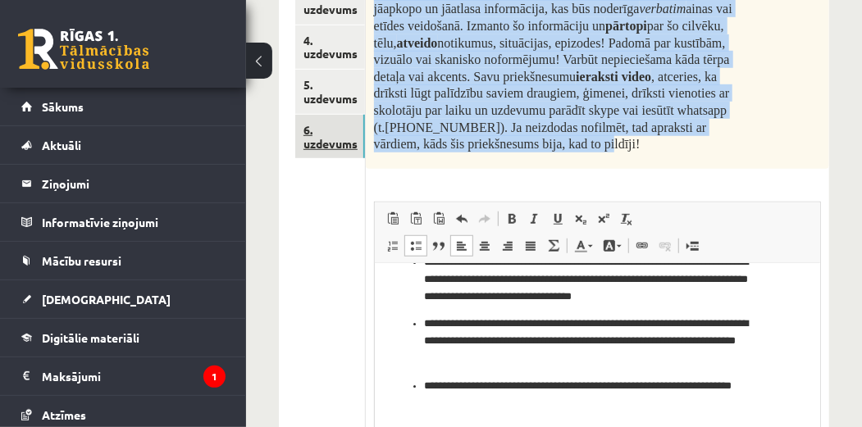
click at [316, 143] on link "6. uzdevums" at bounding box center [330, 137] width 70 height 44
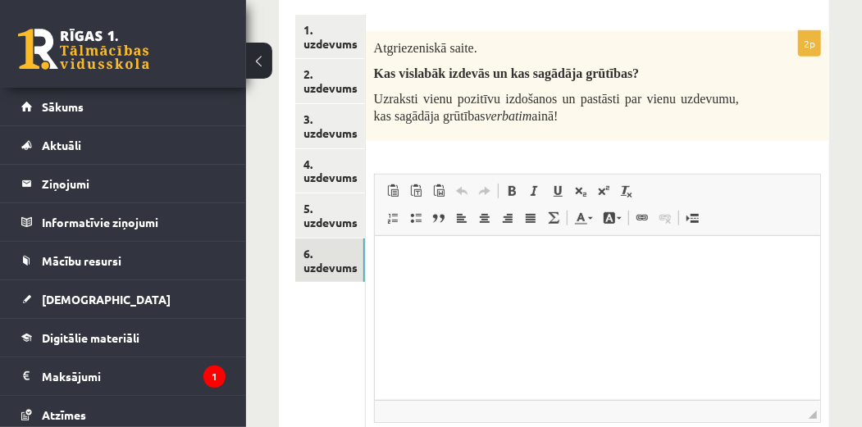
scroll to position [279, 0]
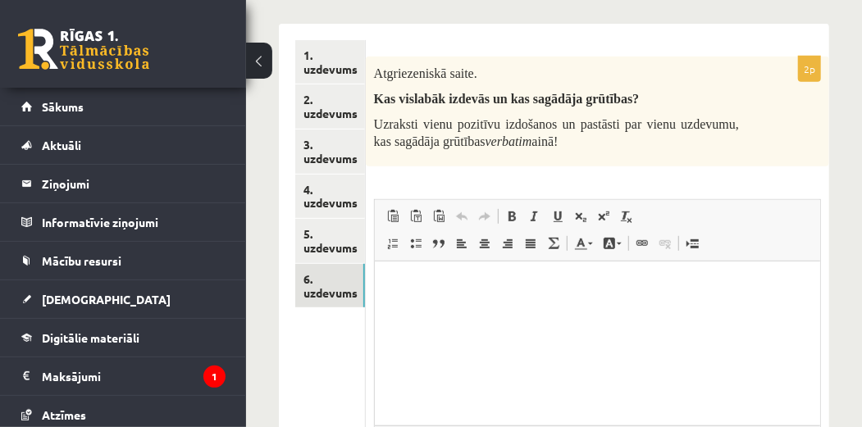
drag, startPoint x: 372, startPoint y: 74, endPoint x: 577, endPoint y: 138, distance: 214.7
click at [577, 138] on div "Atgriezeniskā saite. Kas vislabāk izdevās un kas sagādāja grūtības? Uzraksti vi…" at bounding box center [597, 112] width 463 height 110
copy div "Atgriezeniskā saite. Kas vislabāk izdevās un kas sagādāja grūtības? Uzraksti vi…"
click at [417, 312] on html at bounding box center [596, 287] width 445 height 50
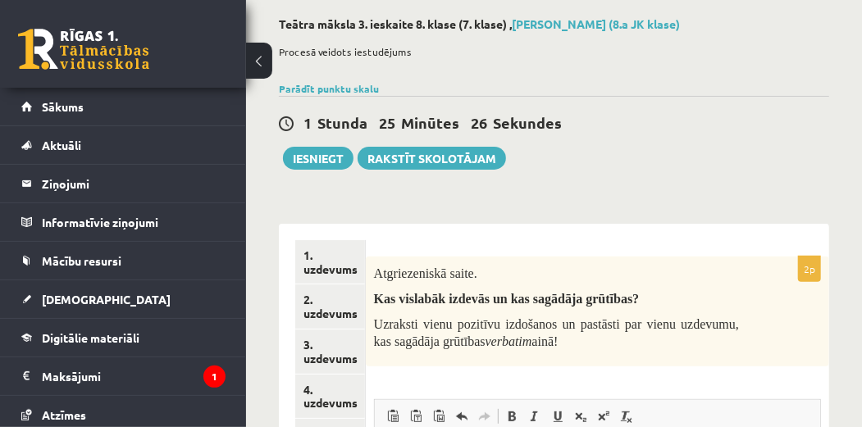
scroll to position [74, 0]
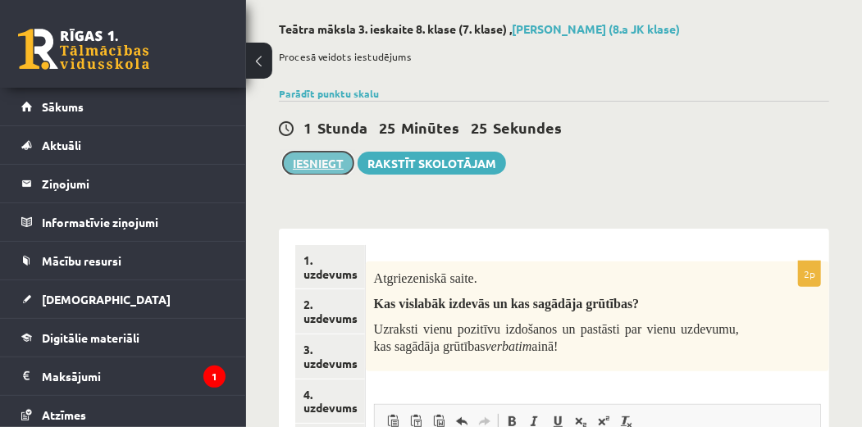
click at [307, 162] on button "Iesniegt" at bounding box center [318, 163] width 71 height 23
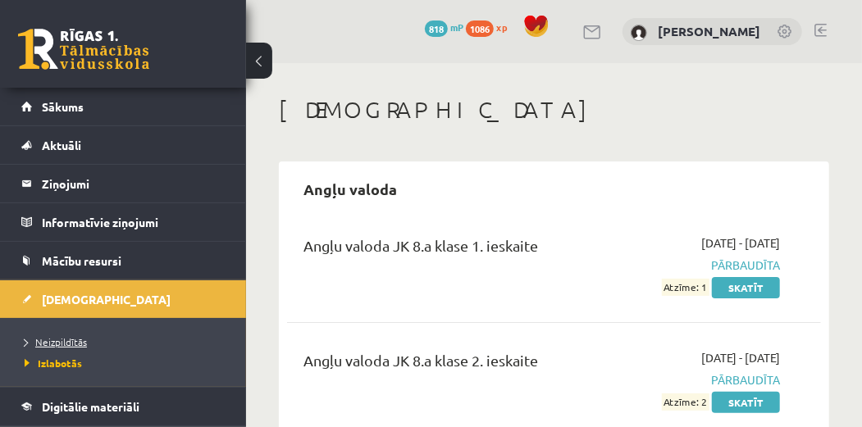
click at [69, 340] on span "Neizpildītās" at bounding box center [56, 341] width 62 height 13
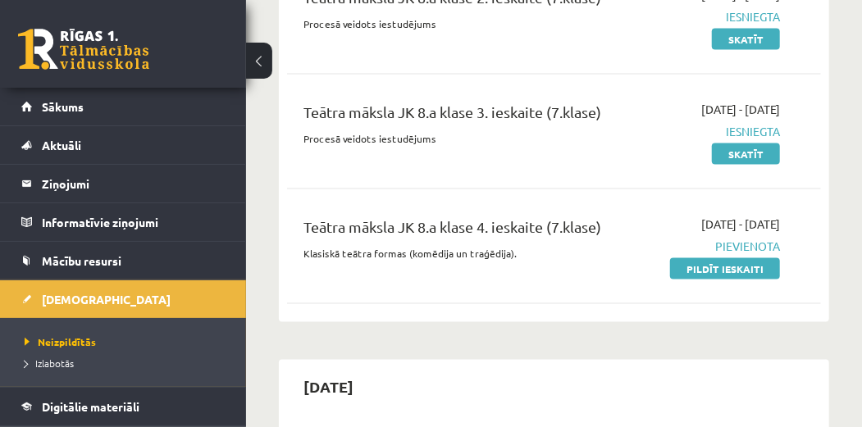
scroll to position [1018, 0]
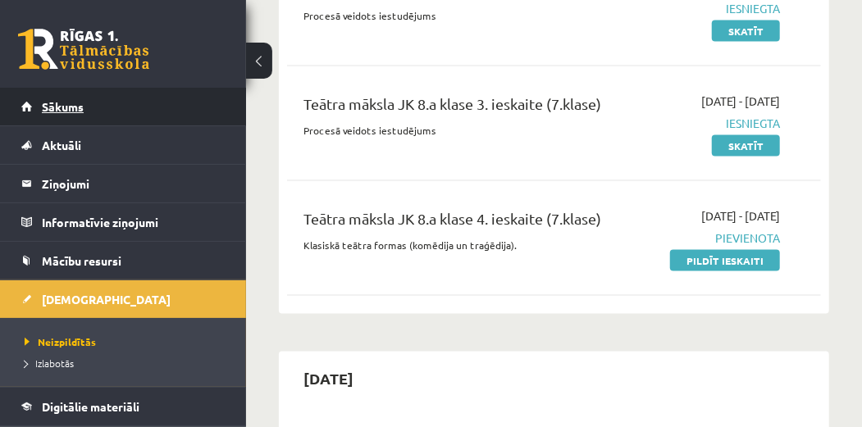
click at [125, 113] on link "Sākums" at bounding box center [123, 107] width 204 height 38
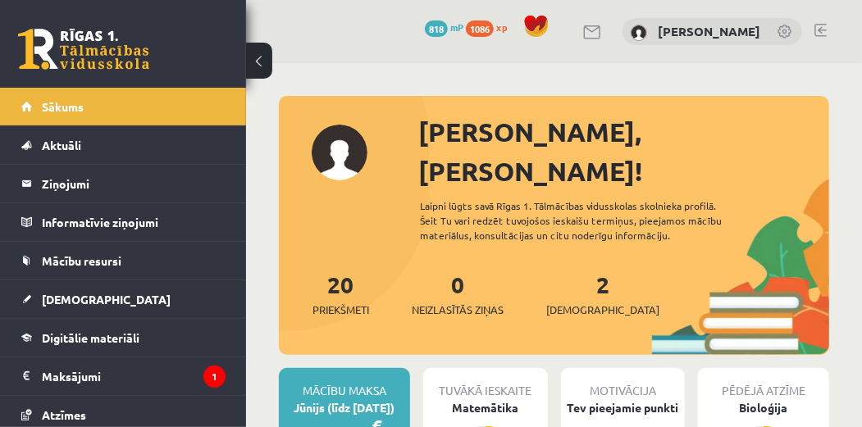
click at [589, 267] on div "2 Ieskaites" at bounding box center [602, 292] width 113 height 51
click at [580, 270] on link "2 Ieskaites" at bounding box center [602, 294] width 113 height 48
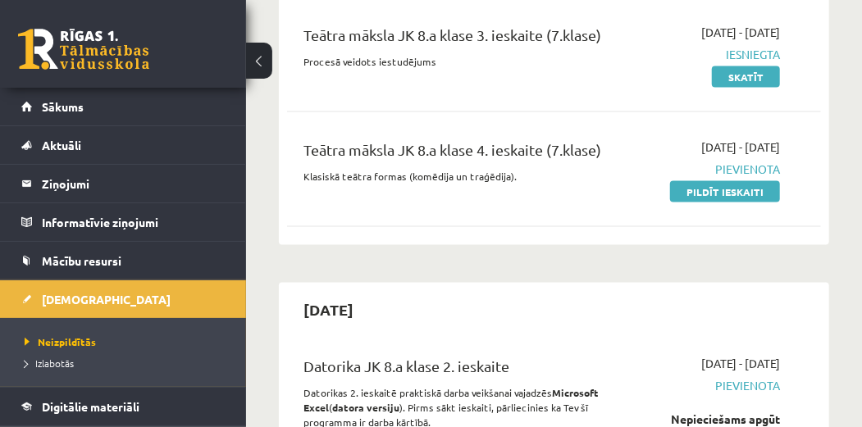
scroll to position [1041, 0]
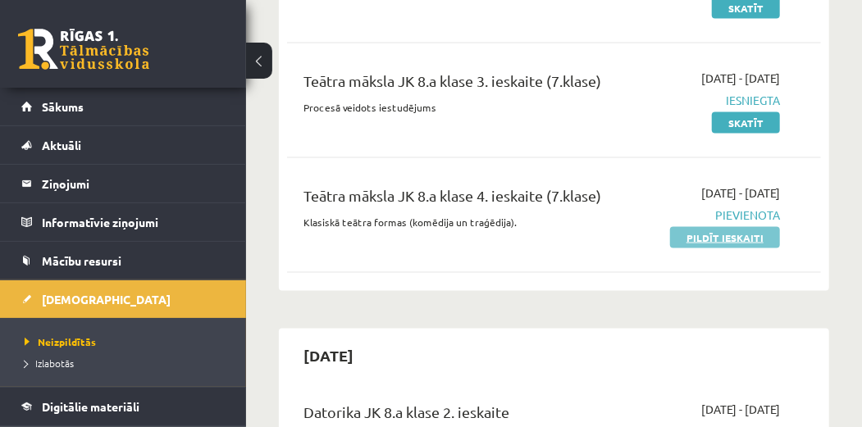
click at [735, 227] on link "Pildīt ieskaiti" at bounding box center [725, 237] width 110 height 21
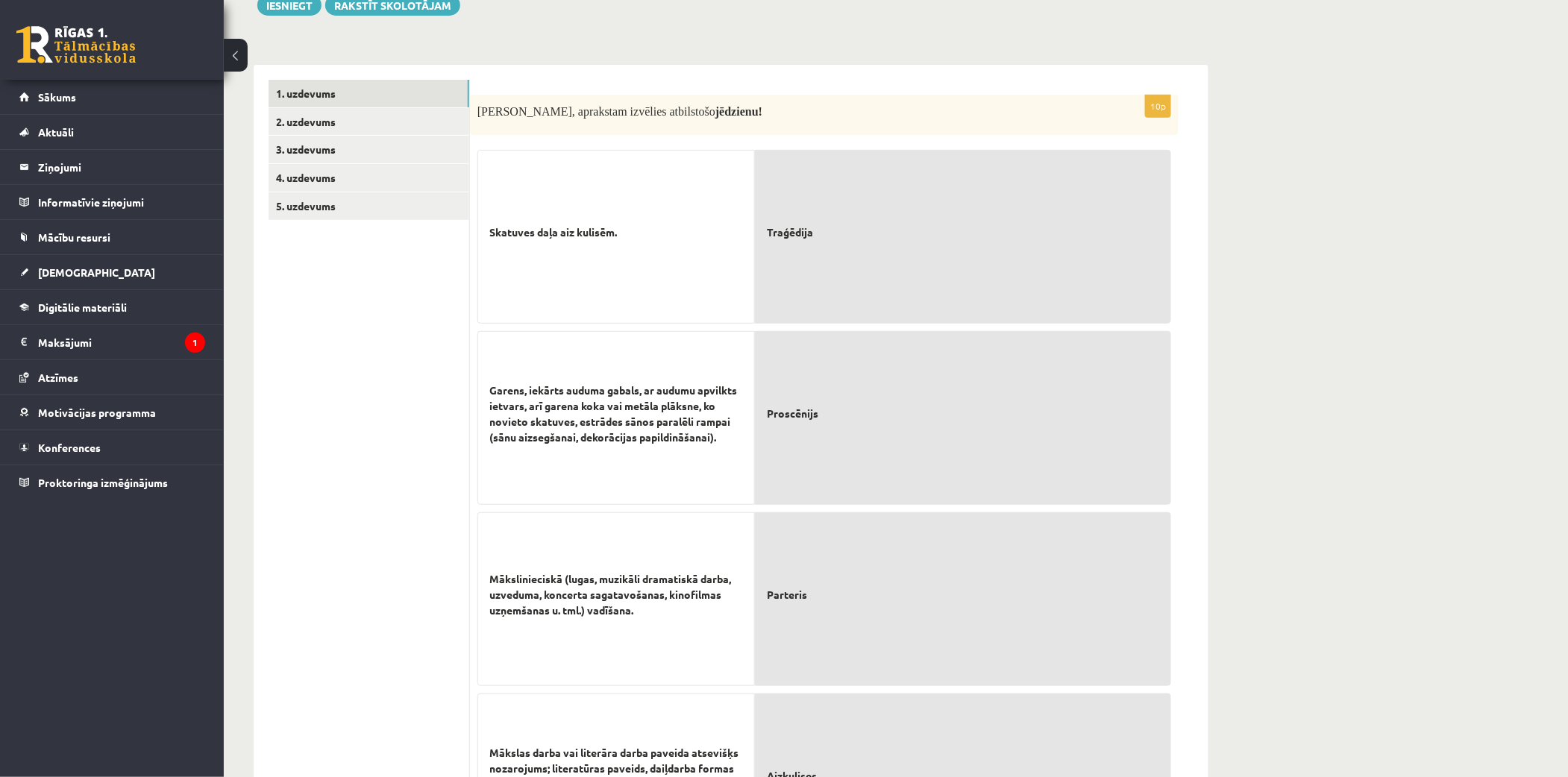
scroll to position [207, 0]
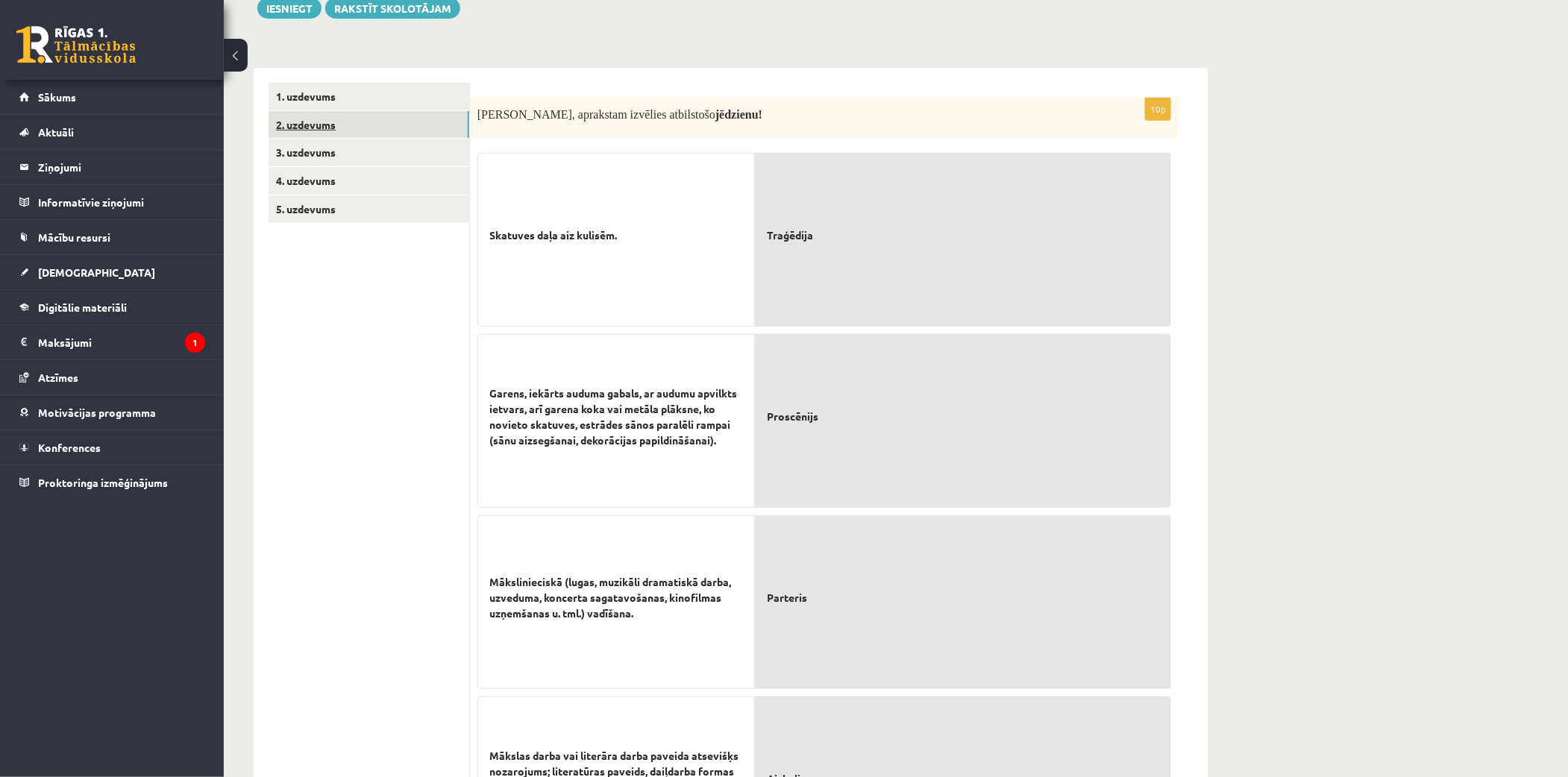
click at [429, 136] on link "2. uzdevums" at bounding box center [369, 125] width 201 height 27
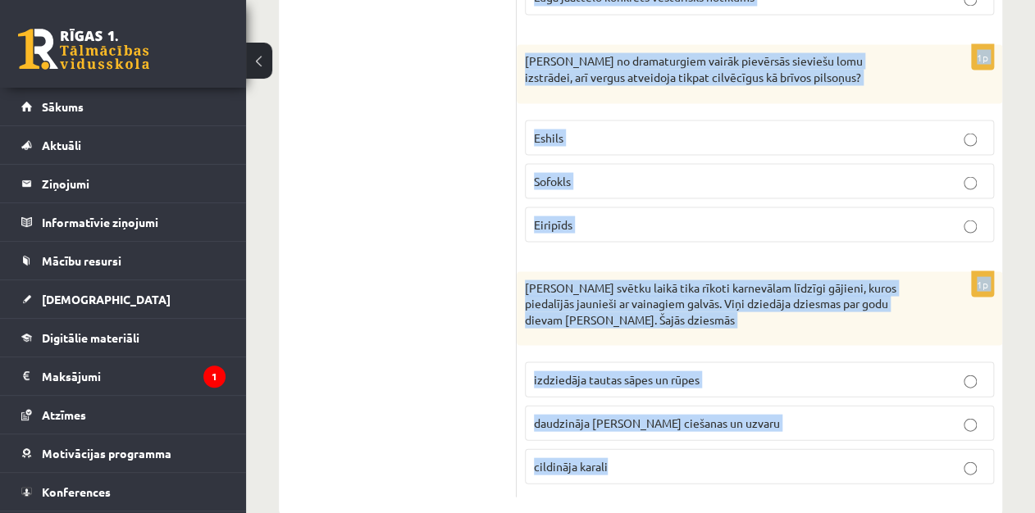
scroll to position [1279, 0]
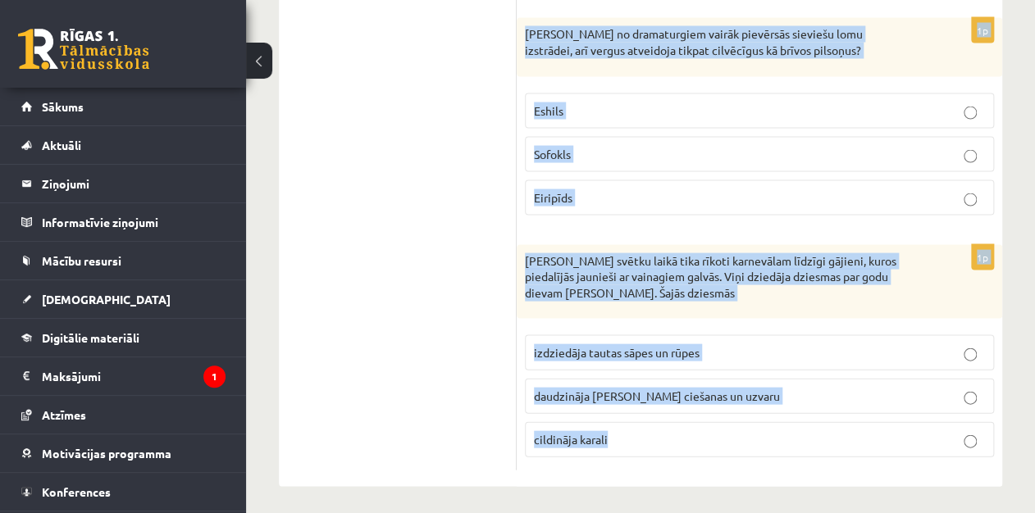
drag, startPoint x: 518, startPoint y: 115, endPoint x: 904, endPoint y: 507, distance: 550.2
copy form "Pirmsākumos liela loma izrādēs tika iedalīta grupai, ko veidoja 12-50 cilvēki. …"
click at [740, 401] on label "daudzināja Dionīsa ciešanas un uzvaru" at bounding box center [759, 395] width 469 height 35
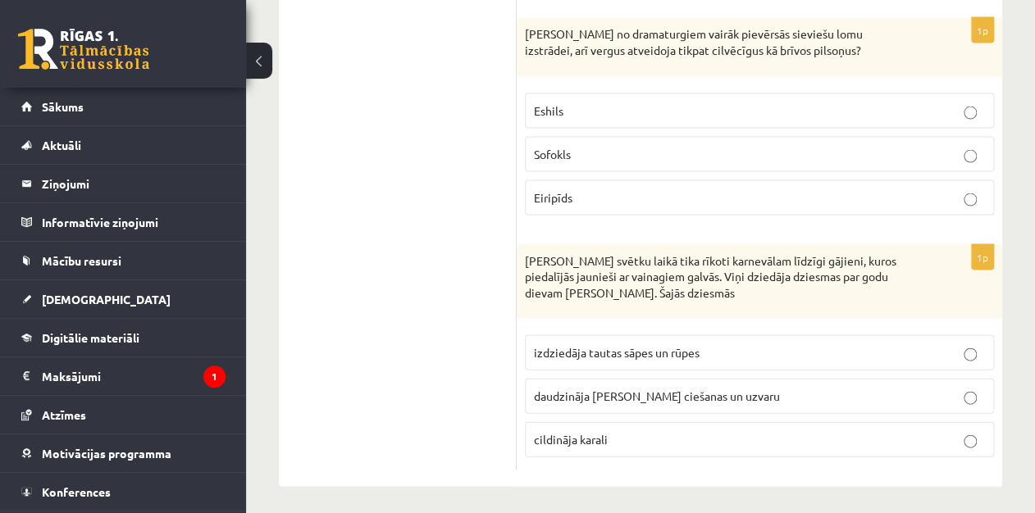
click at [601, 195] on p "Eiripīds" at bounding box center [759, 197] width 451 height 17
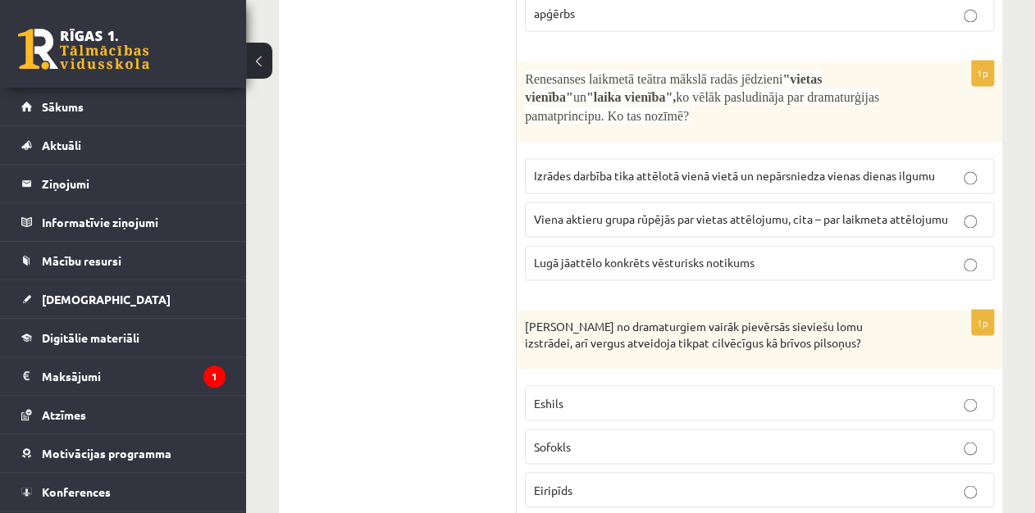
scroll to position [981, 0]
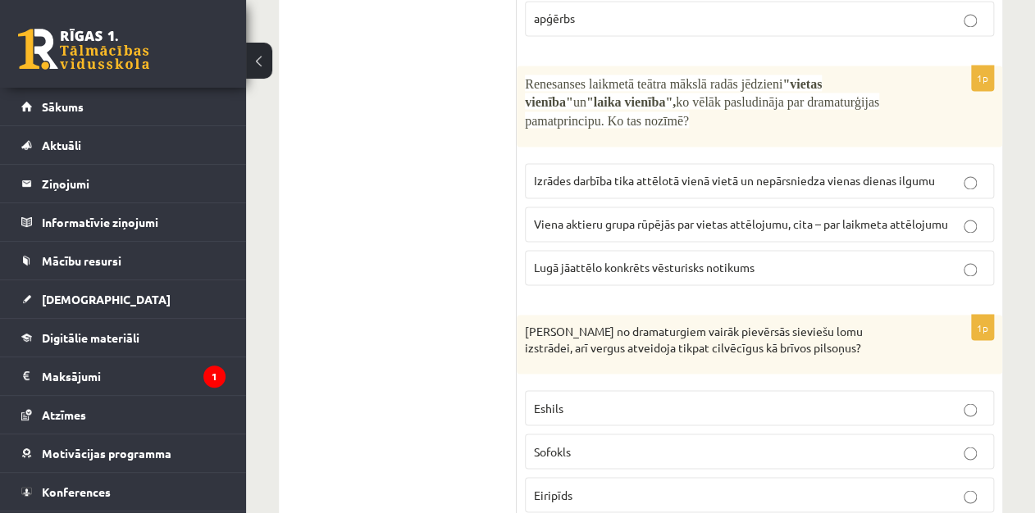
click at [740, 180] on span "Izrādes darbība tika attēlotā vienā vietā un nepārsniedza vienas dienas ilgumu" at bounding box center [734, 180] width 401 height 15
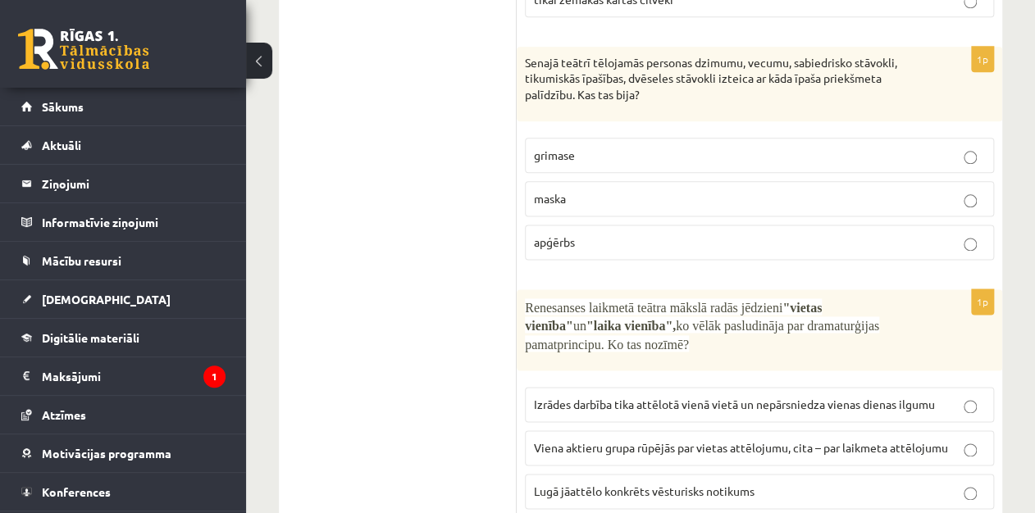
scroll to position [731, 0]
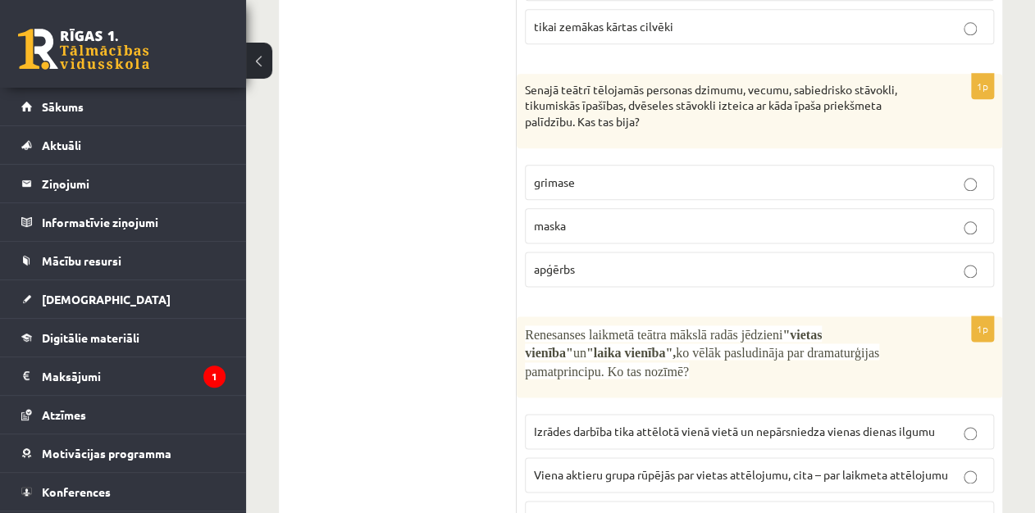
click at [861, 240] on fieldset "grimase maska apģērbs" at bounding box center [759, 224] width 469 height 135
click at [861, 229] on p "maska" at bounding box center [759, 225] width 451 height 17
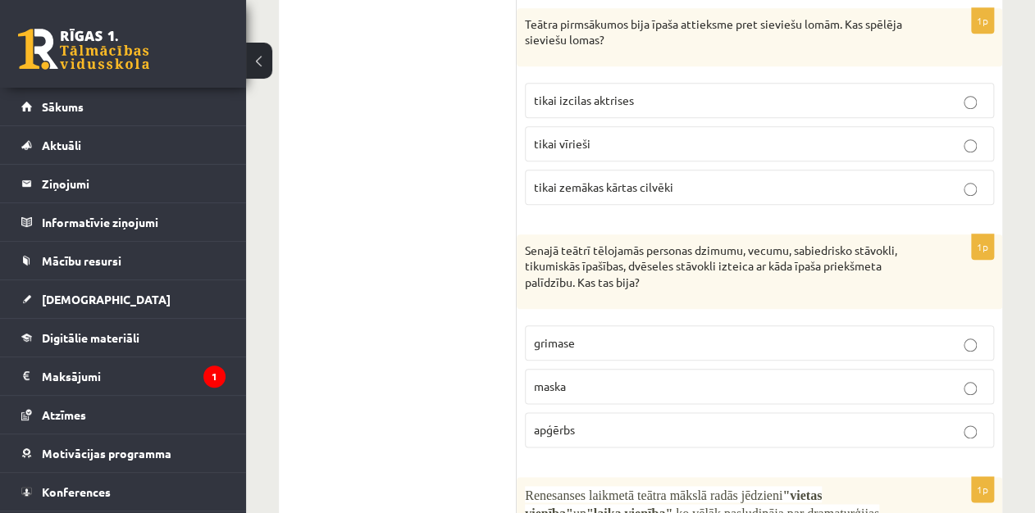
scroll to position [541, 0]
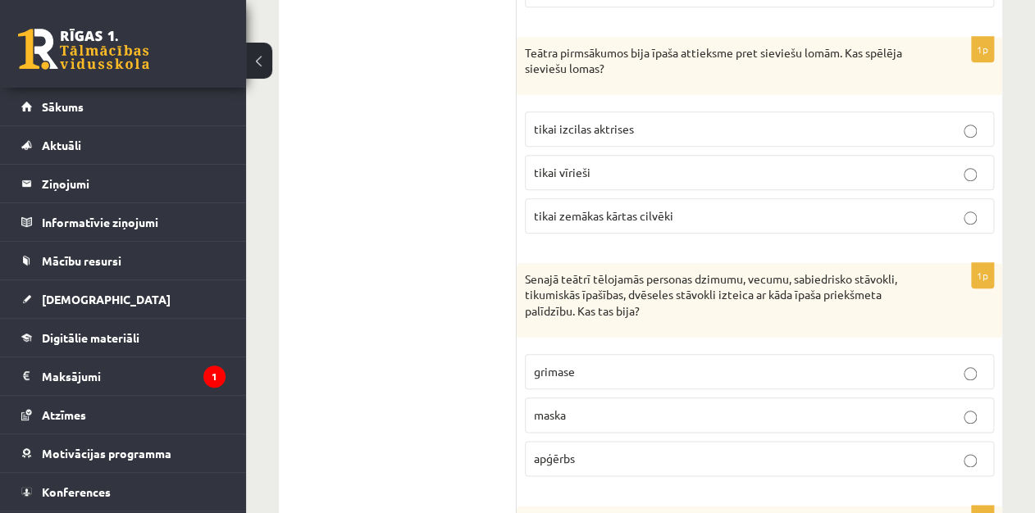
click at [861, 175] on p "tikai vīrieši" at bounding box center [759, 172] width 451 height 17
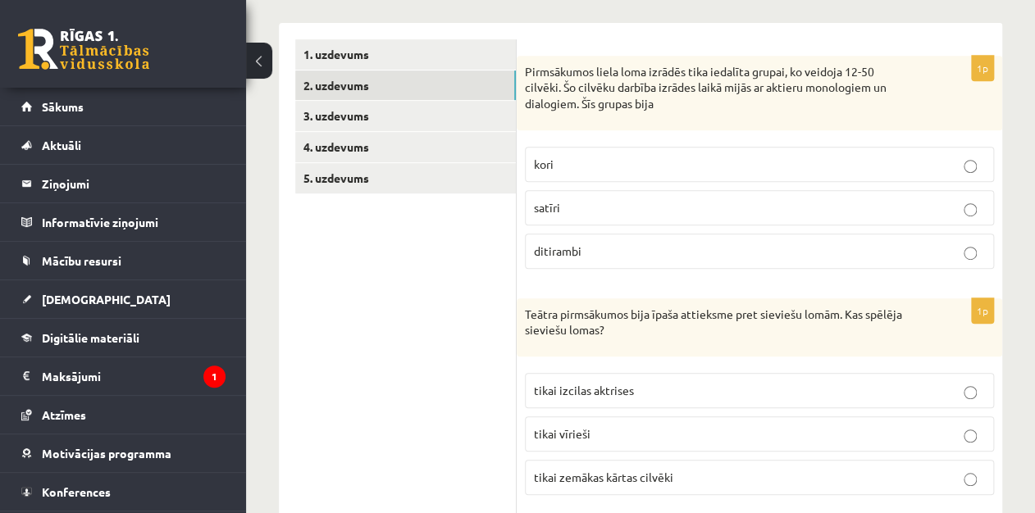
scroll to position [236, 0]
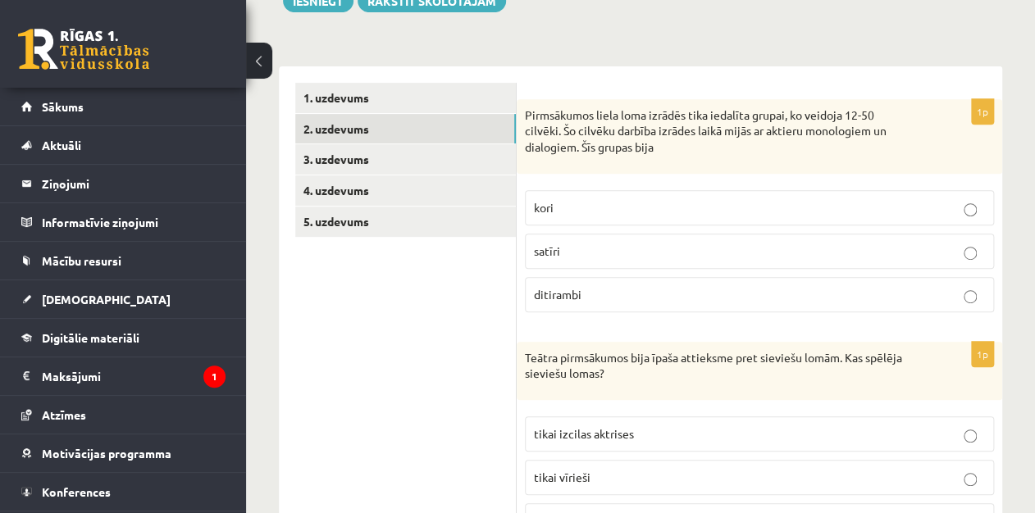
click at [613, 289] on p "ditirambi" at bounding box center [759, 294] width 451 height 17
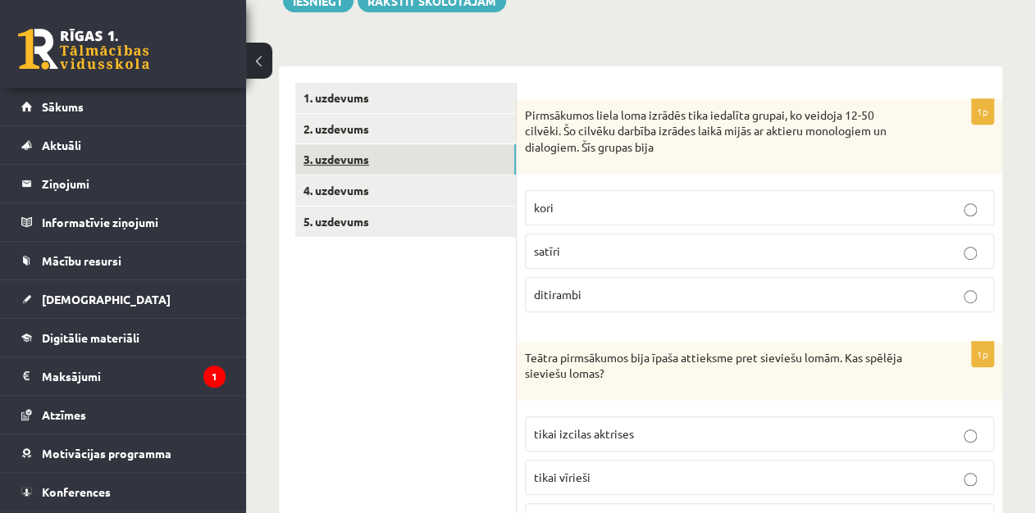
click at [439, 152] on link "3. uzdevums" at bounding box center [405, 159] width 221 height 30
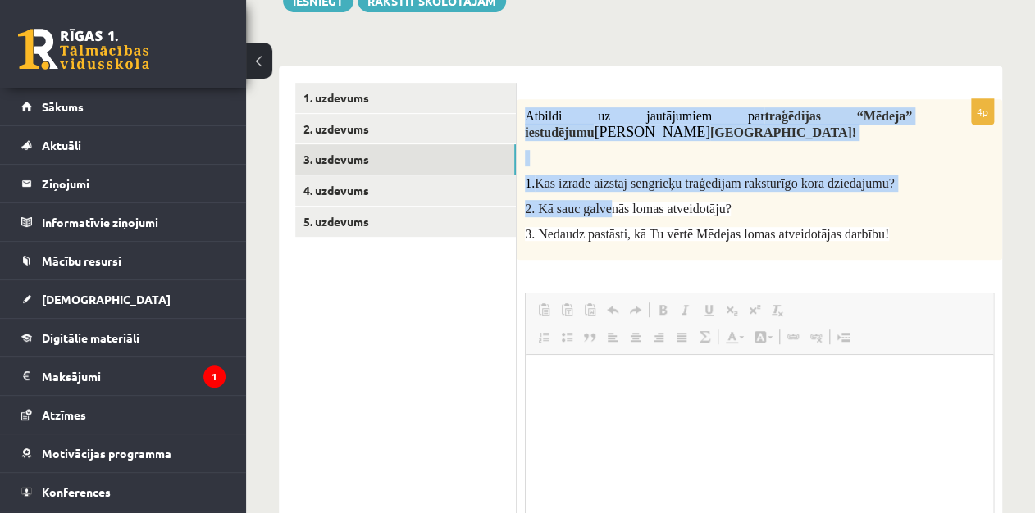
scroll to position [0, 0]
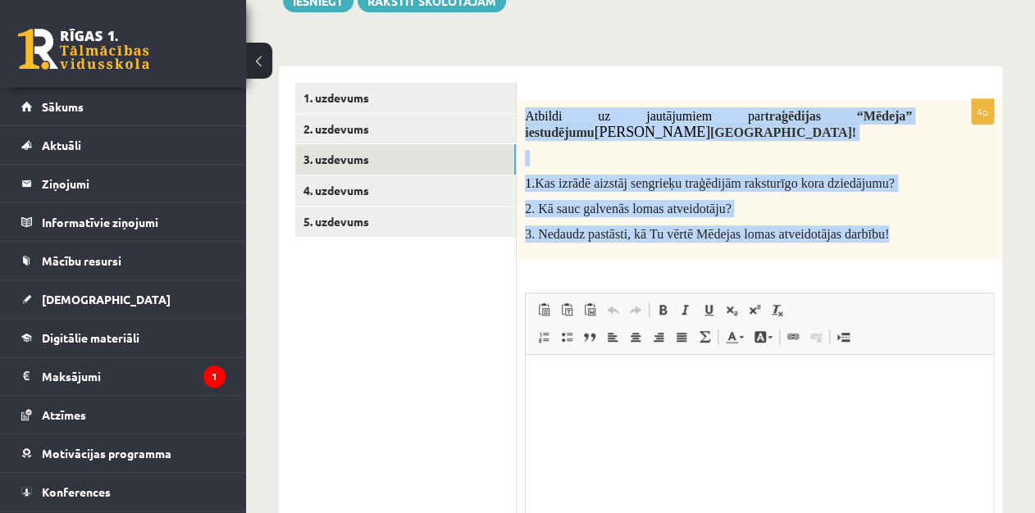
drag, startPoint x: 525, startPoint y: 107, endPoint x: 925, endPoint y: 239, distance: 421.3
click at [861, 239] on div "Atbildi uz jautājumiem par traģēdijas “Mēdeja” iestudējumu Mihaila Čehova Rīgas…" at bounding box center [759, 179] width 485 height 161
copy div "Atbildi uz jautājumiem par traģēdijas “Mēdeja” iestudējumu Mihaila Čehova Rīgas…"
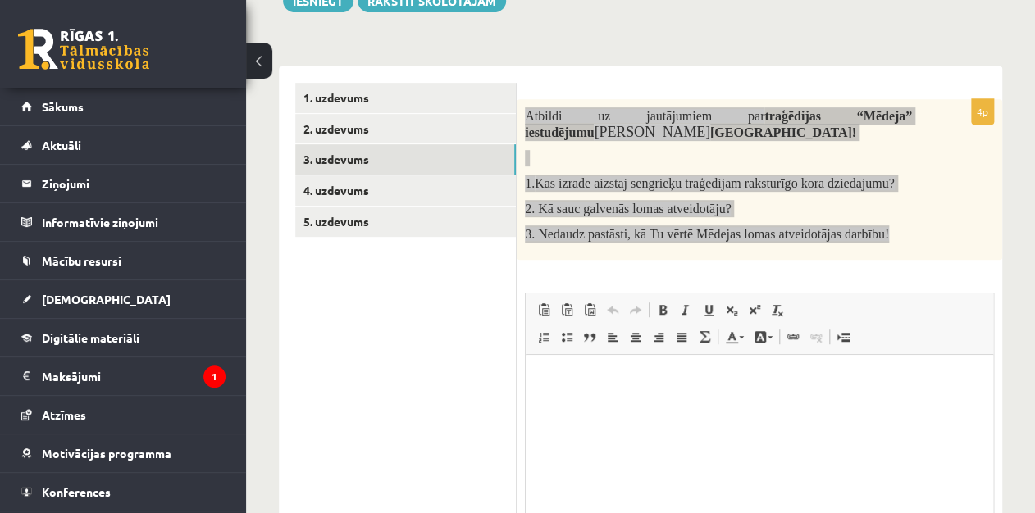
click at [603, 404] on html at bounding box center [759, 379] width 467 height 50
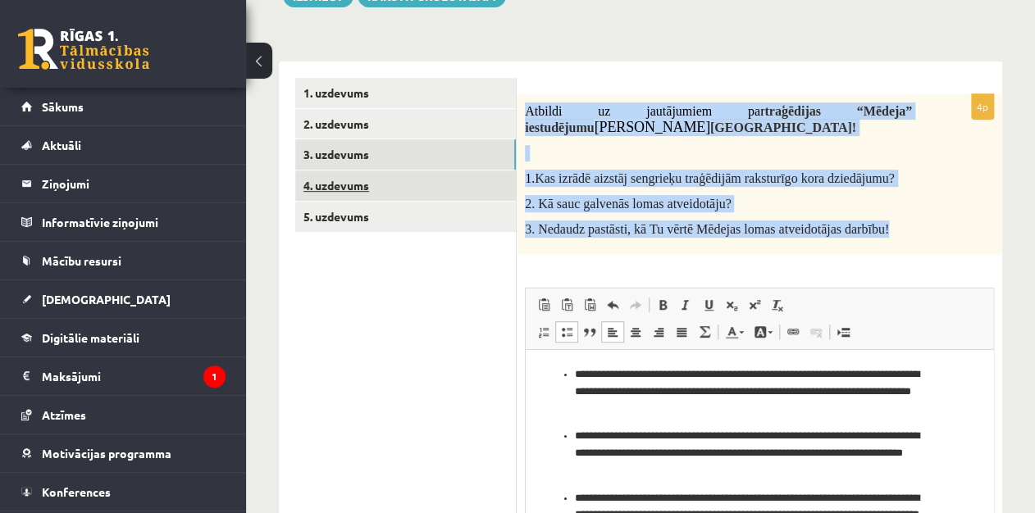
click at [436, 179] on link "4. uzdevums" at bounding box center [405, 186] width 221 height 30
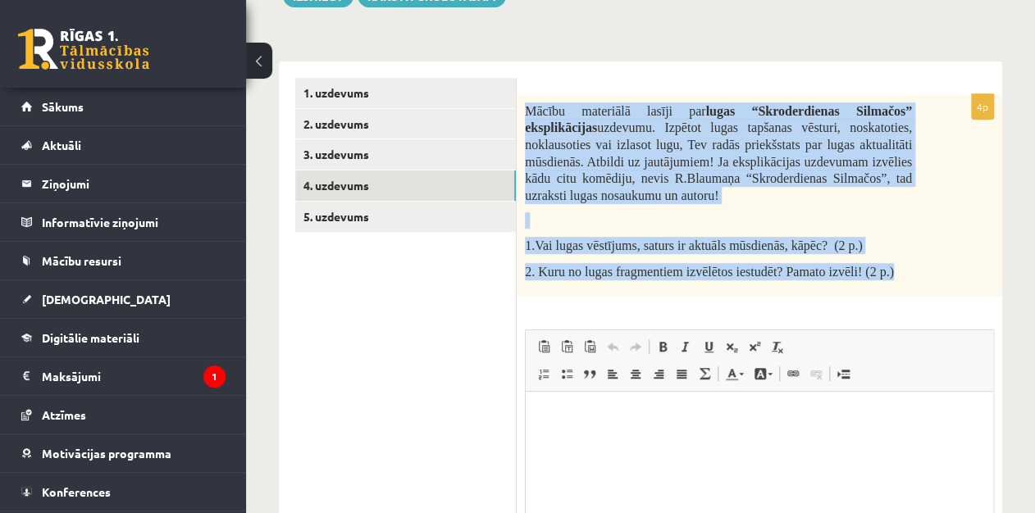
drag, startPoint x: 522, startPoint y: 104, endPoint x: 932, endPoint y: 279, distance: 445.6
click at [861, 279] on div "Mācību materiālā lasīji par lugas “Skroderdienas Silmačos” eksplikācijas uzdevu…" at bounding box center [759, 195] width 485 height 203
copy div "Mācību materiālā lasīji par lugas “Skroderdienas Silmačos” eksplikācijas uzdevu…"
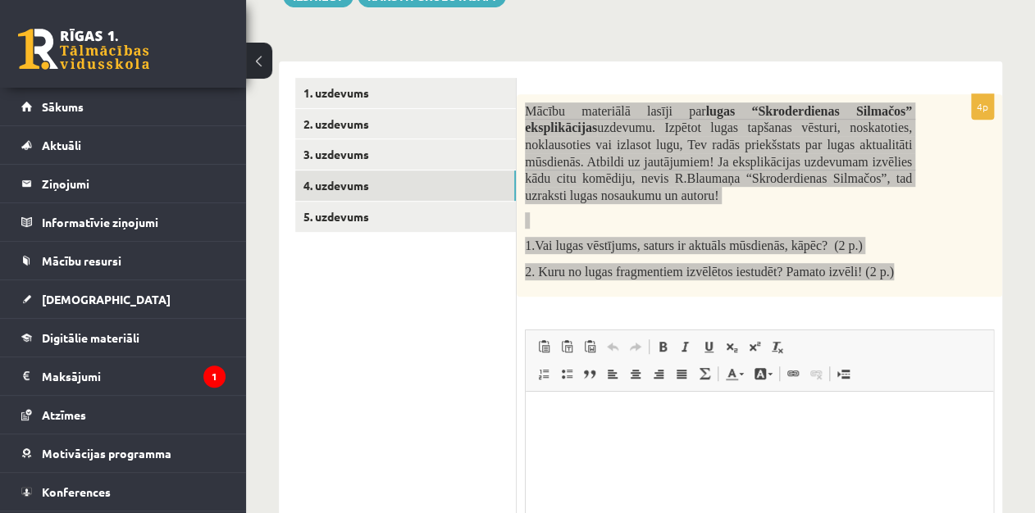
click at [605, 426] on html at bounding box center [759, 416] width 467 height 50
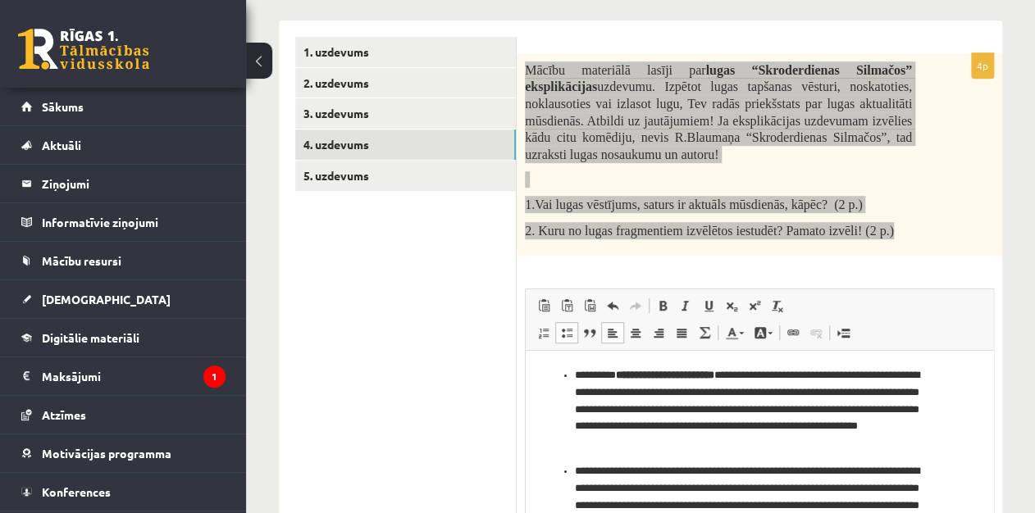
drag, startPoint x: 989, startPoint y: 467, endPoint x: 1541, endPoint y: 708, distance: 602.5
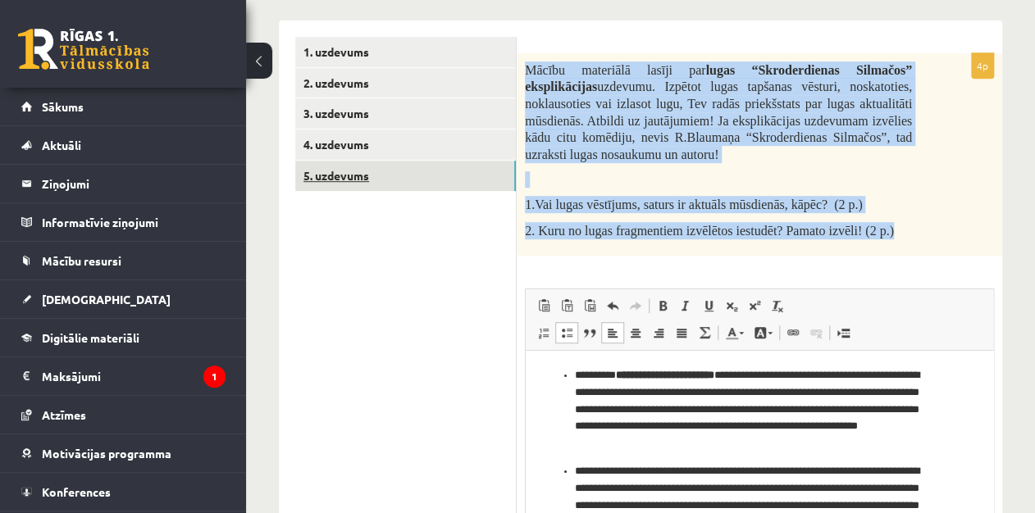
click at [479, 185] on link "5. uzdevums" at bounding box center [405, 176] width 221 height 30
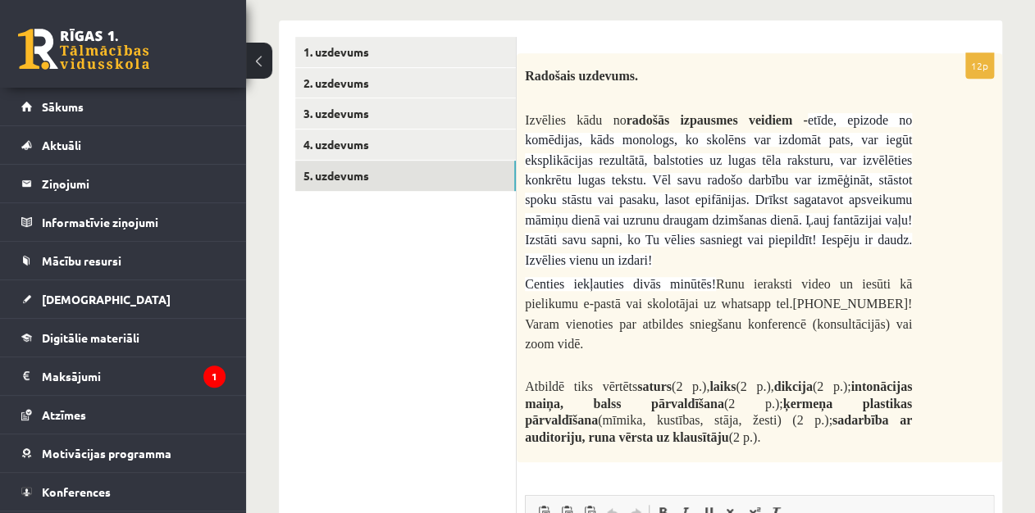
drag, startPoint x: 523, startPoint y: 75, endPoint x: 853, endPoint y: 423, distance: 479.1
click at [853, 423] on div "Radošais uzdevums. Izvēlies kādu no radošās izpausmes veidiem - etīde, epizode …" at bounding box center [759, 257] width 485 height 409
copy div "Radošais uzdevums. Izvēlies kādu no radošās izpausmes veidiem - etīde, epizode …"
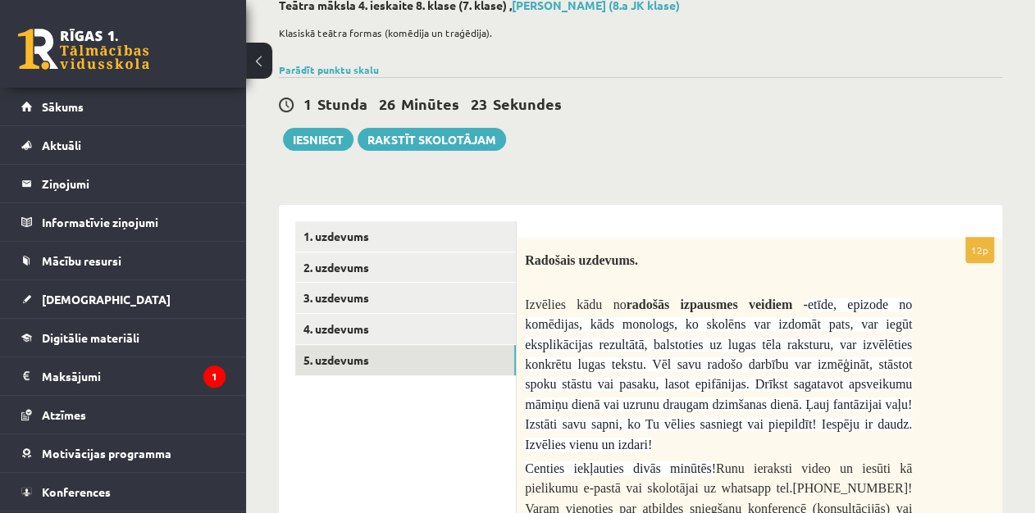
scroll to position [89, 0]
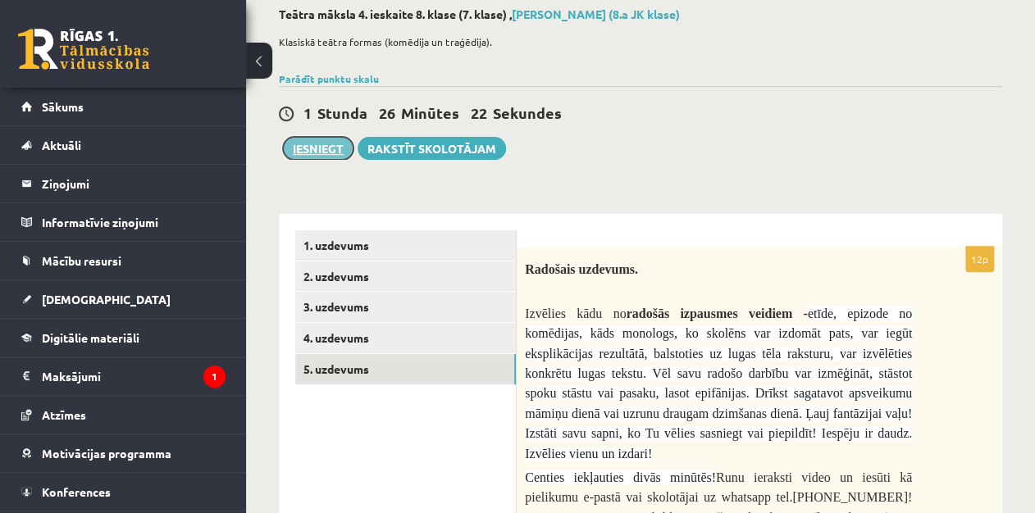
click at [312, 141] on button "Iesniegt" at bounding box center [318, 148] width 71 height 23
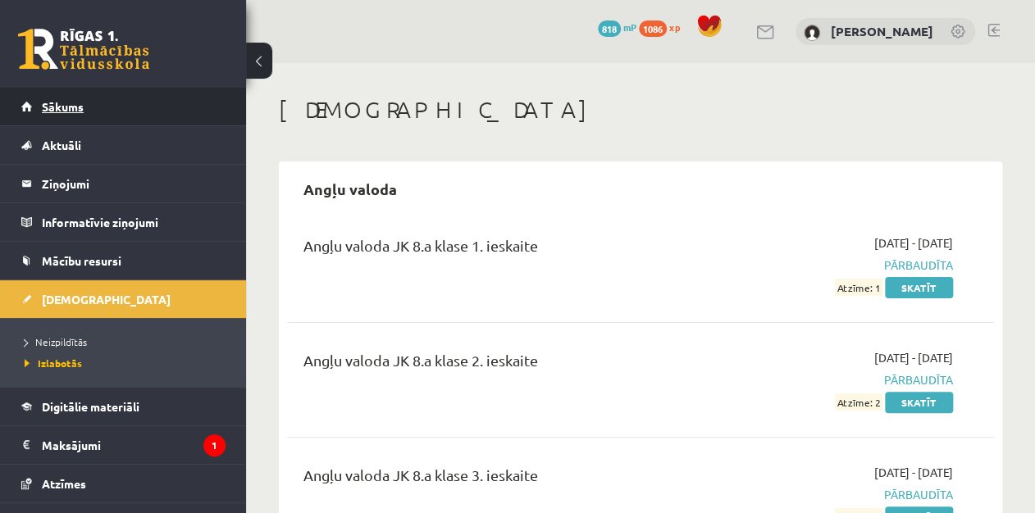
click at [143, 102] on link "Sākums" at bounding box center [123, 107] width 204 height 38
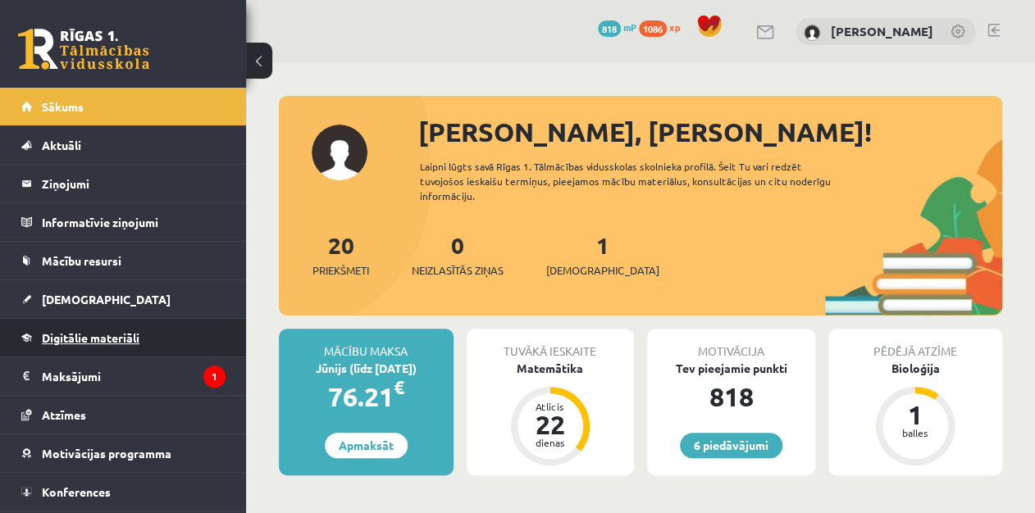
click at [123, 331] on span "Digitālie materiāli" at bounding box center [91, 337] width 98 height 15
